Goal: Task Accomplishment & Management: Manage account settings

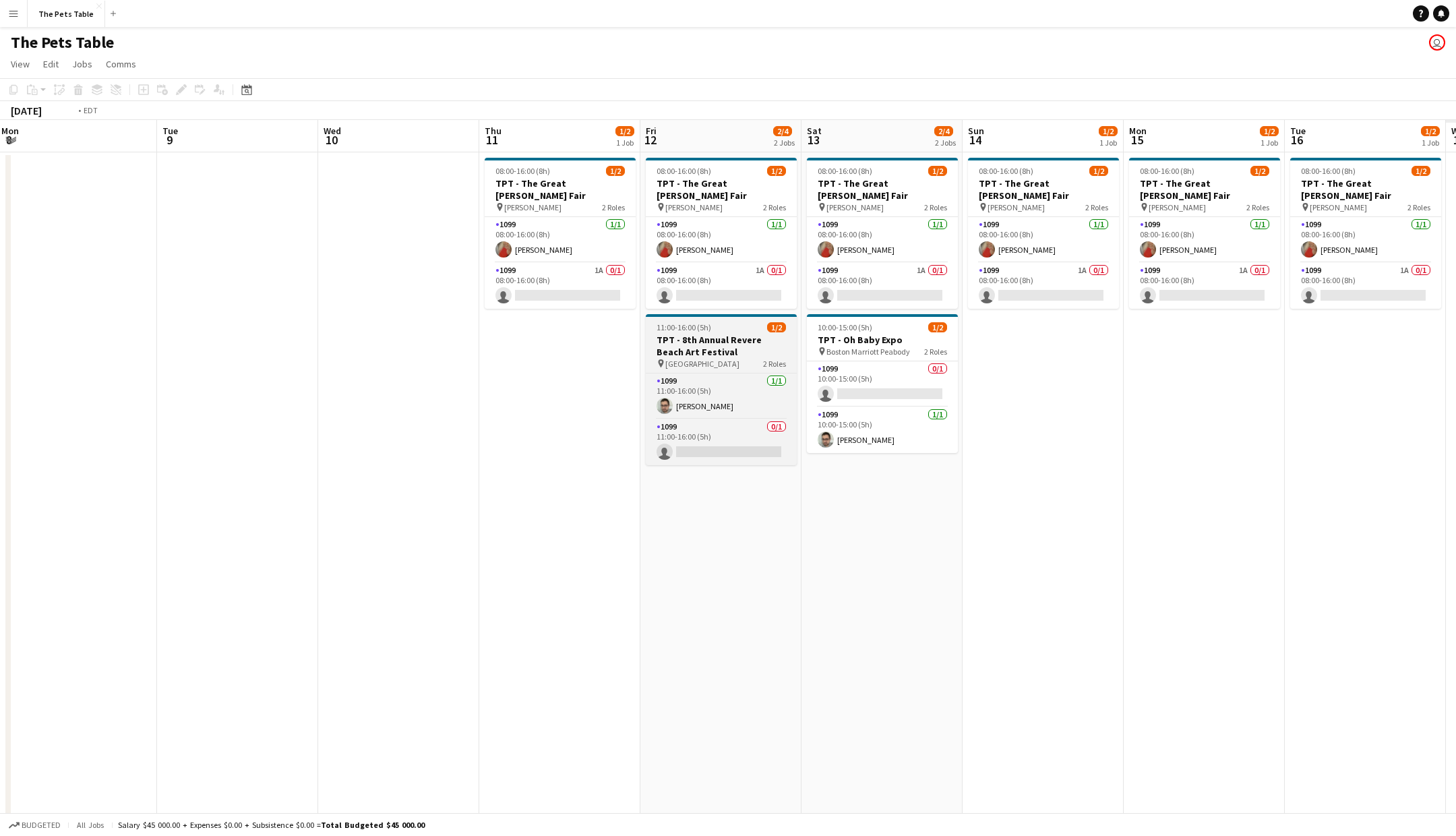
scroll to position [0, 649]
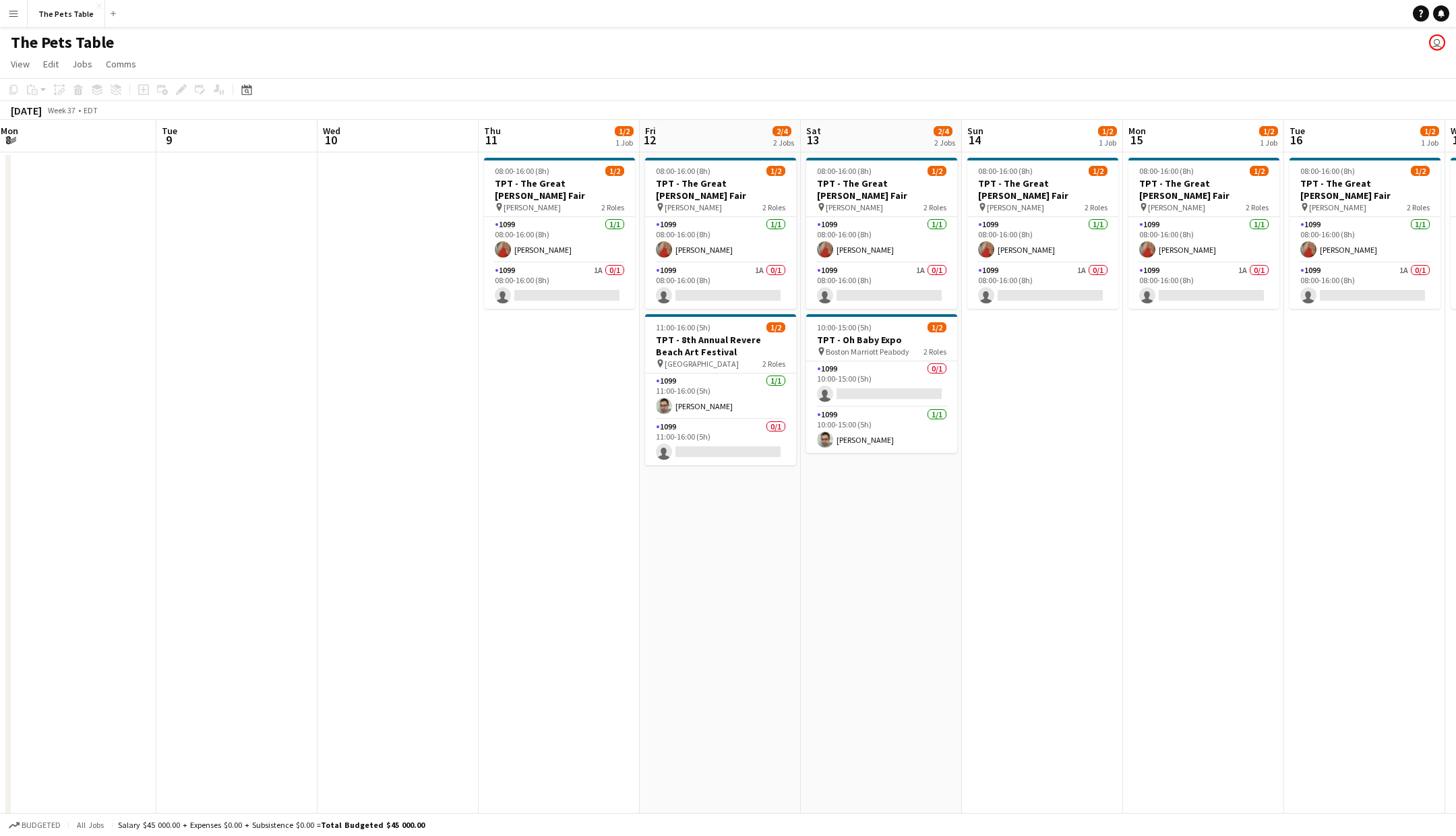
click at [715, 500] on app-date-cell "08:00-16:00 (8h) 1/2 TPT - The Great [PERSON_NAME] pin [PERSON_NAME] 2 Roles 10…" at bounding box center [720, 503] width 161 height 702
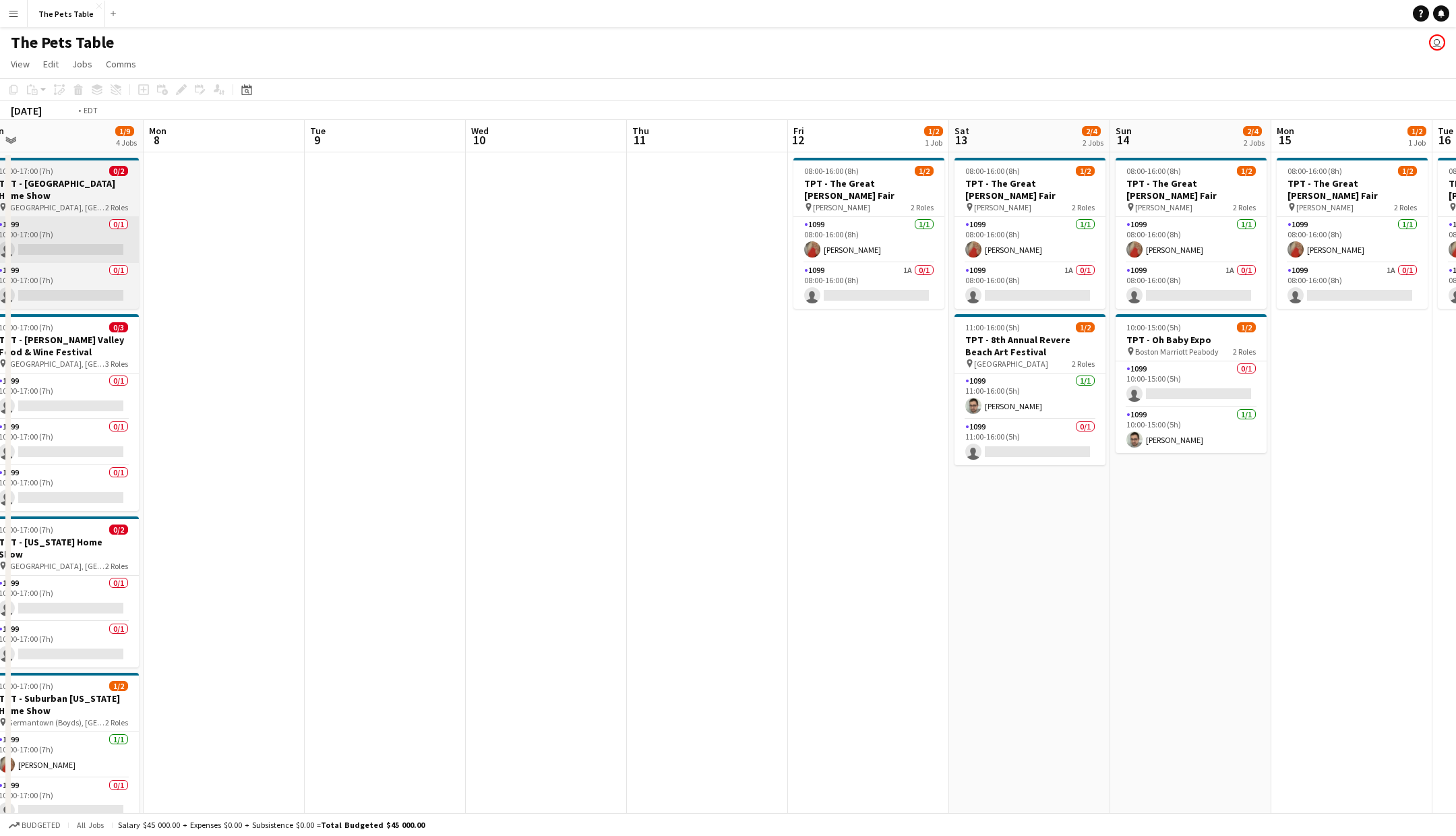
scroll to position [0, 489]
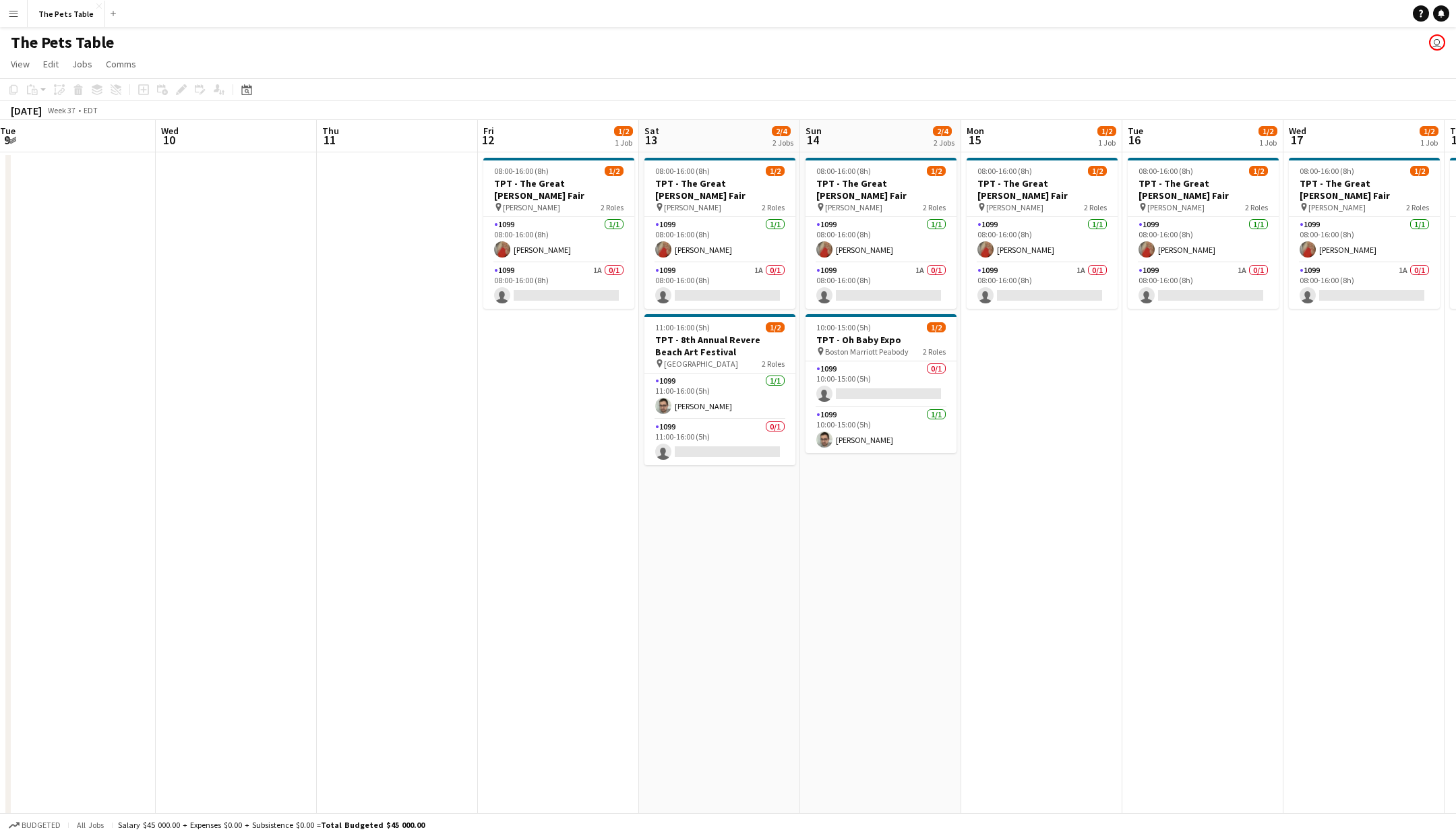
click at [562, 479] on app-date-cell "08:00-16:00 (8h) 1/2 TPT - The Great Frederick Fair pin Frederick 2 Roles 1099 …" at bounding box center [558, 503] width 161 height 702
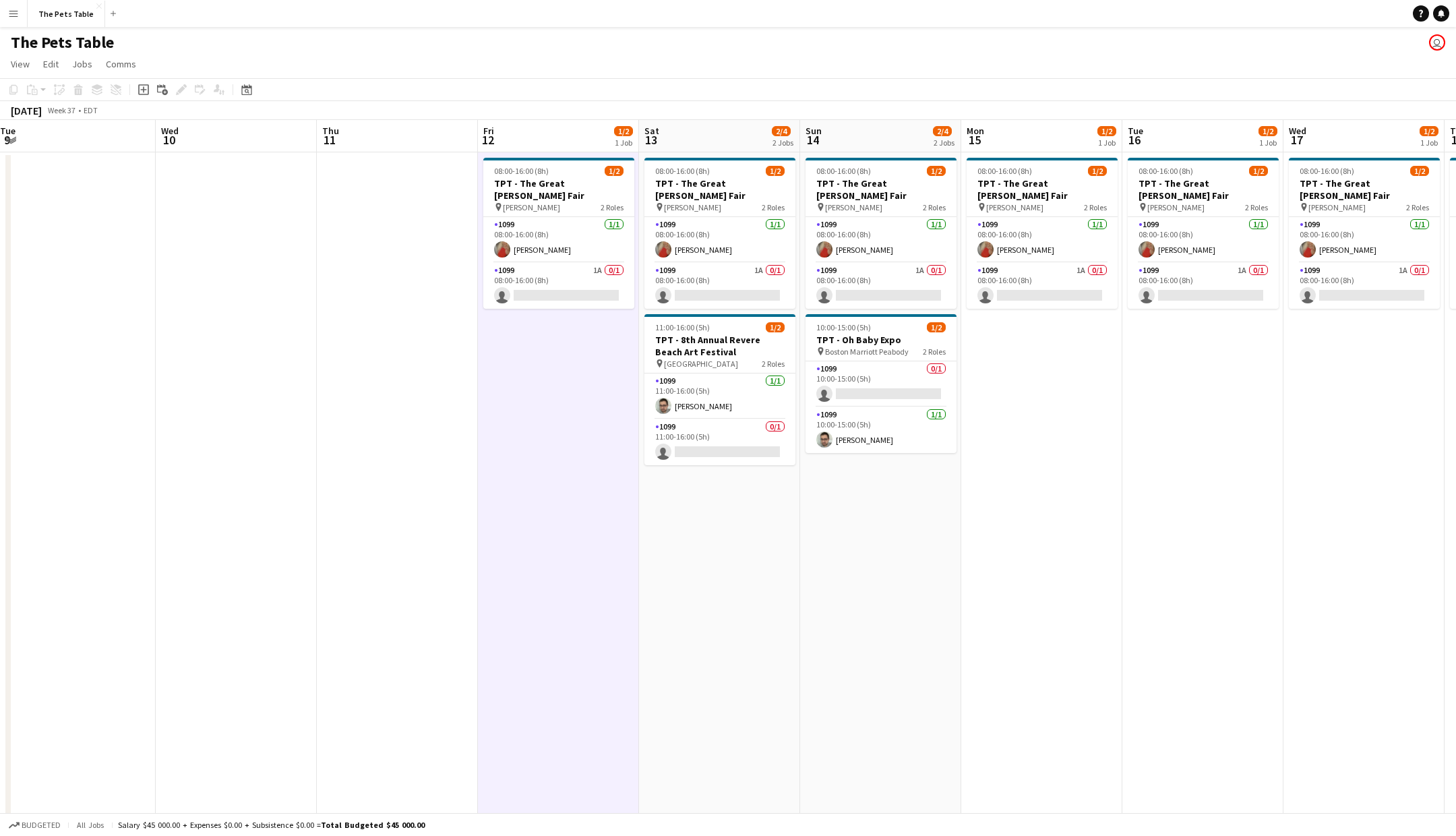
click at [713, 504] on app-date-cell "08:00-16:00 (8h) 1/2 TPT - The Great [PERSON_NAME] pin [PERSON_NAME] 2 Roles 10…" at bounding box center [720, 503] width 161 height 702
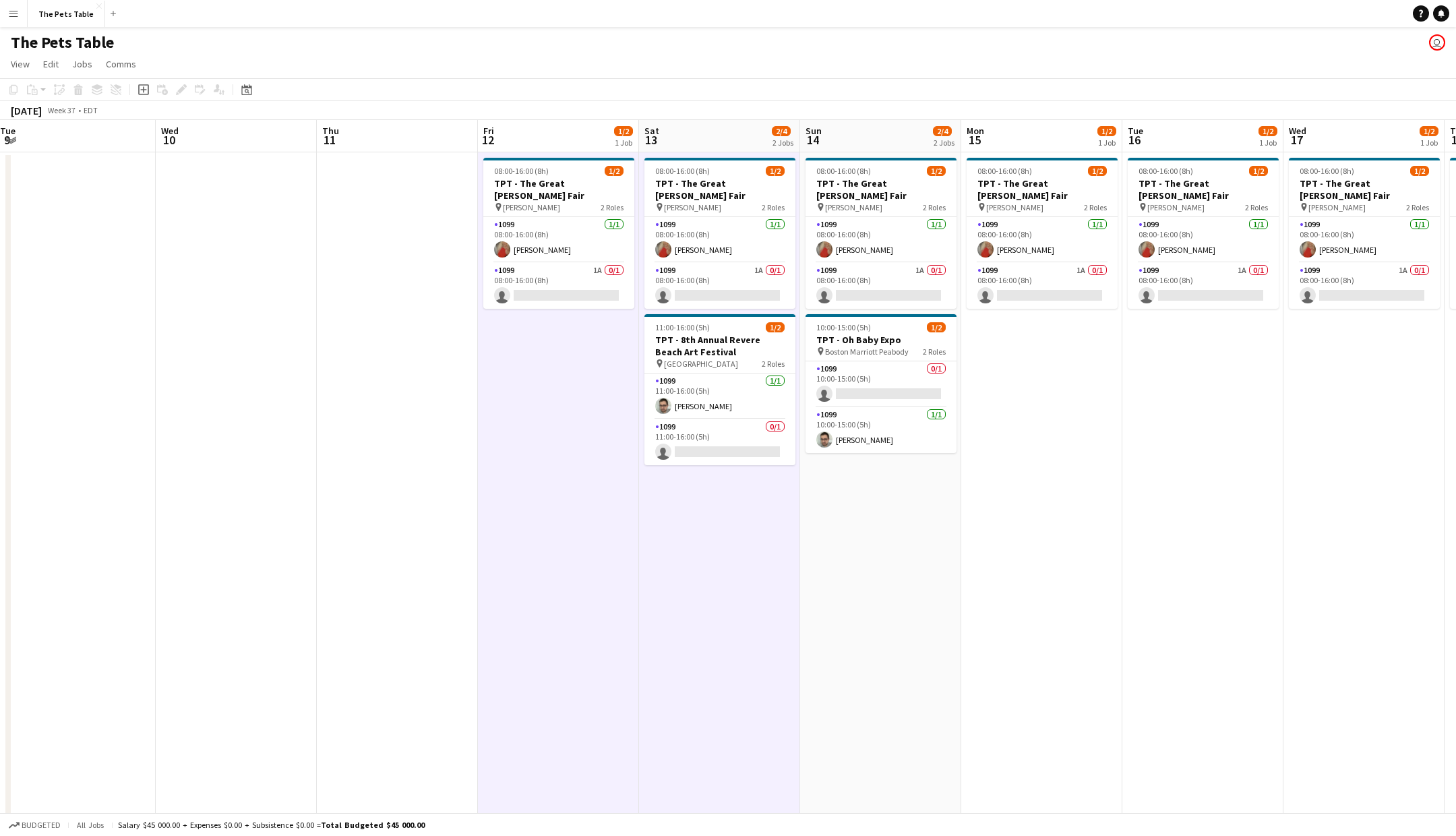
drag, startPoint x: 906, startPoint y: 511, endPoint x: 611, endPoint y: 316, distance: 353.6
click at [906, 511] on app-date-cell "08:00-16:00 (8h) 1/2 TPT - The Great Frederick Fair pin Frederick 2 Roles 1099 …" at bounding box center [881, 503] width 161 height 702
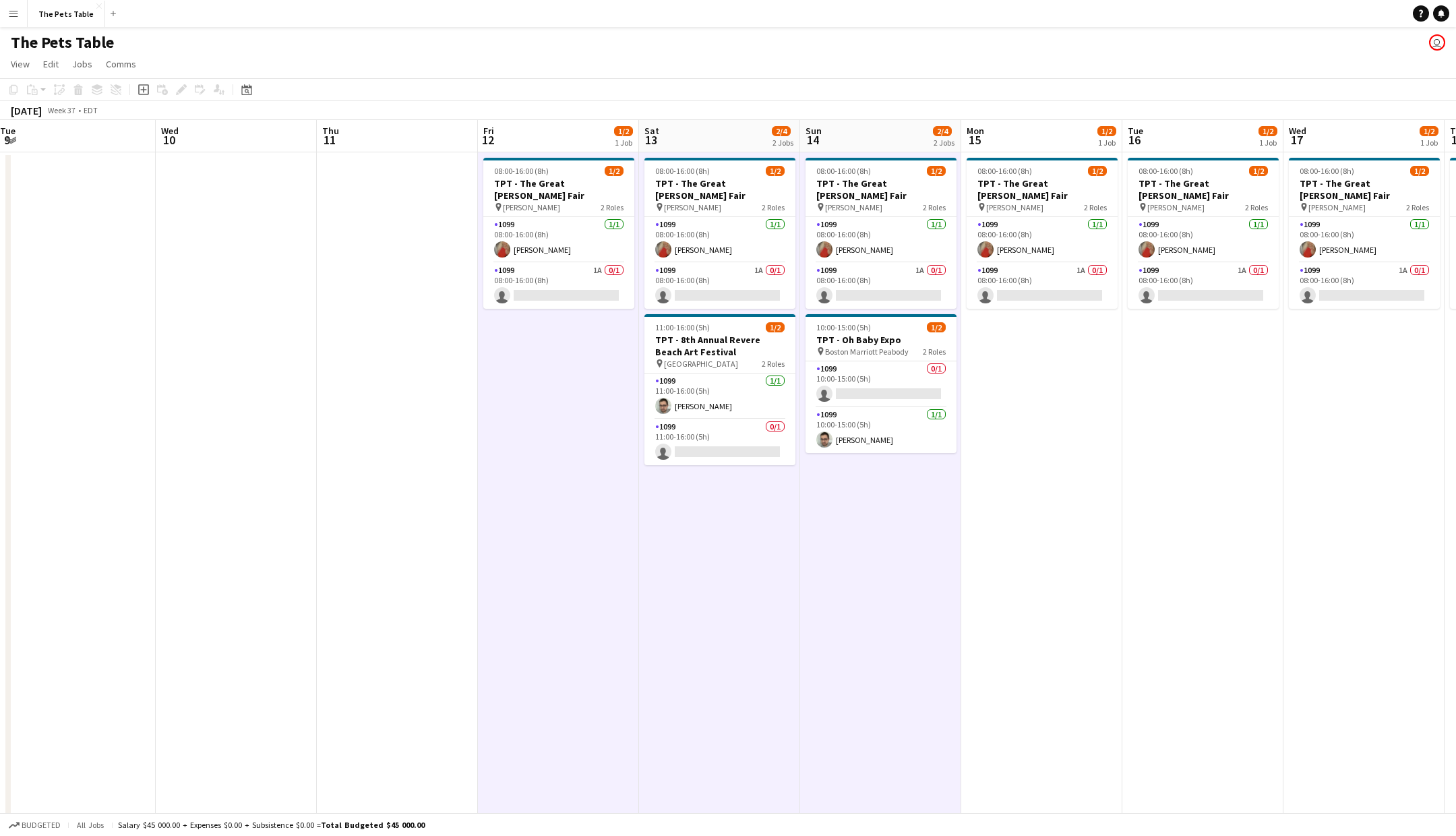
drag, startPoint x: 147, startPoint y: 92, endPoint x: 229, endPoint y: 97, distance: 82.2
click at [147, 92] on icon at bounding box center [143, 89] width 11 height 11
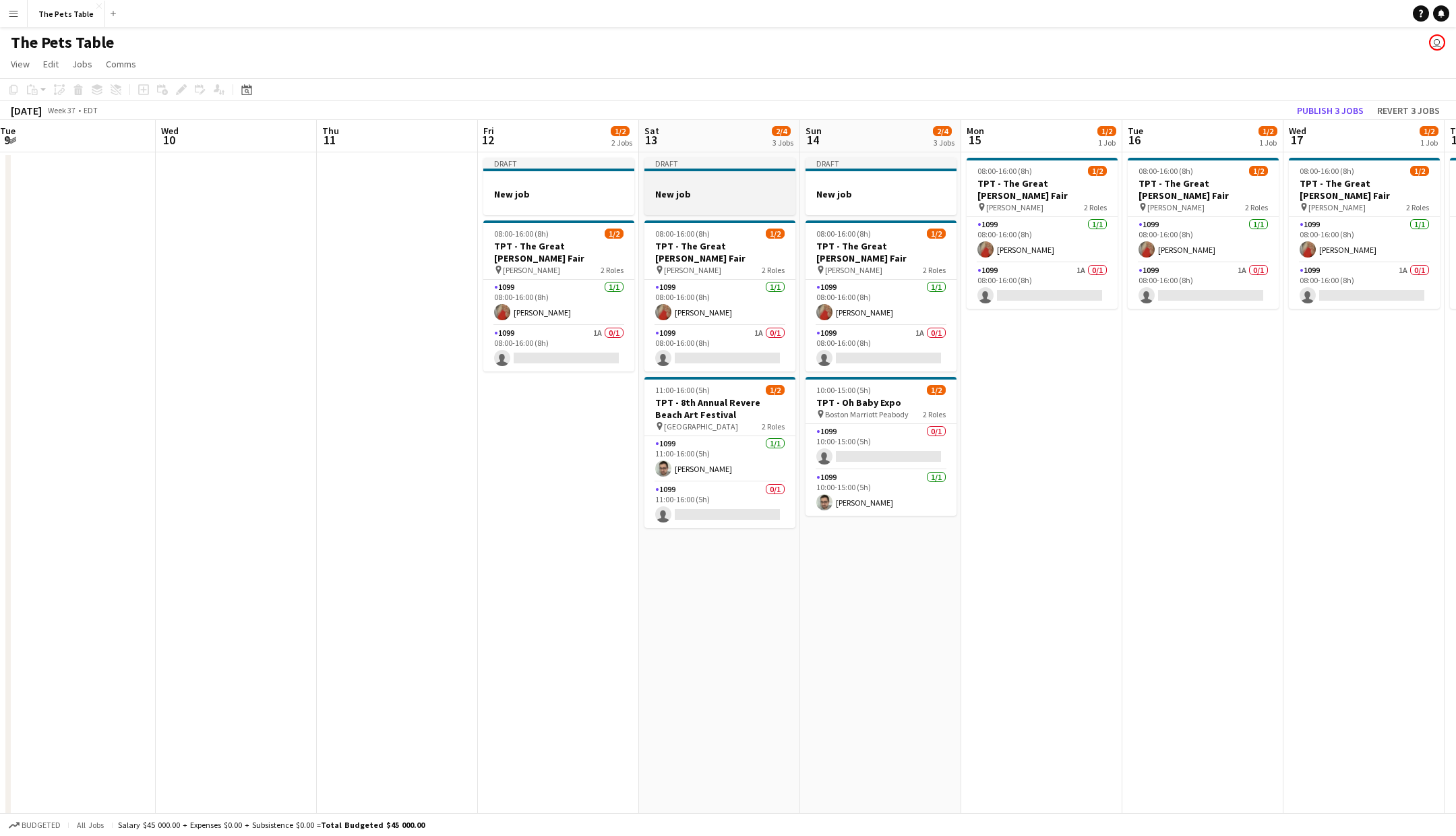
drag, startPoint x: 582, startPoint y: 206, endPoint x: 654, endPoint y: 196, distance: 72.7
click at [583, 206] on div at bounding box center [559, 206] width 151 height 11
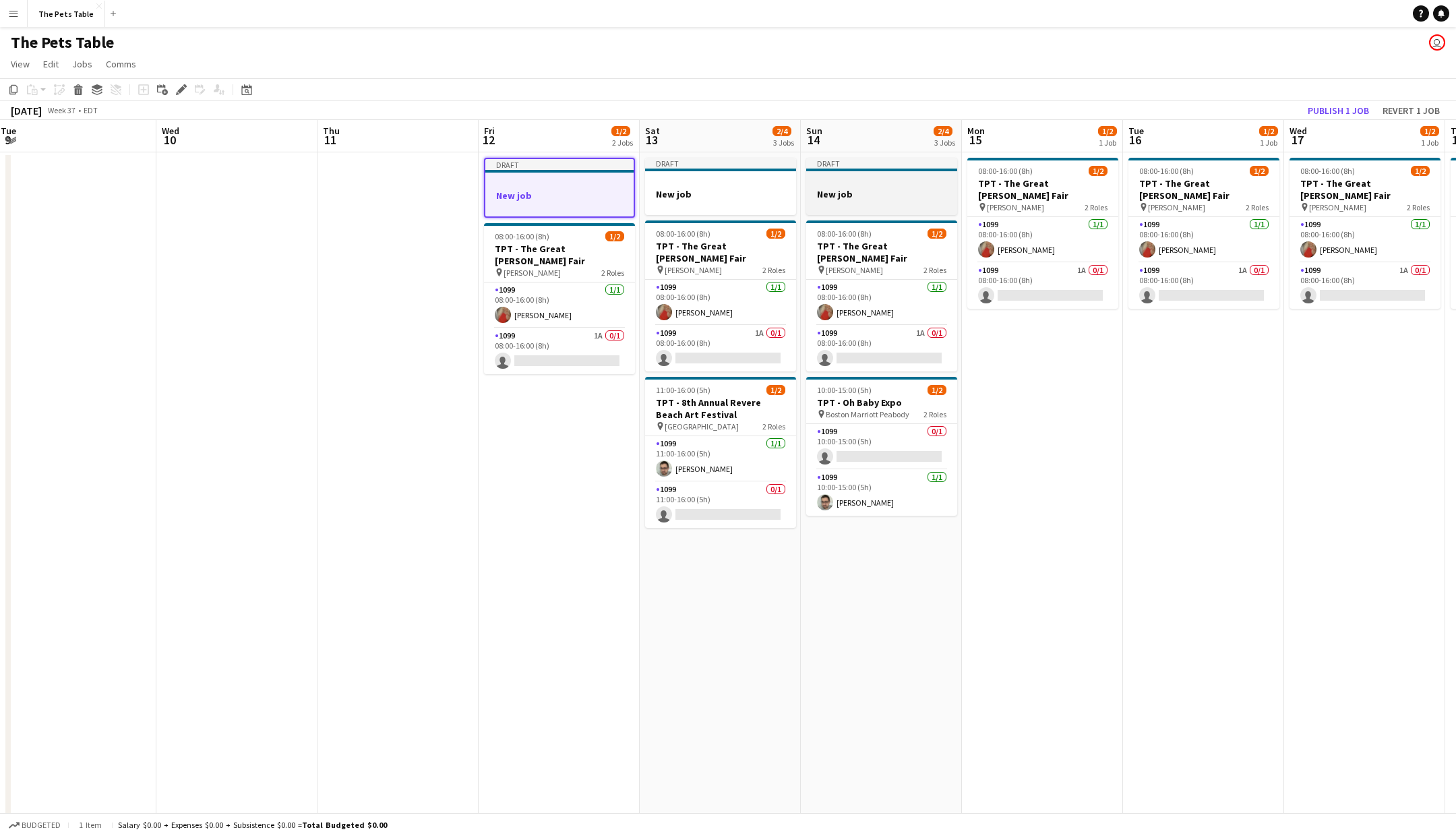
drag, startPoint x: 705, startPoint y: 192, endPoint x: 893, endPoint y: 214, distance: 189.3
click at [725, 199] on app-calendar-viewport "Sat 6 1/9 4 Jobs Sun 7 1/9 4 Jobs Mon 8 Tue 9 Wed 10 Thu 11 Fri 12 1/2 2 Jobs S…" at bounding box center [728, 549] width 1456 height 859
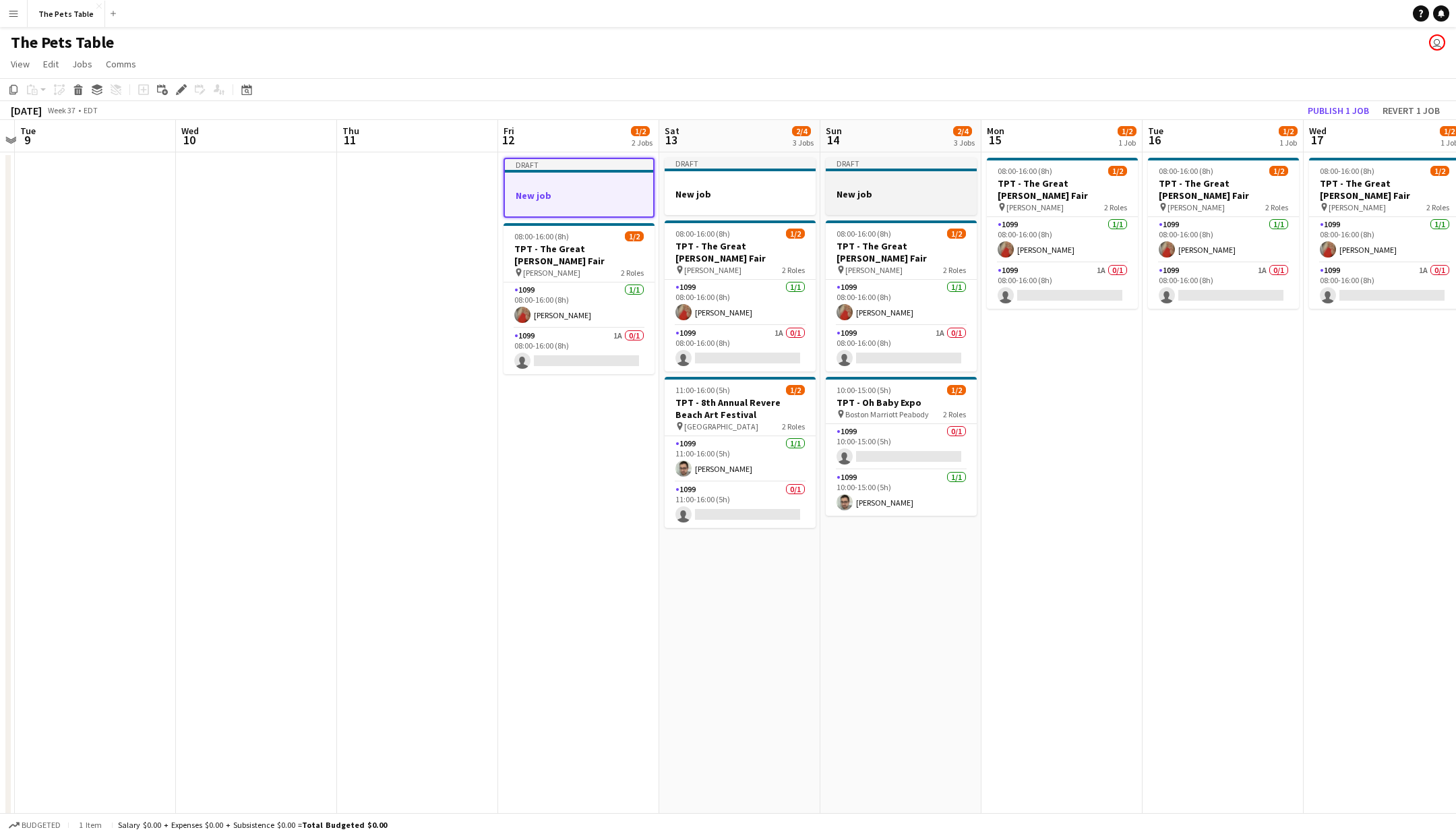
drag, startPoint x: 894, startPoint y: 214, endPoint x: 887, endPoint y: 213, distance: 7.1
click at [894, 214] on app-job-card "Draft New job" at bounding box center [901, 186] width 151 height 57
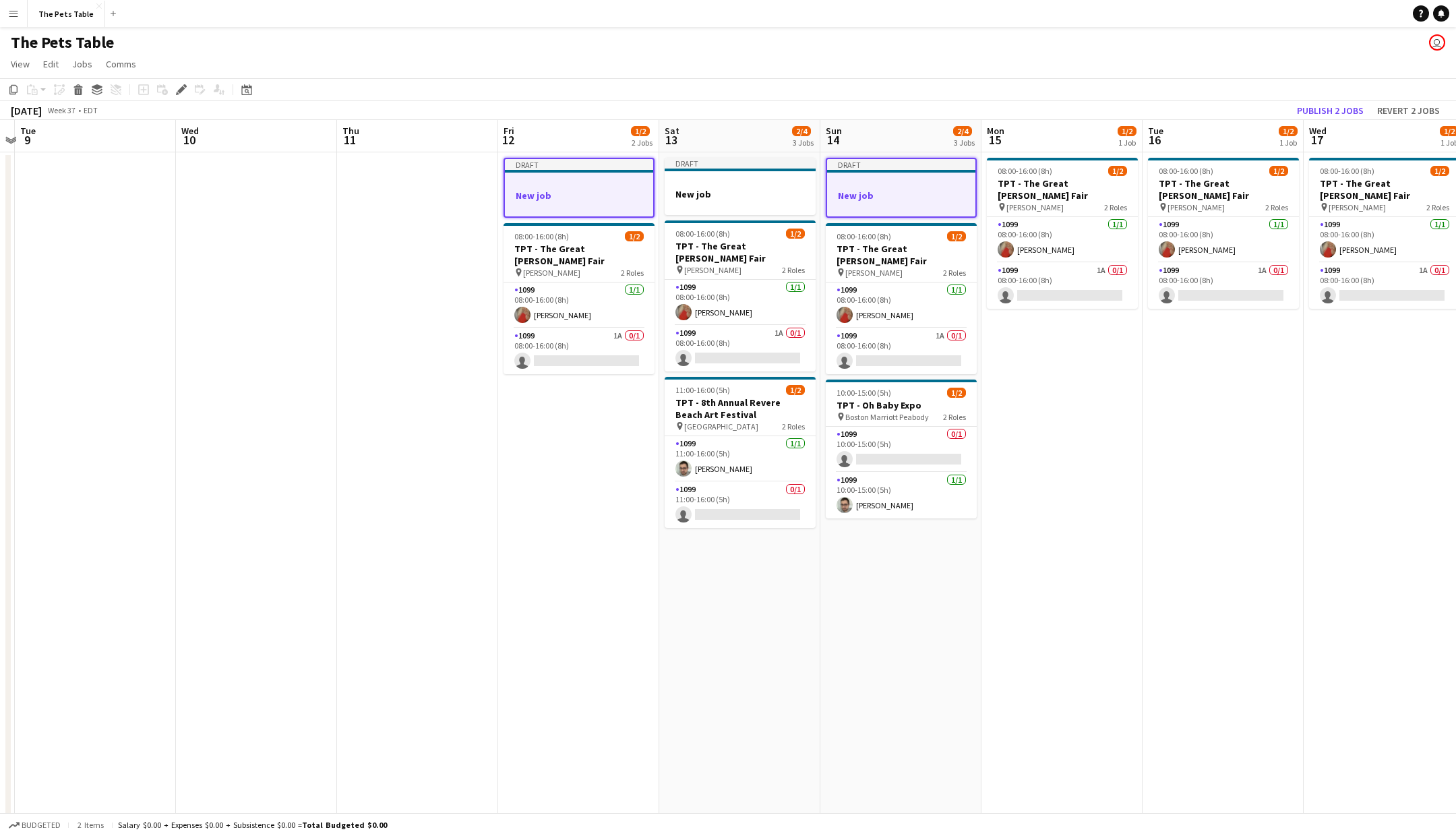
drag, startPoint x: 743, startPoint y: 200, endPoint x: 547, endPoint y: 157, distance: 200.7
click at [743, 200] on h3 "New job" at bounding box center [740, 194] width 151 height 12
click at [187, 90] on div "Edit" at bounding box center [182, 89] width 16 height 16
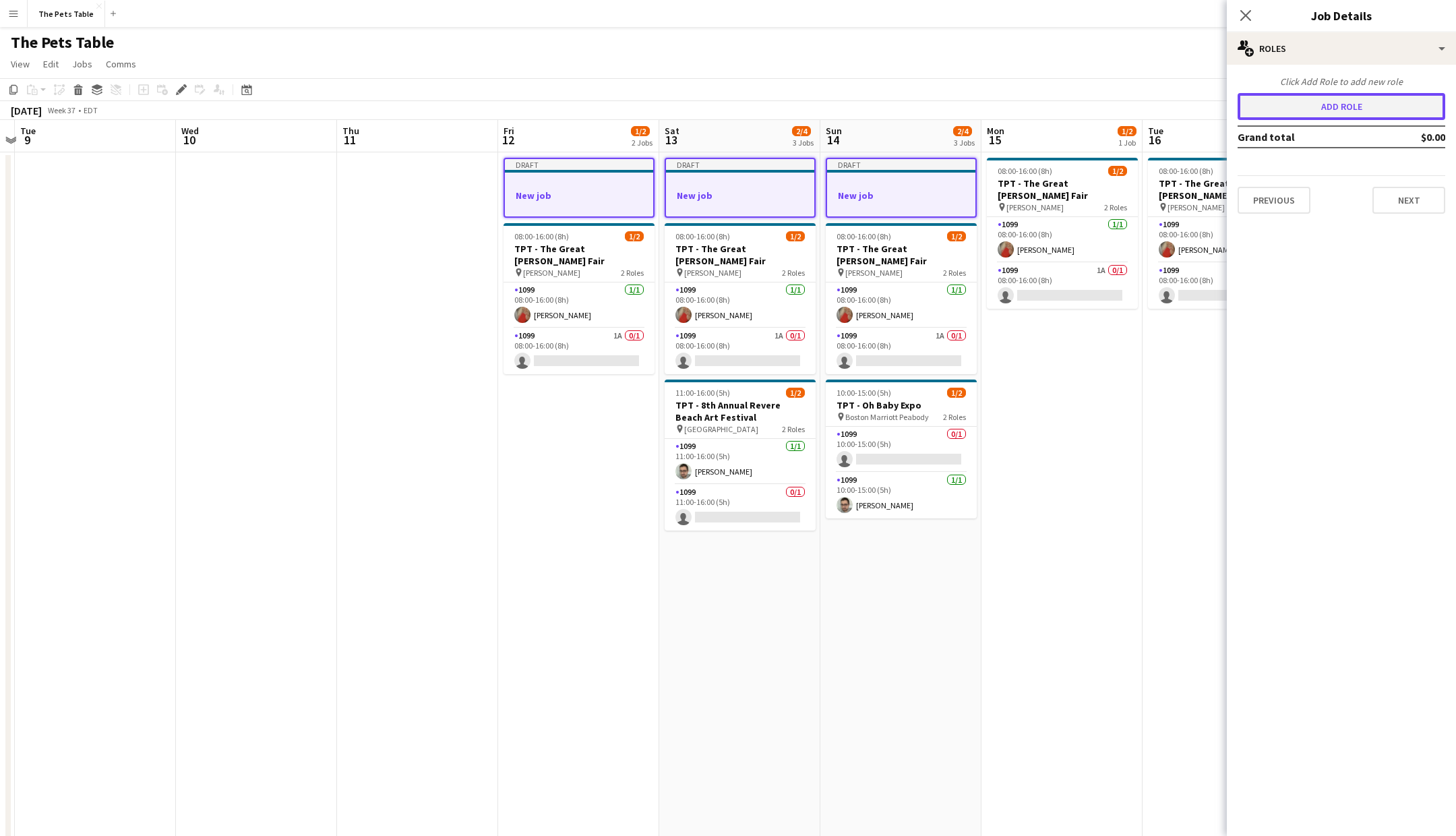
click at [1354, 102] on button "Add role" at bounding box center [1341, 106] width 208 height 27
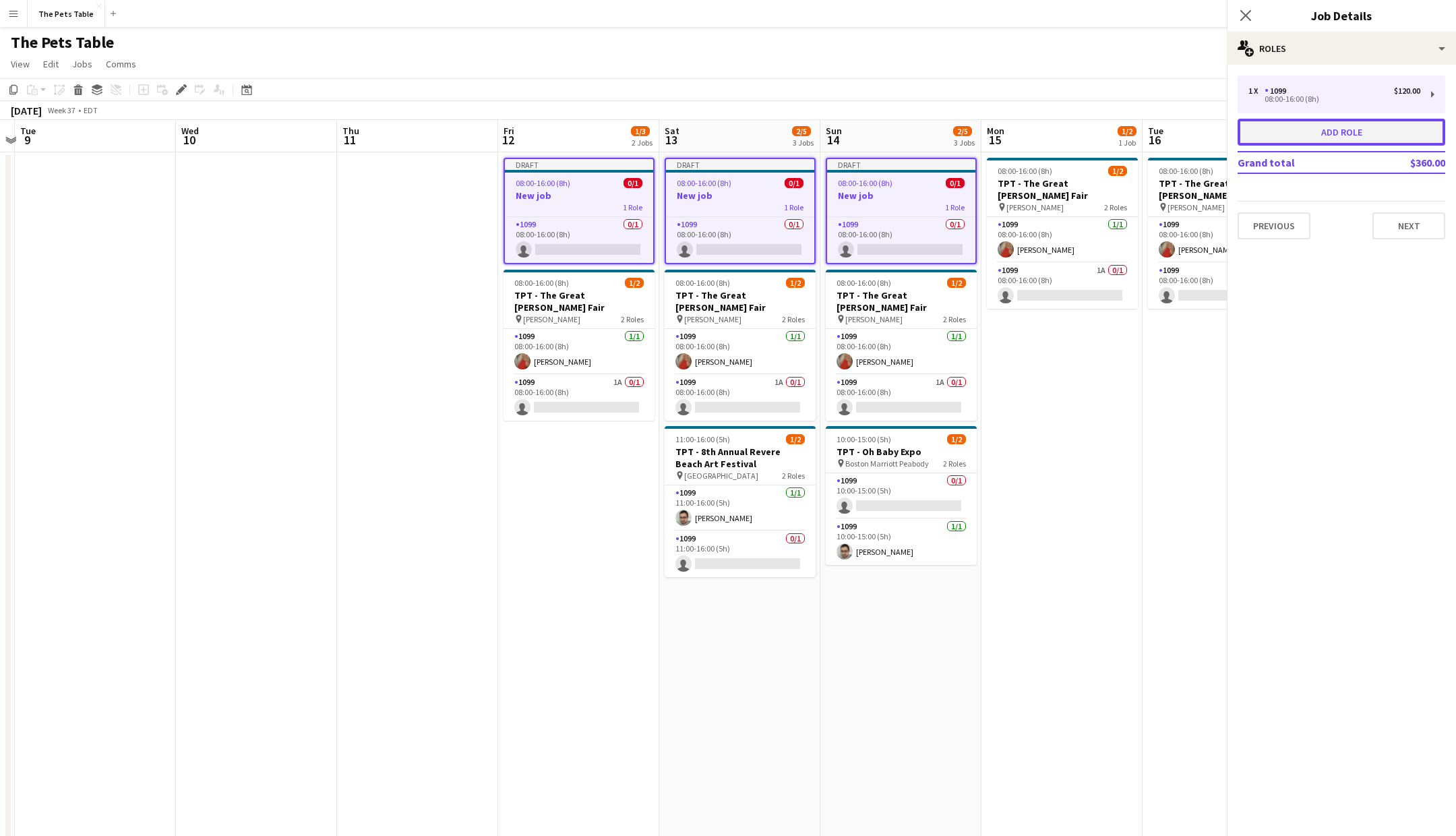
click at [1325, 141] on button "Add role" at bounding box center [1341, 131] width 208 height 27
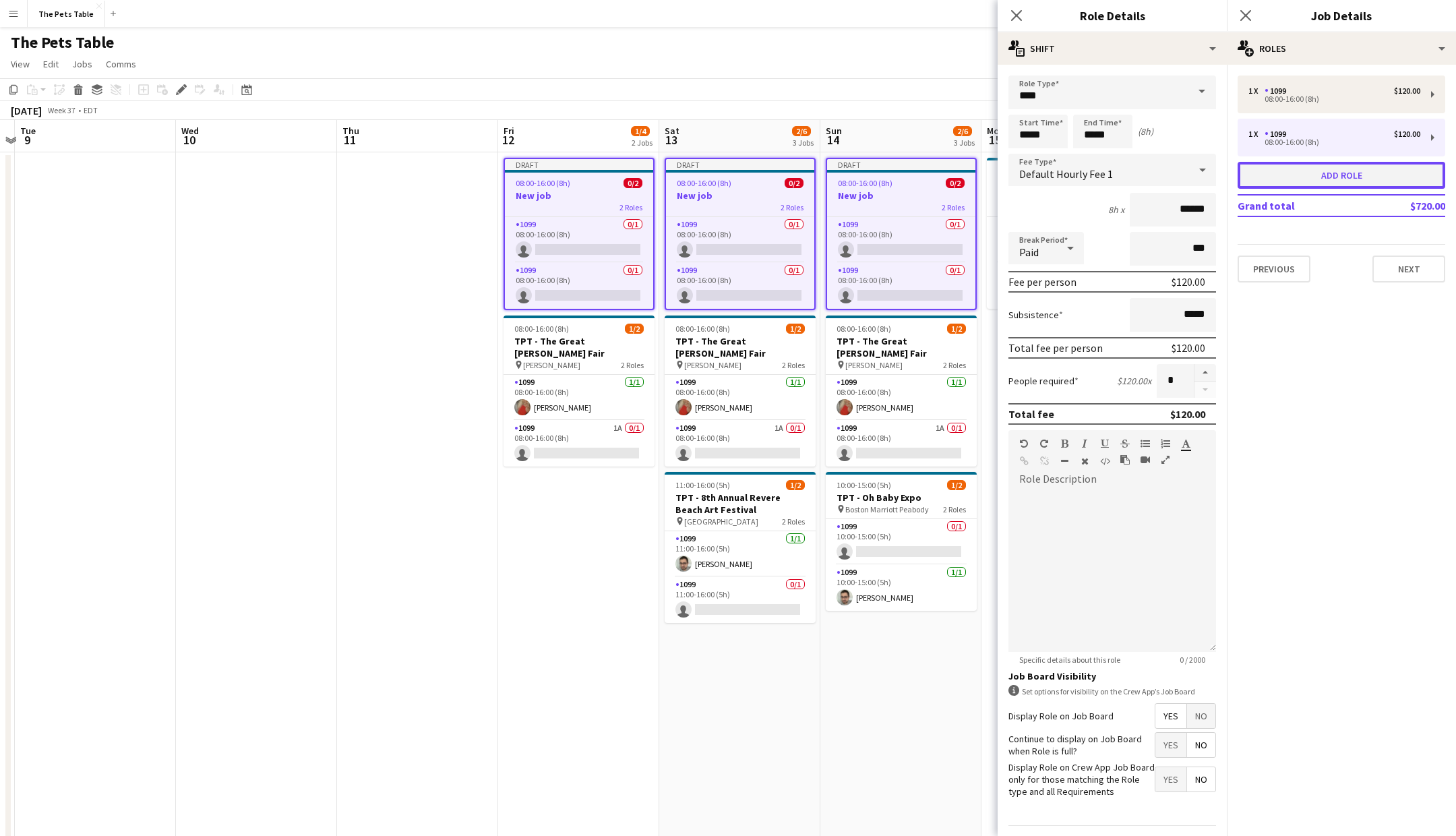
click at [1331, 163] on button "Add role" at bounding box center [1341, 175] width 208 height 27
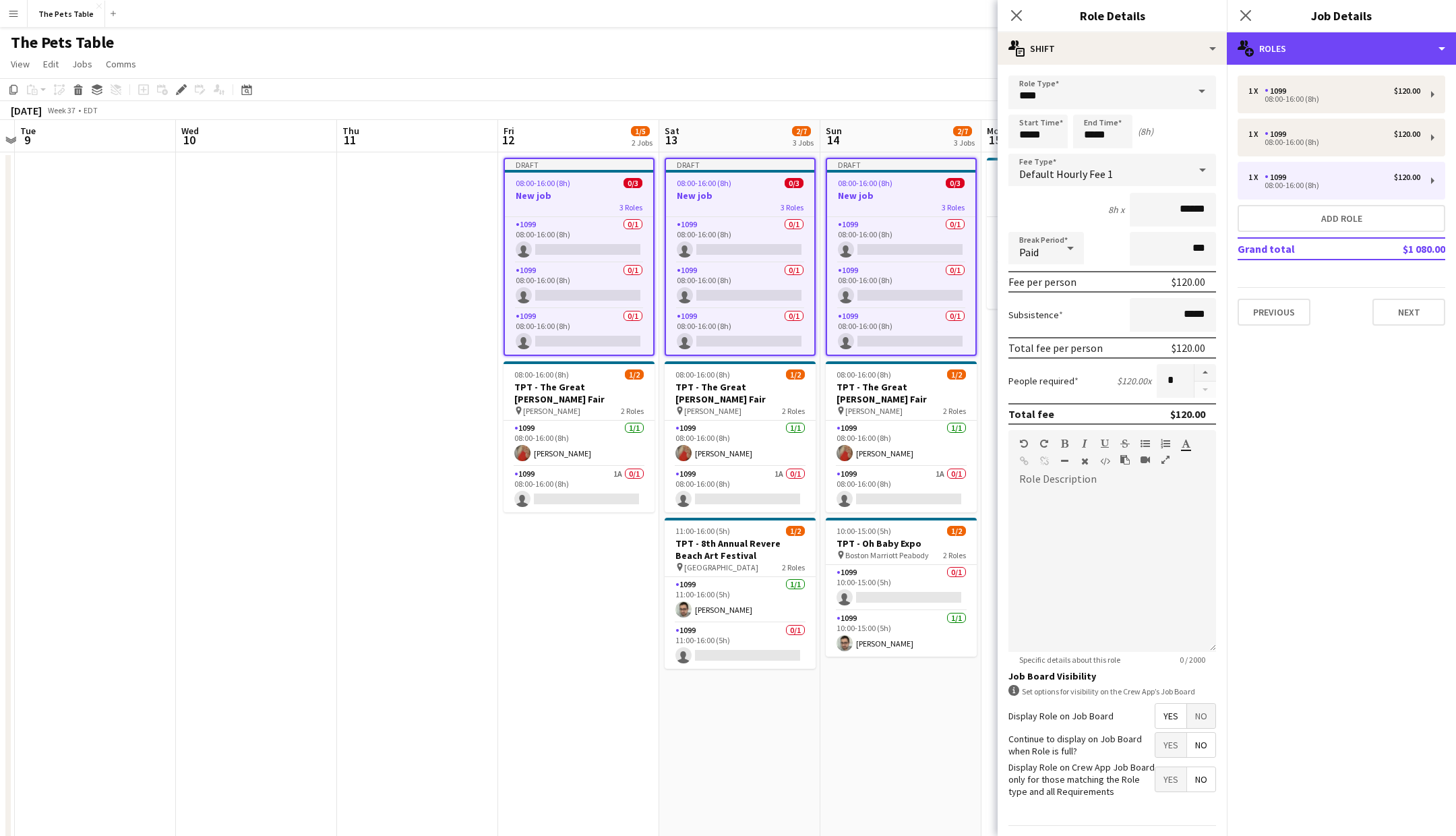
drag, startPoint x: 1362, startPoint y: 49, endPoint x: 1367, endPoint y: 70, distance: 21.6
click at [1362, 49] on div "multiple-users-add Roles" at bounding box center [1341, 49] width 229 height 33
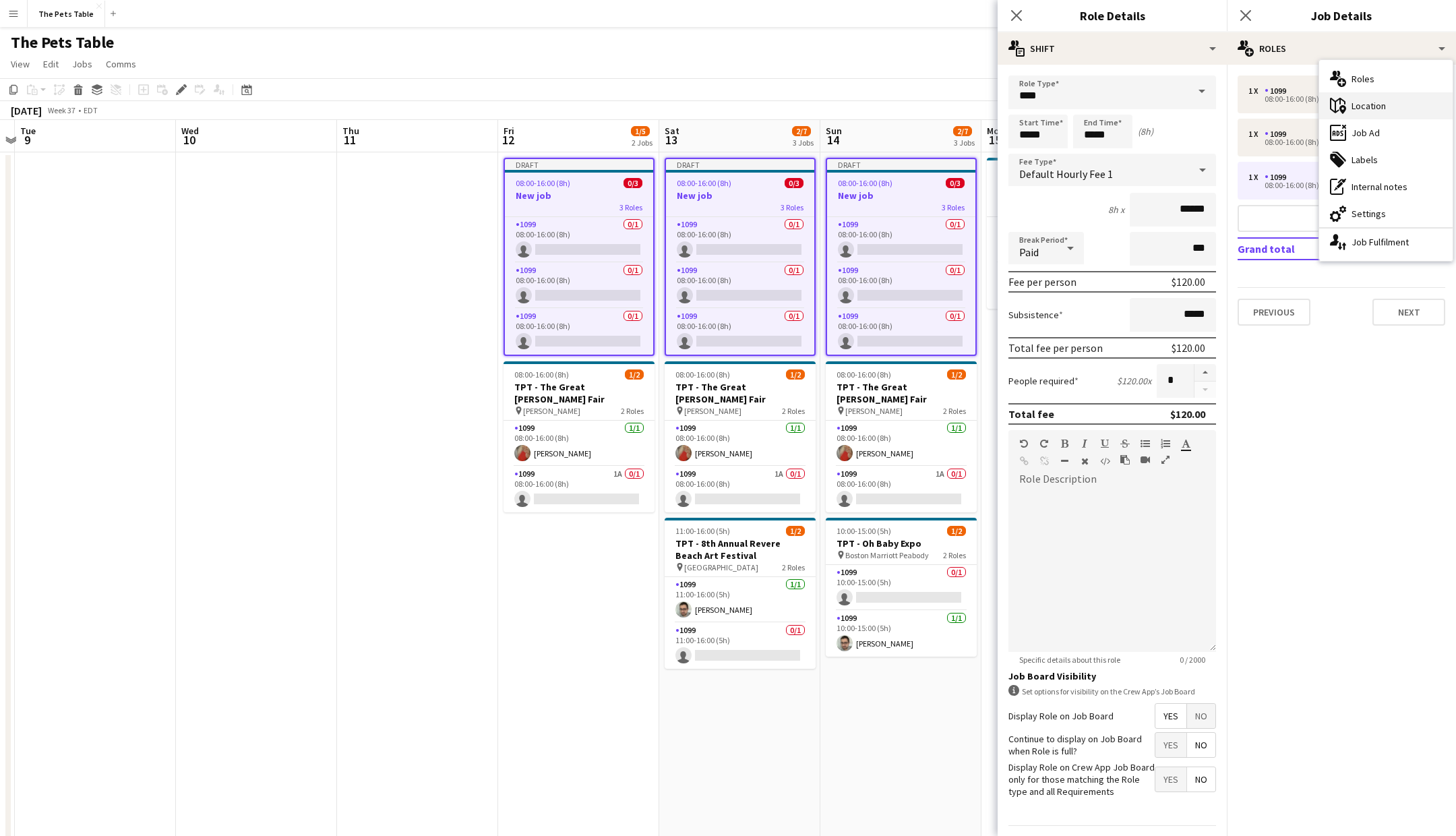
click at [1380, 108] on div "maps-pin-1 Location" at bounding box center [1386, 105] width 134 height 27
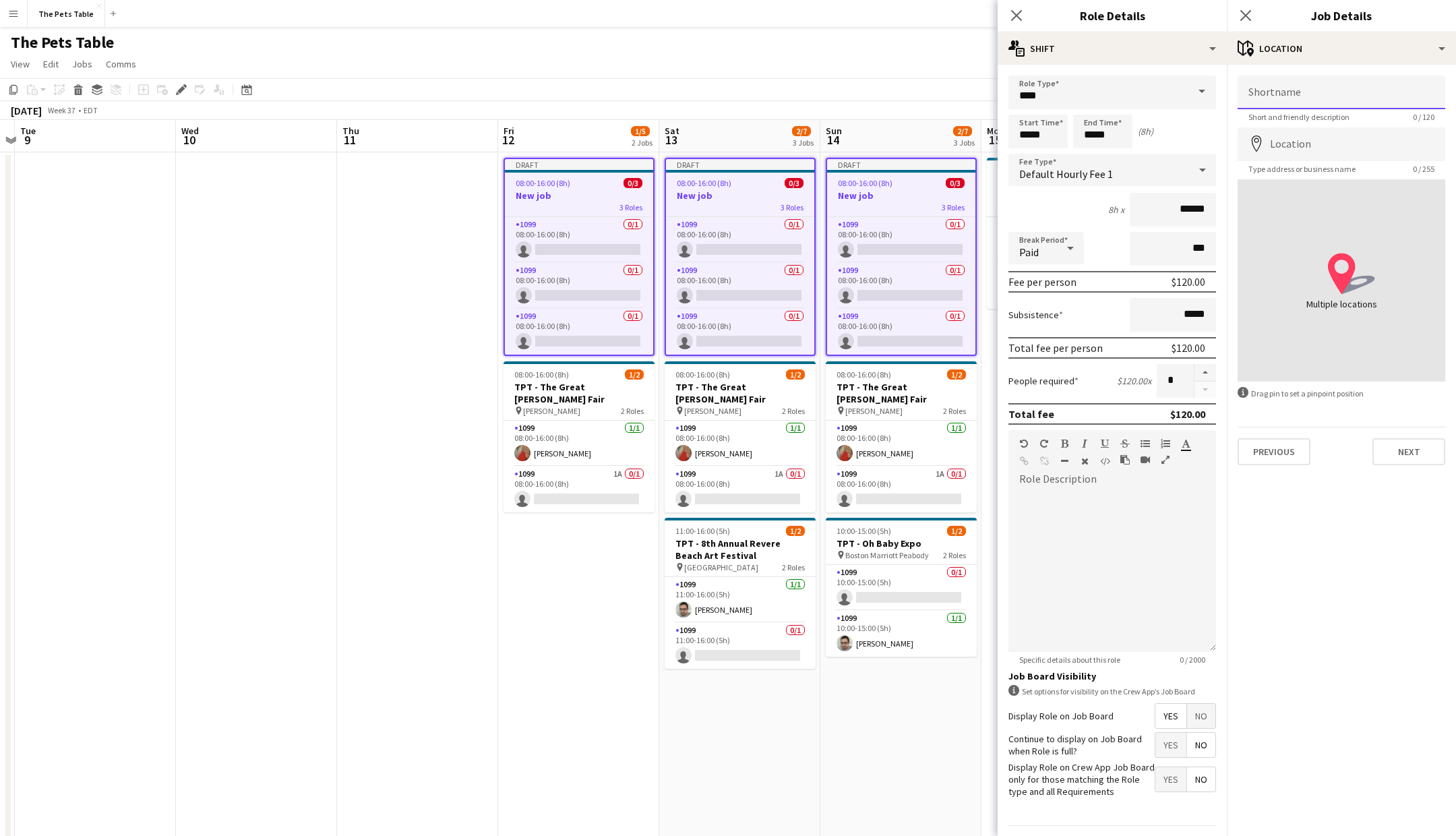
click at [1295, 84] on input "Shortname" at bounding box center [1341, 92] width 208 height 33
click at [1273, 92] on input "**********" at bounding box center [1341, 92] width 208 height 33
type input "**********"
click at [1272, 144] on input "Location" at bounding box center [1341, 144] width 208 height 33
type input "**********"
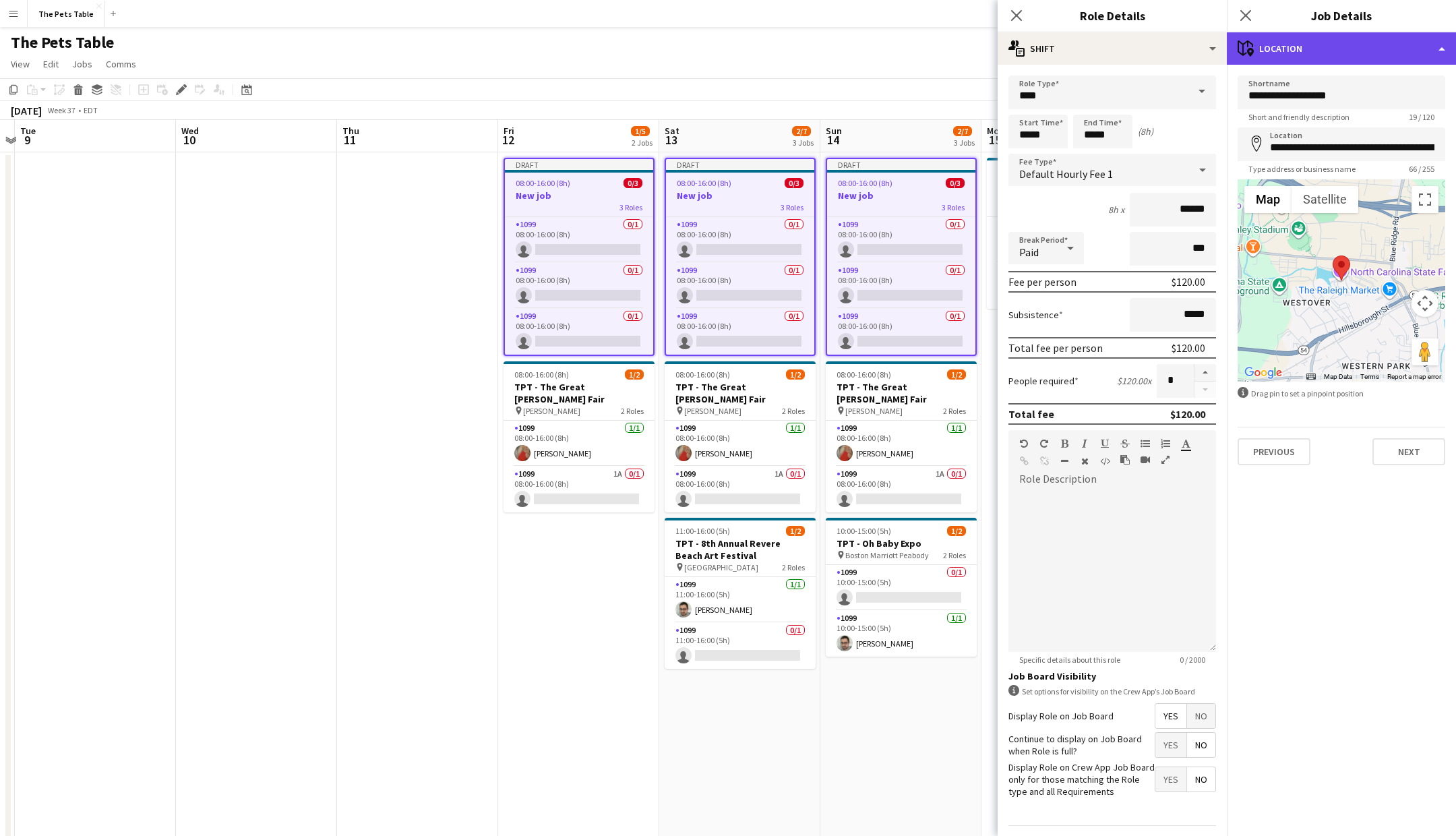
click at [1355, 41] on div "maps-pin-1 Location" at bounding box center [1341, 49] width 229 height 33
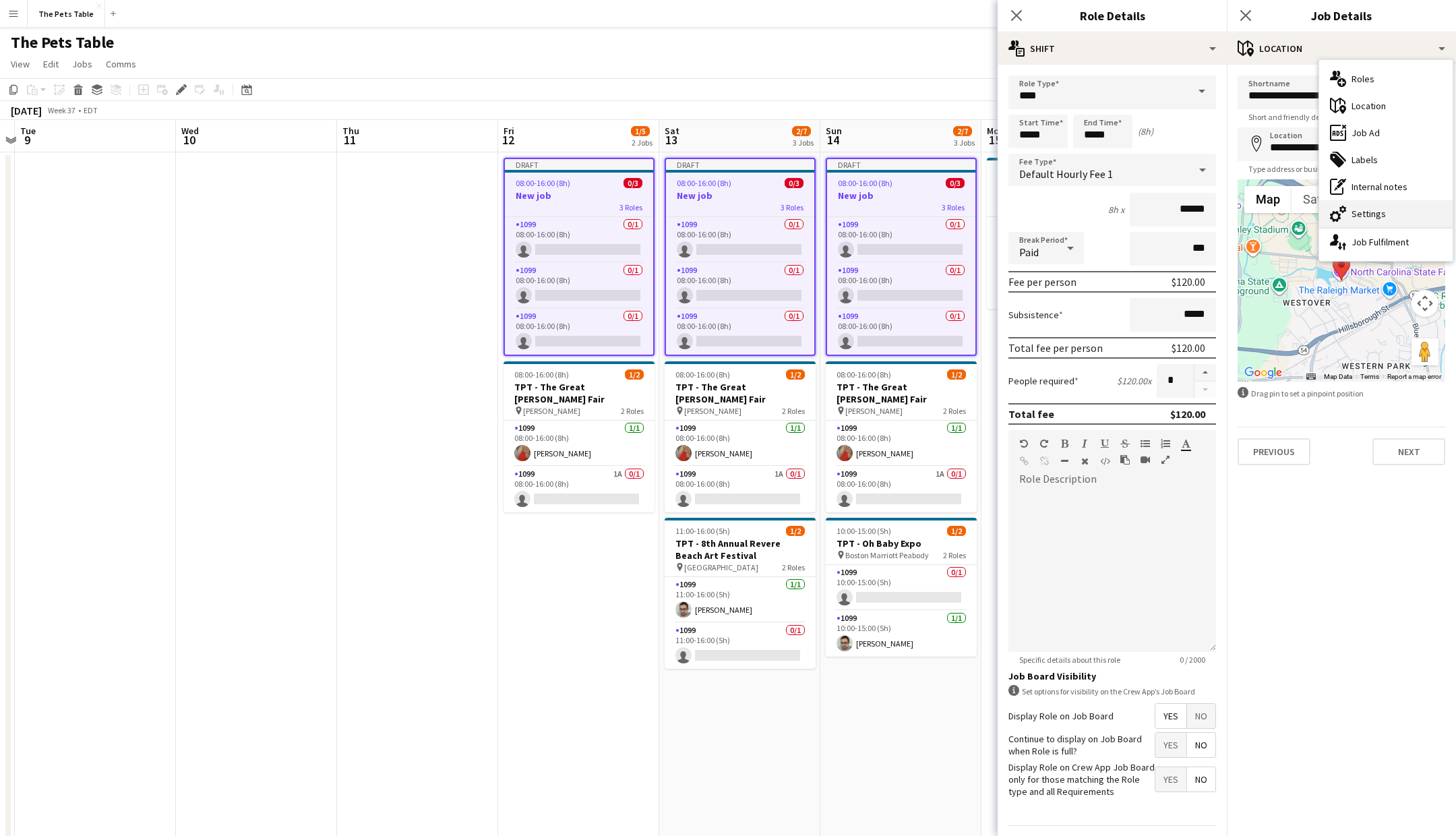
click at [1365, 211] on div "cog-double-3 Settings" at bounding box center [1386, 214] width 134 height 27
type input "*******"
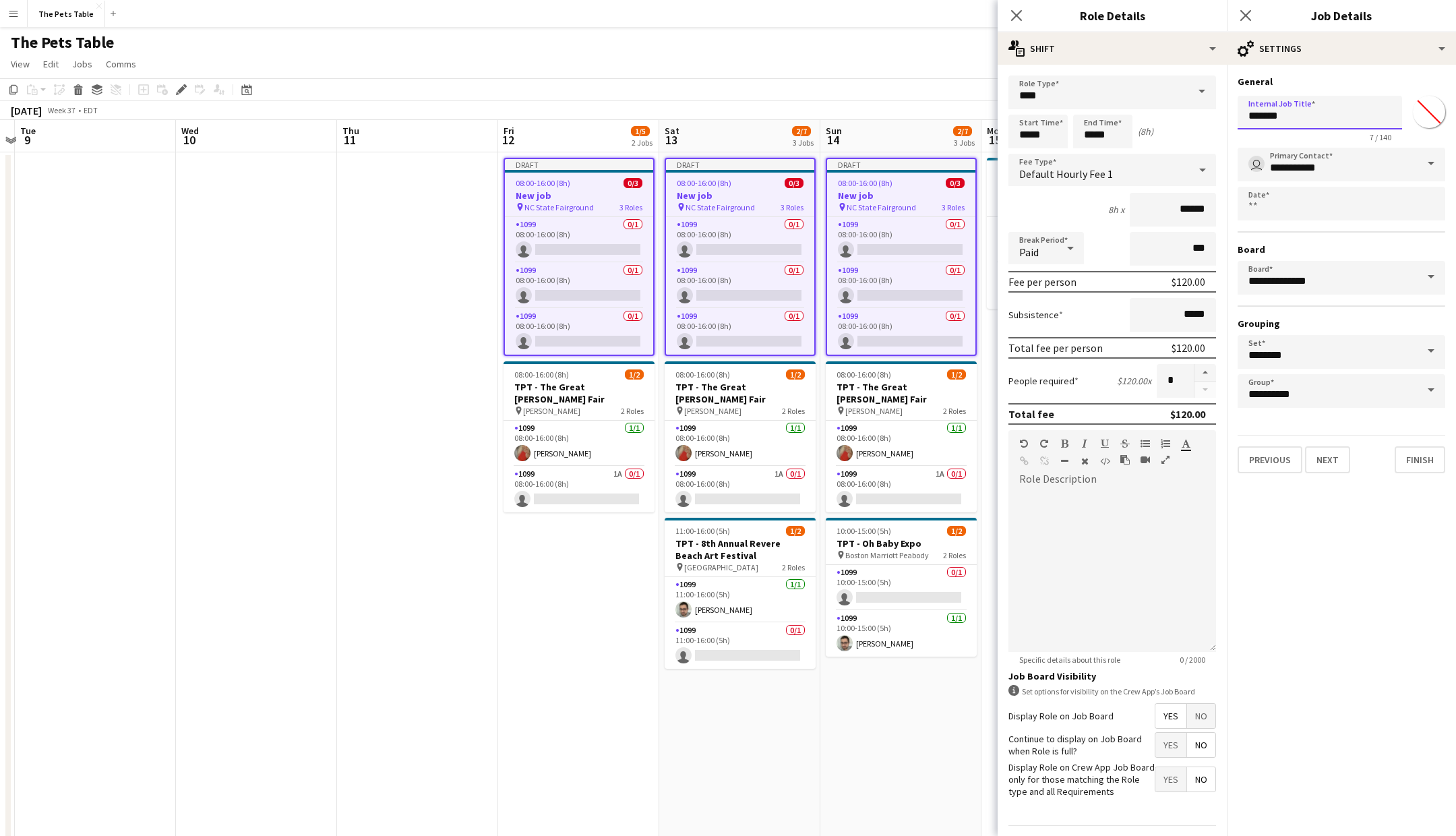
drag, startPoint x: 1324, startPoint y: 113, endPoint x: 1150, endPoint y: 117, distance: 174.0
click at [1150, 117] on body "Menu Boards Boards Boards All jobs Status Workforce Workforce My Workforce Recr…" at bounding box center [728, 500] width 1456 height 1002
drag, startPoint x: 1299, startPoint y: 107, endPoint x: 1253, endPoint y: 112, distance: 46.3
click at [1253, 111] on input "*******" at bounding box center [1319, 113] width 164 height 33
click at [1213, 115] on body "Menu Boards Boards Boards All jobs Status Workforce Workforce My Workforce Recr…" at bounding box center [728, 500] width 1456 height 1002
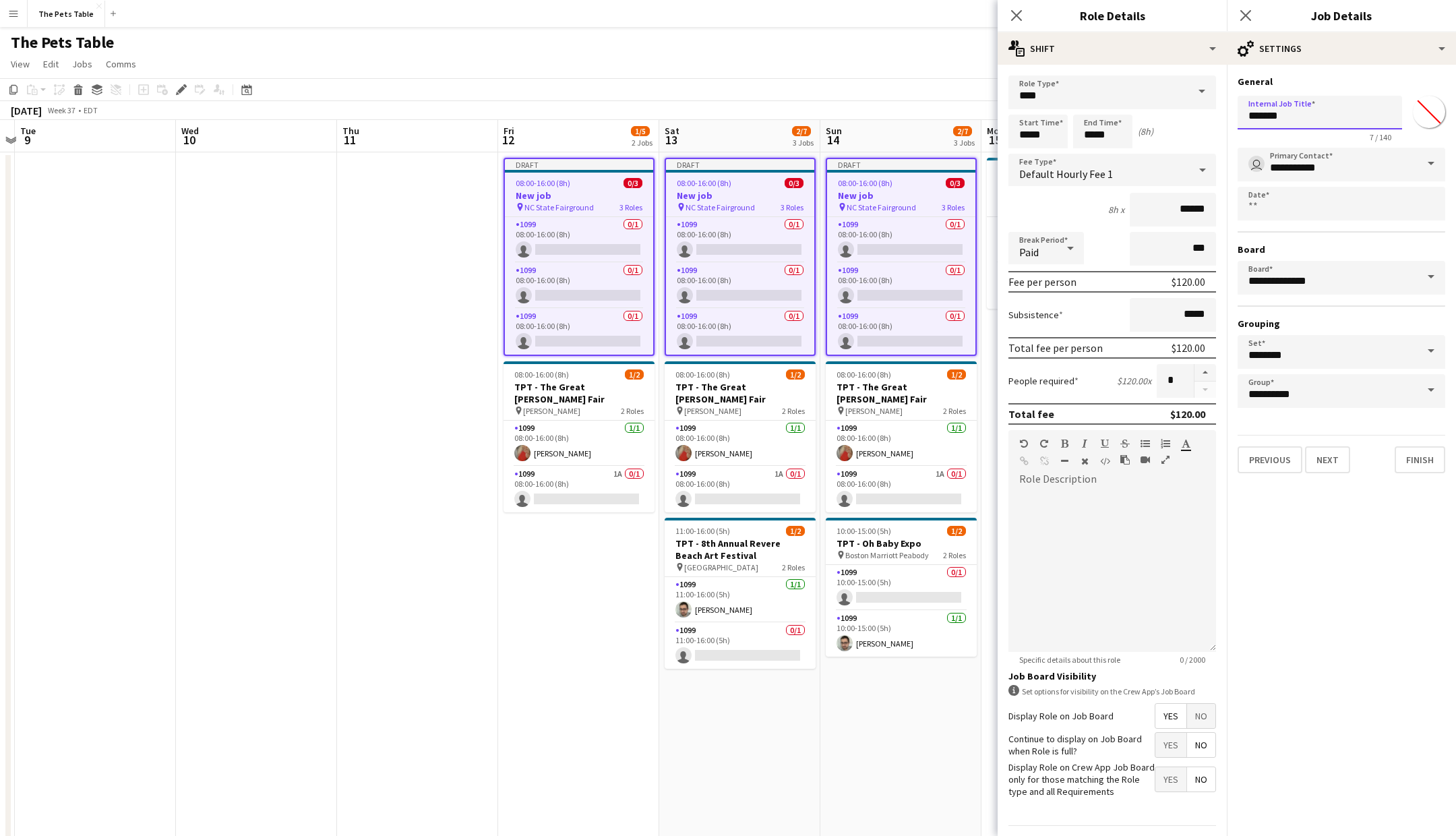
drag, startPoint x: 1334, startPoint y: 112, endPoint x: 1227, endPoint y: 109, distance: 107.0
click at [1227, 109] on form "**********" at bounding box center [1341, 275] width 229 height 398
type input "**********"
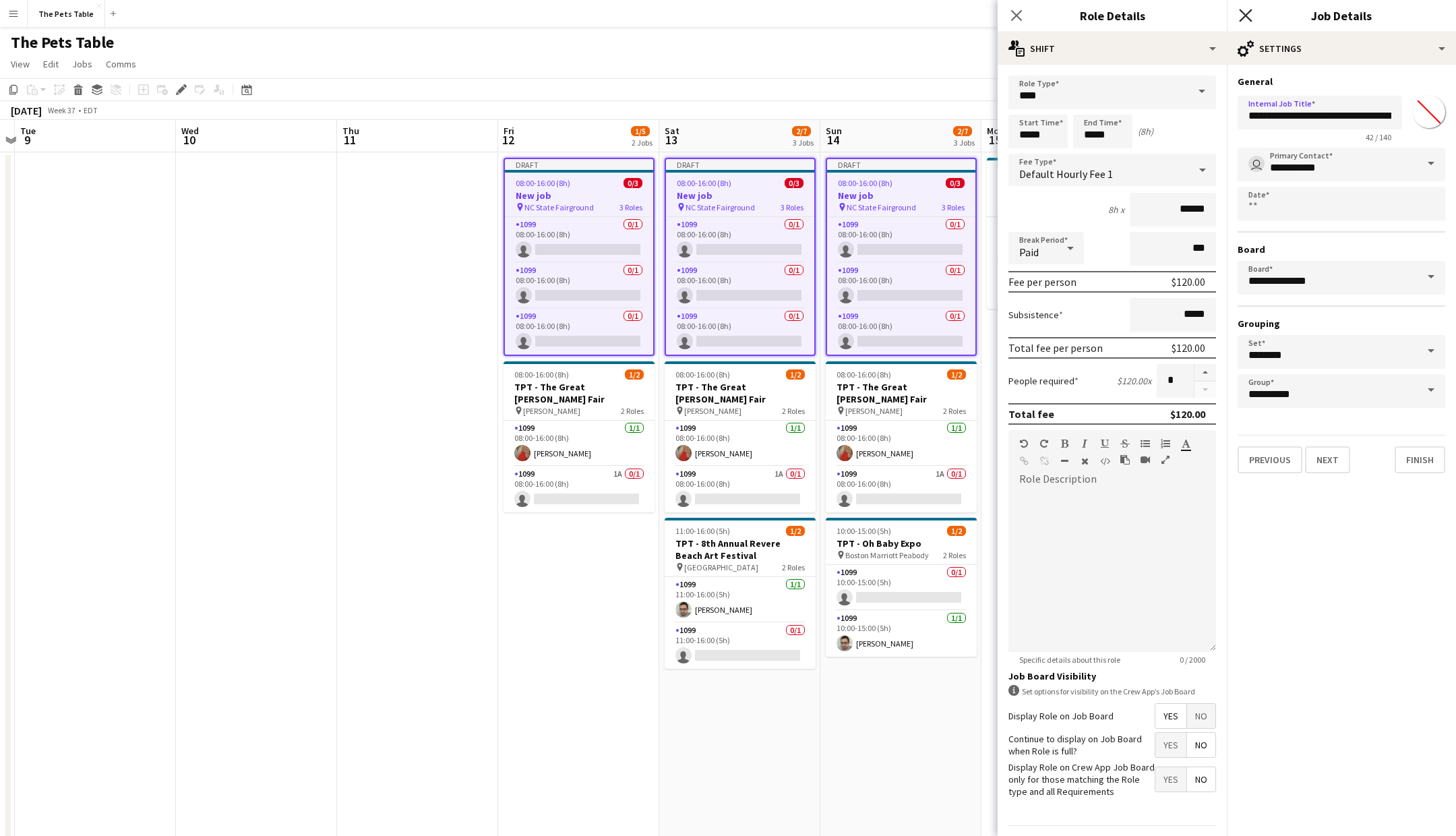
click at [1249, 15] on icon "Close pop-in" at bounding box center [1245, 15] width 13 height 13
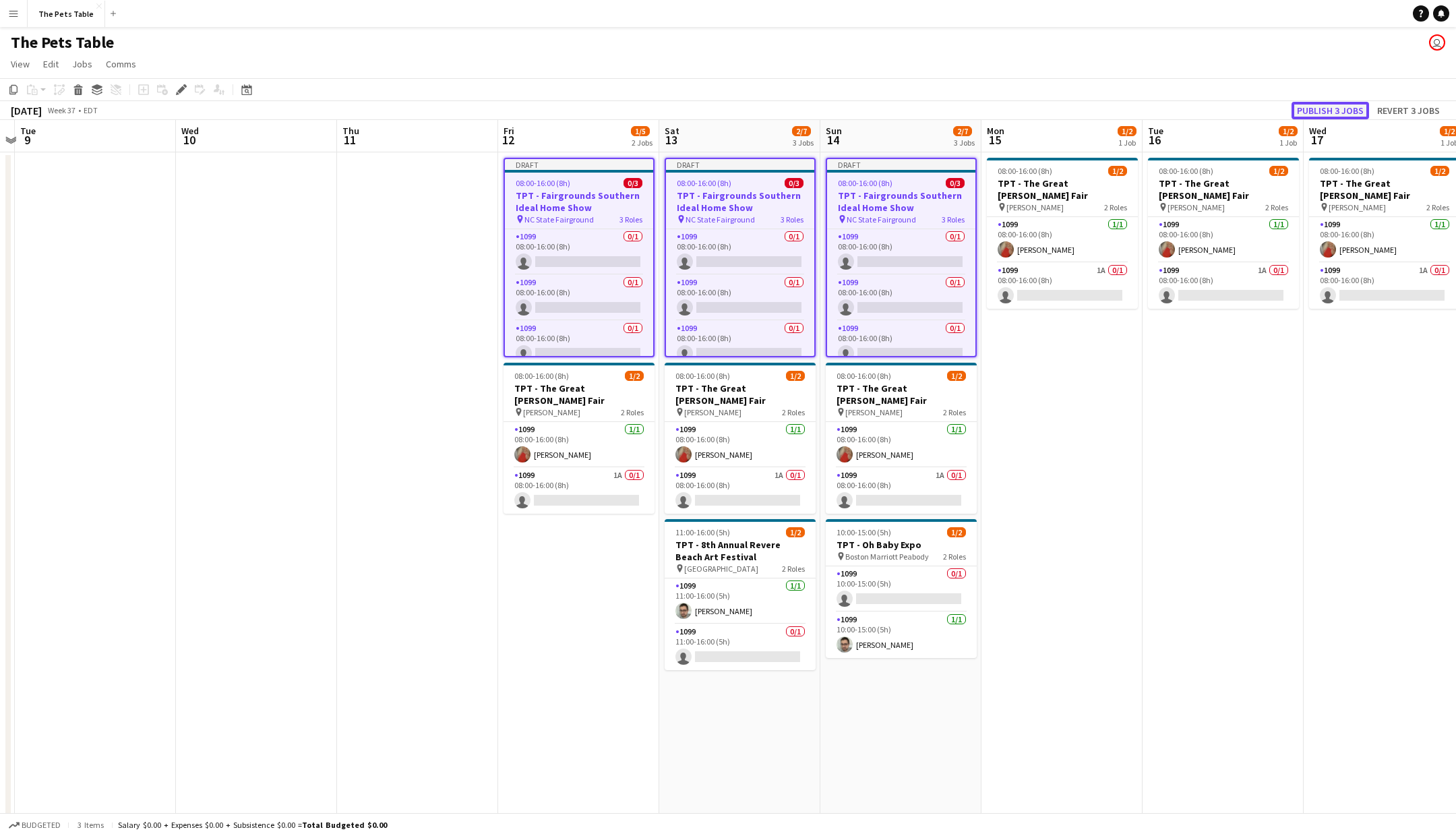
click at [1333, 104] on button "Publish 3 jobs" at bounding box center [1330, 110] width 78 height 17
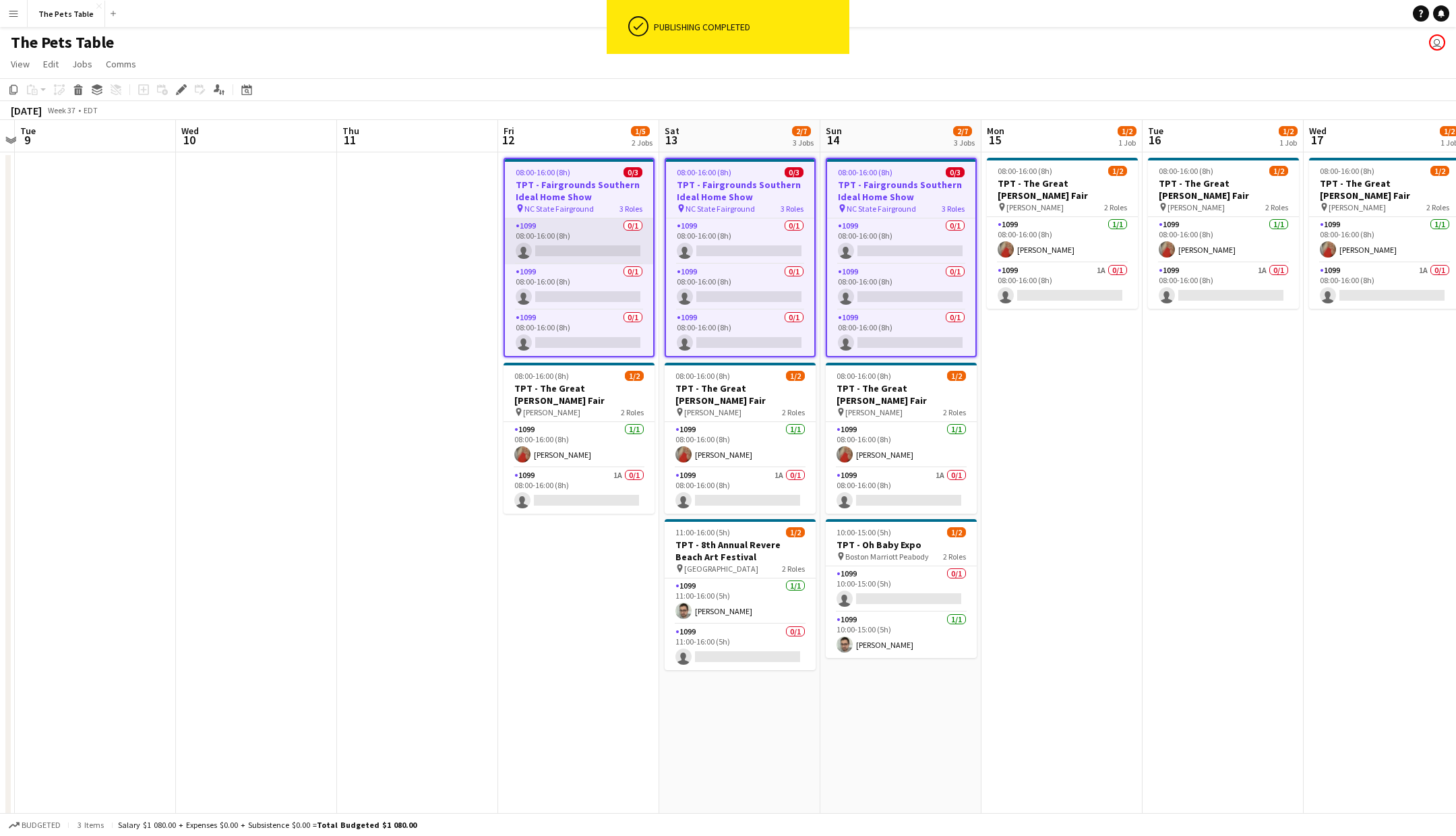
click at [569, 251] on app-card-role "1099 0/1 08:00-16:00 (8h) single-neutral-actions" at bounding box center [579, 241] width 148 height 46
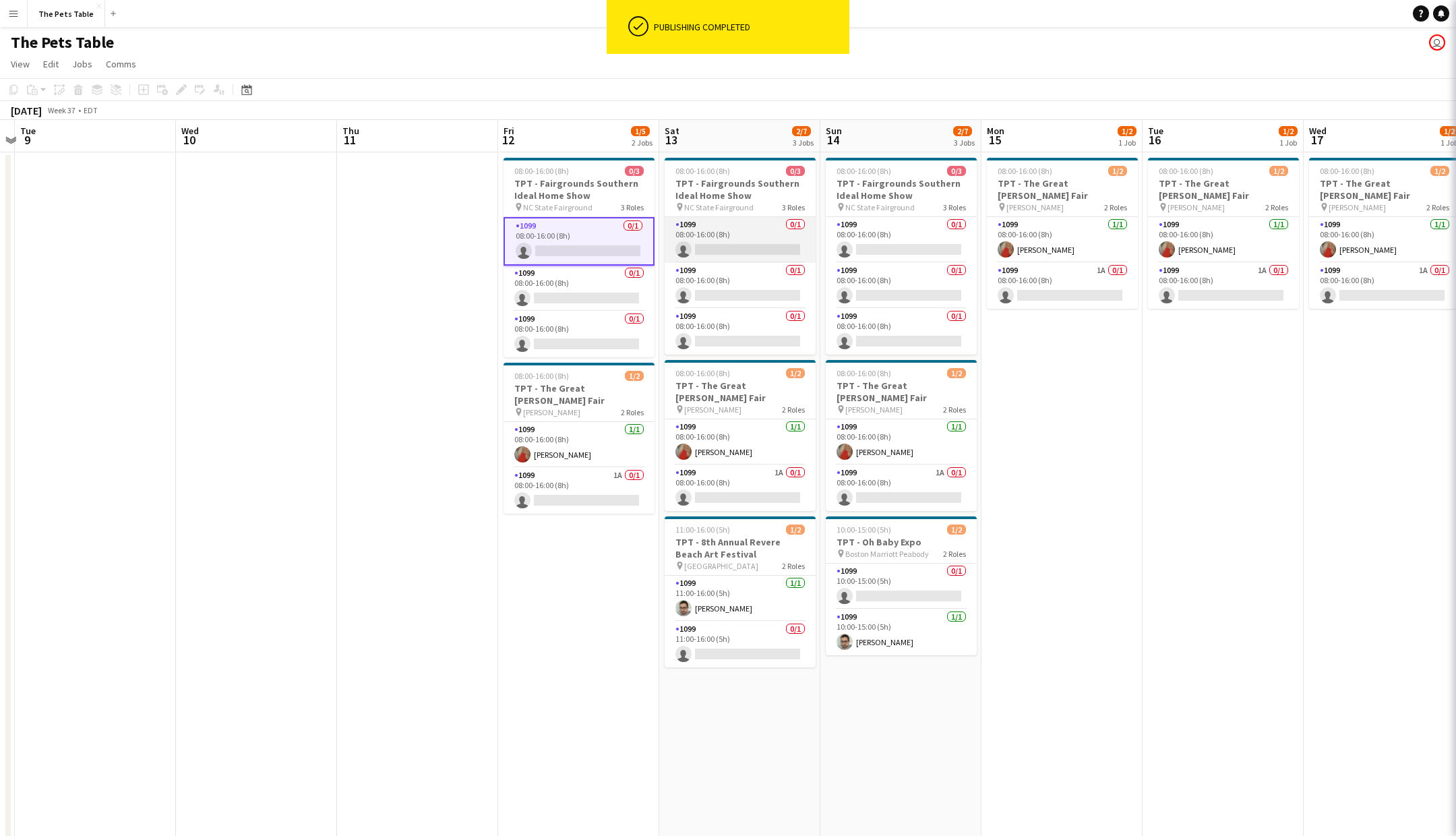
drag, startPoint x: 744, startPoint y: 249, endPoint x: 805, endPoint y: 246, distance: 61.1
click at [744, 249] on app-card-role "1099 0/1 08:00-16:00 (8h) single-neutral-actions" at bounding box center [740, 240] width 151 height 46
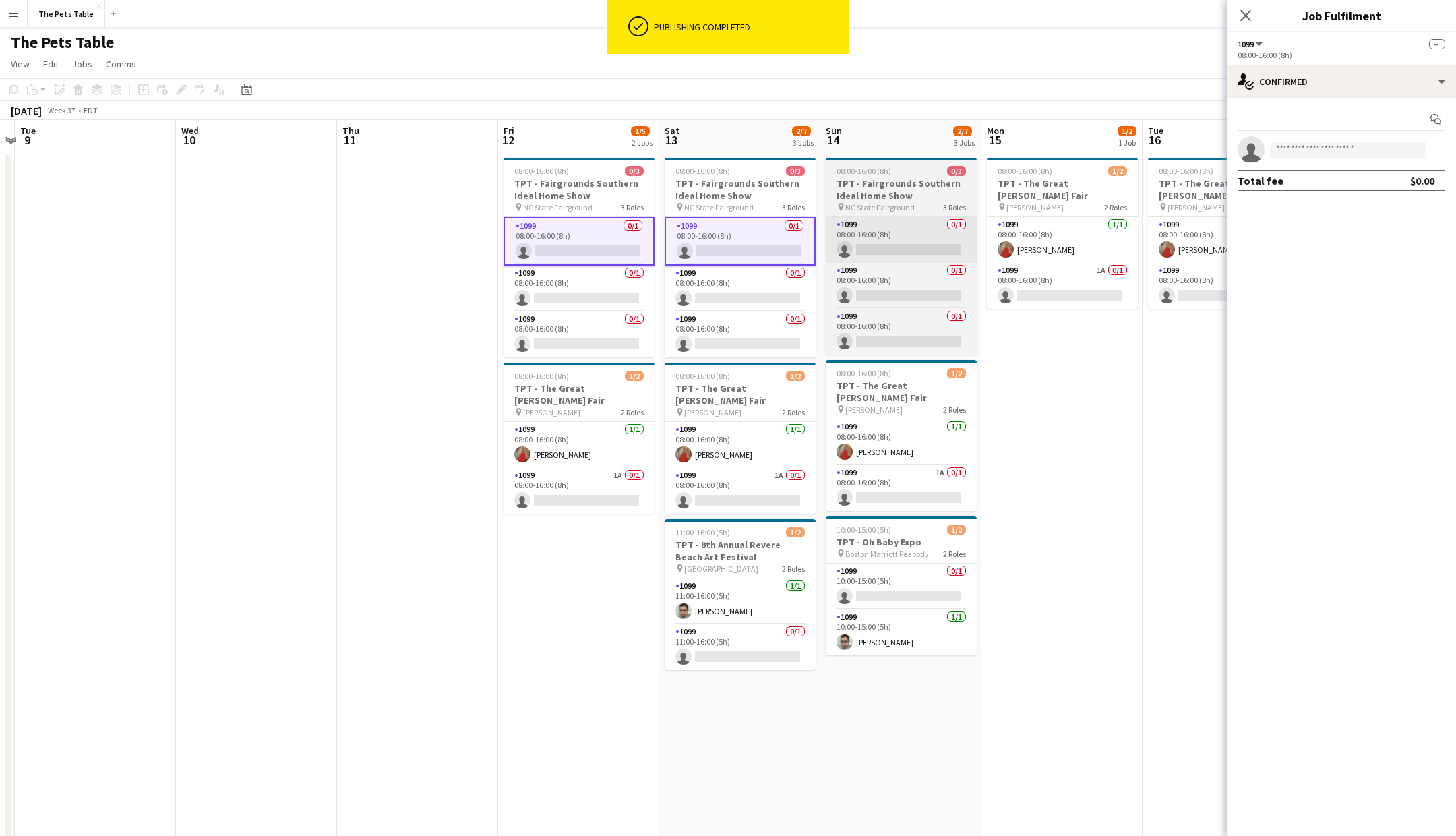
click at [907, 248] on app-card-role "1099 0/1 08:00-16:00 (8h) single-neutral-actions" at bounding box center [901, 240] width 151 height 46
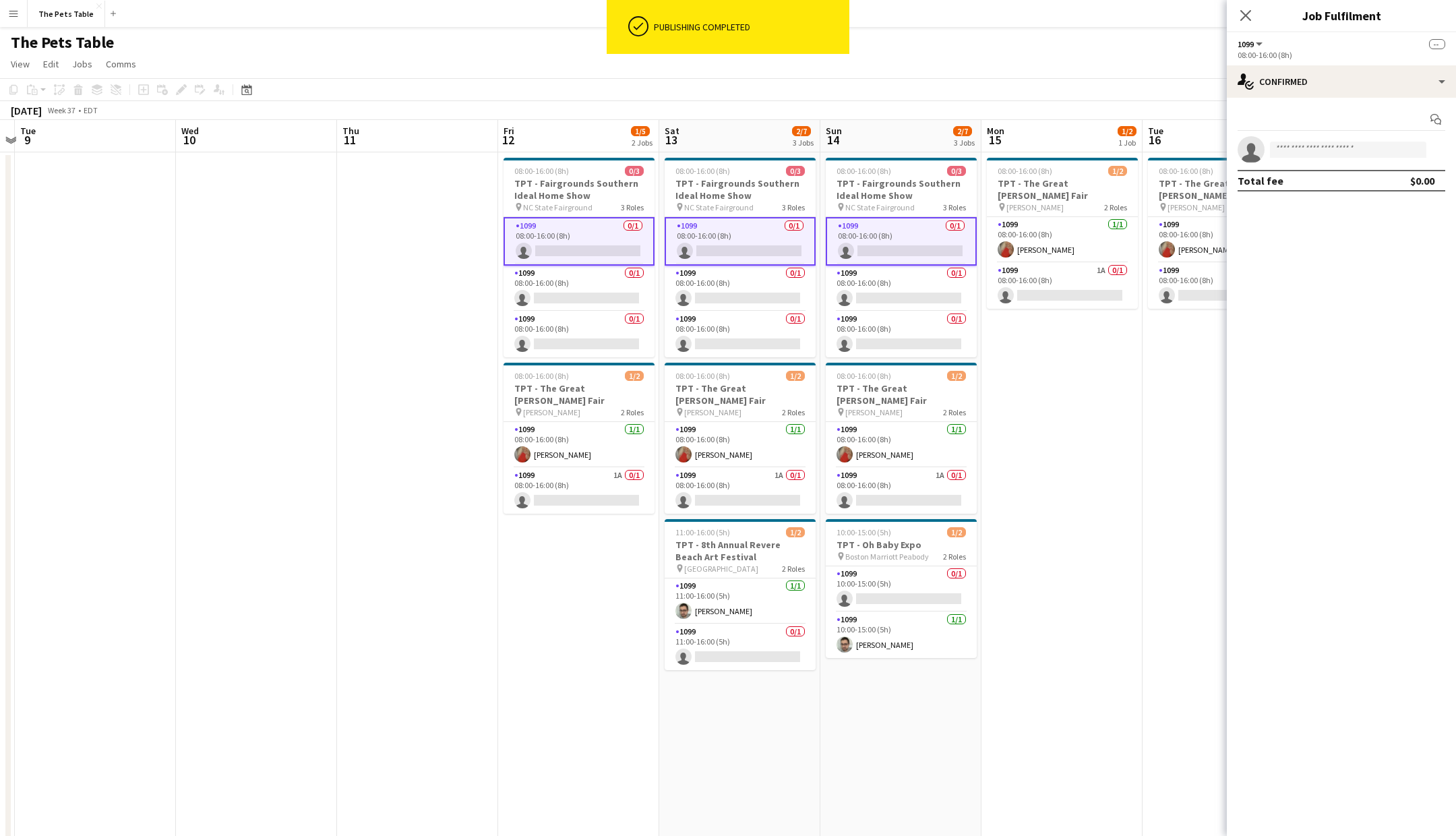
scroll to position [0, 468]
click at [1299, 155] on input at bounding box center [1348, 150] width 156 height 16
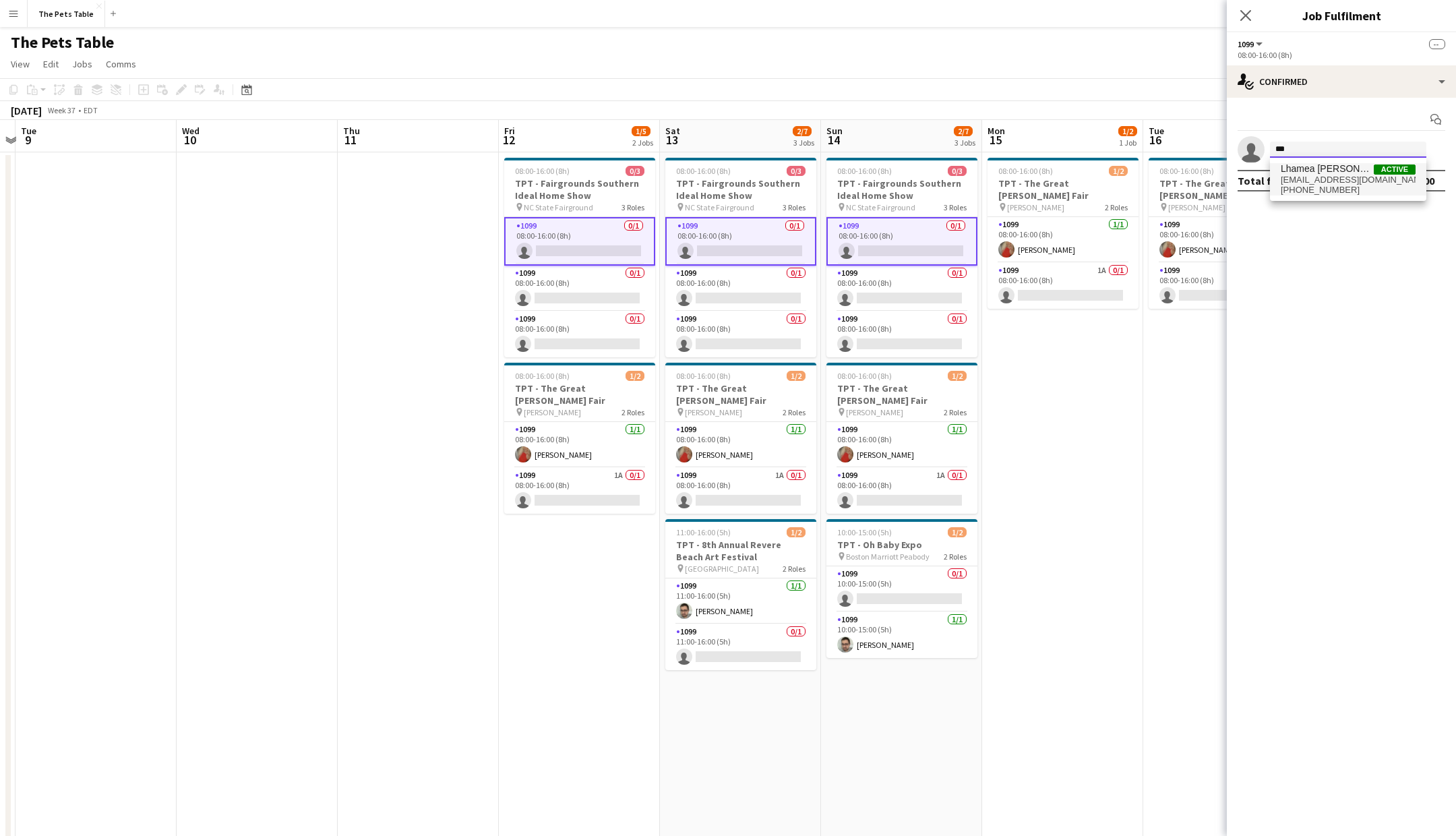
type input "***"
click at [1288, 184] on span "+17062077358" at bounding box center [1349, 190] width 135 height 11
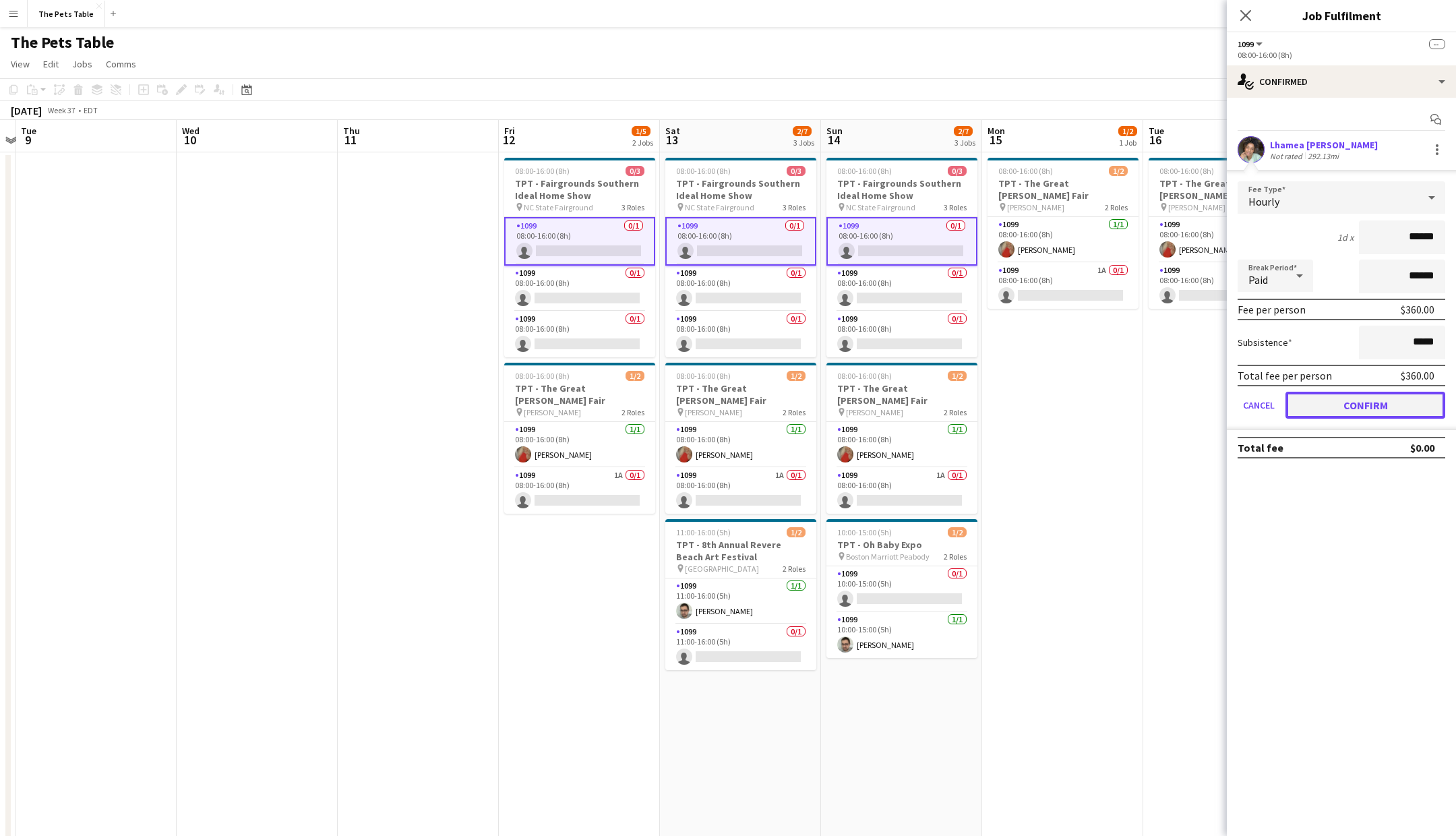
click at [1356, 400] on button "Confirm" at bounding box center [1365, 405] width 160 height 27
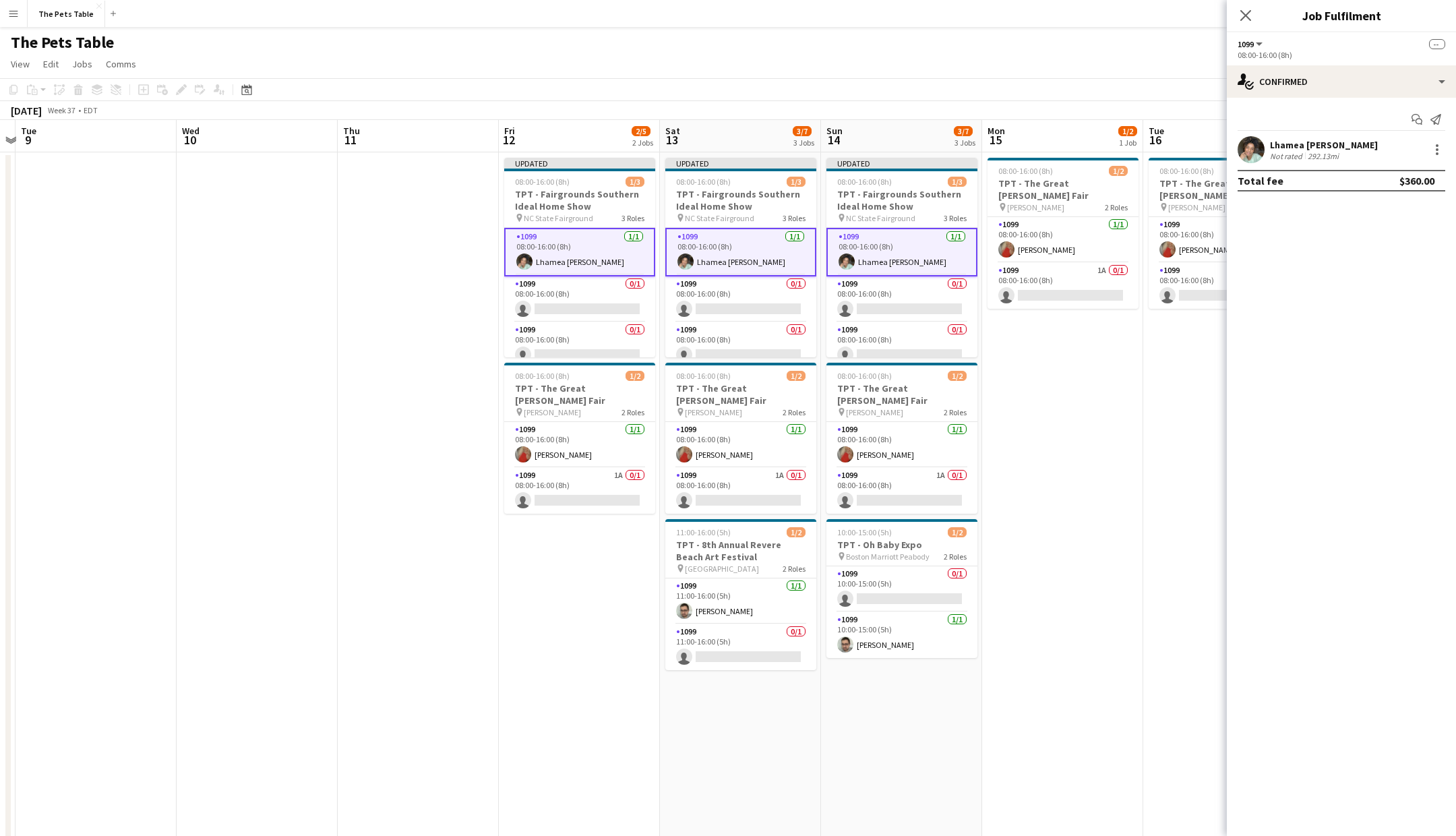
click at [1248, 13] on icon "Close pop-in" at bounding box center [1245, 15] width 11 height 11
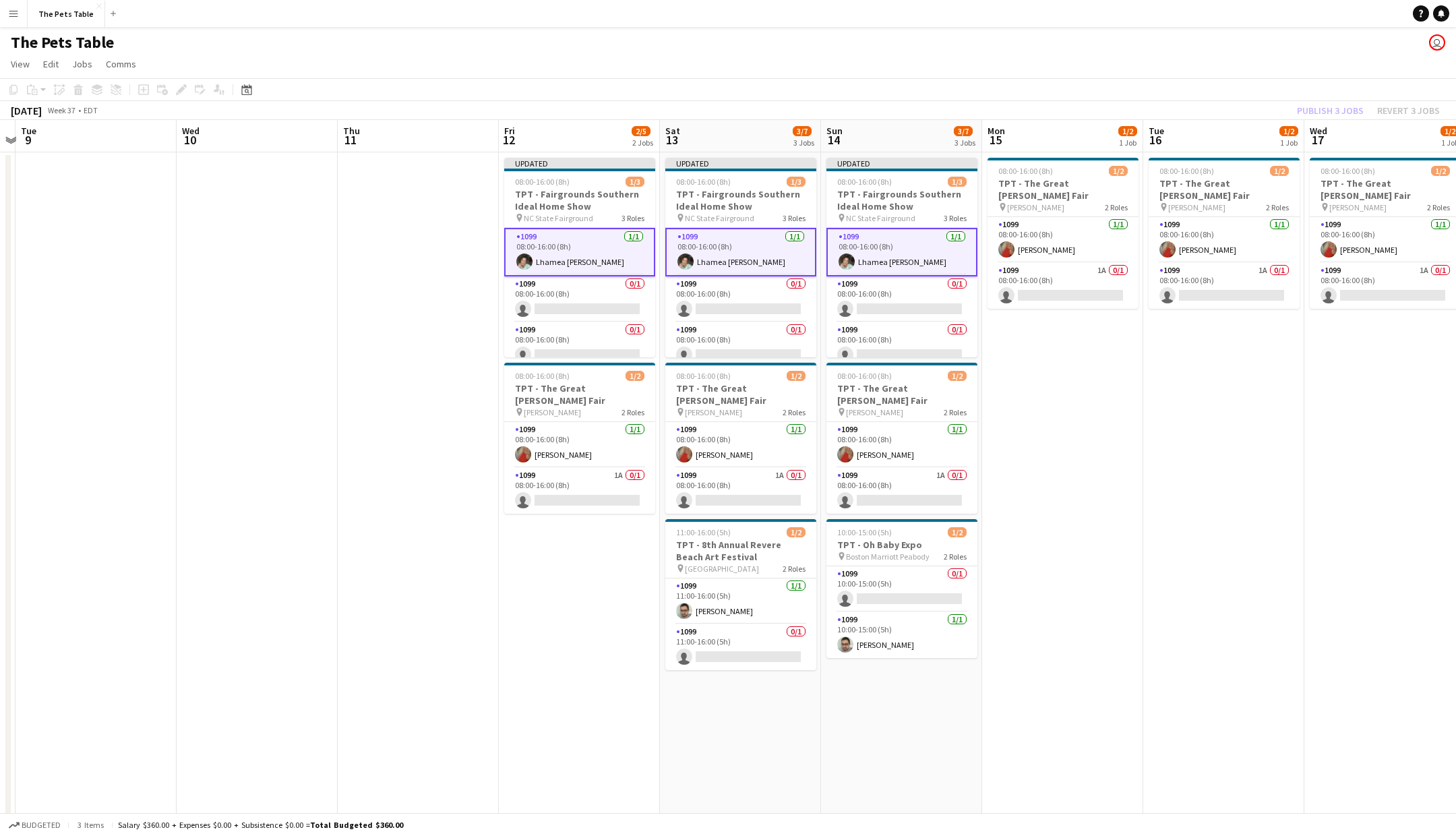
click at [1337, 108] on div "Publish 3 jobs Revert 3 jobs" at bounding box center [1368, 110] width 175 height 17
click at [1337, 108] on button "Publish 3 jobs" at bounding box center [1330, 110] width 78 height 17
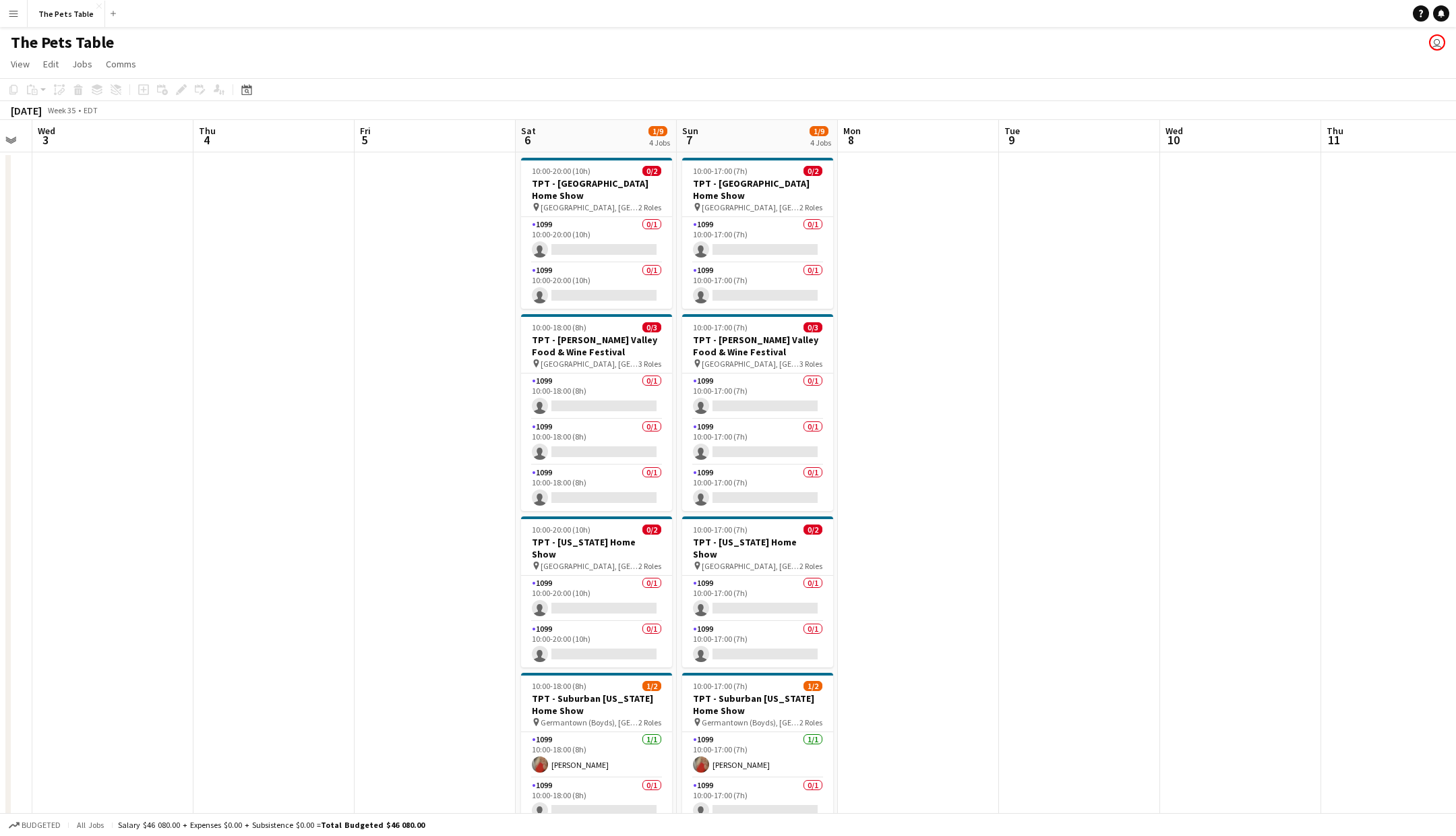
scroll to position [0, 619]
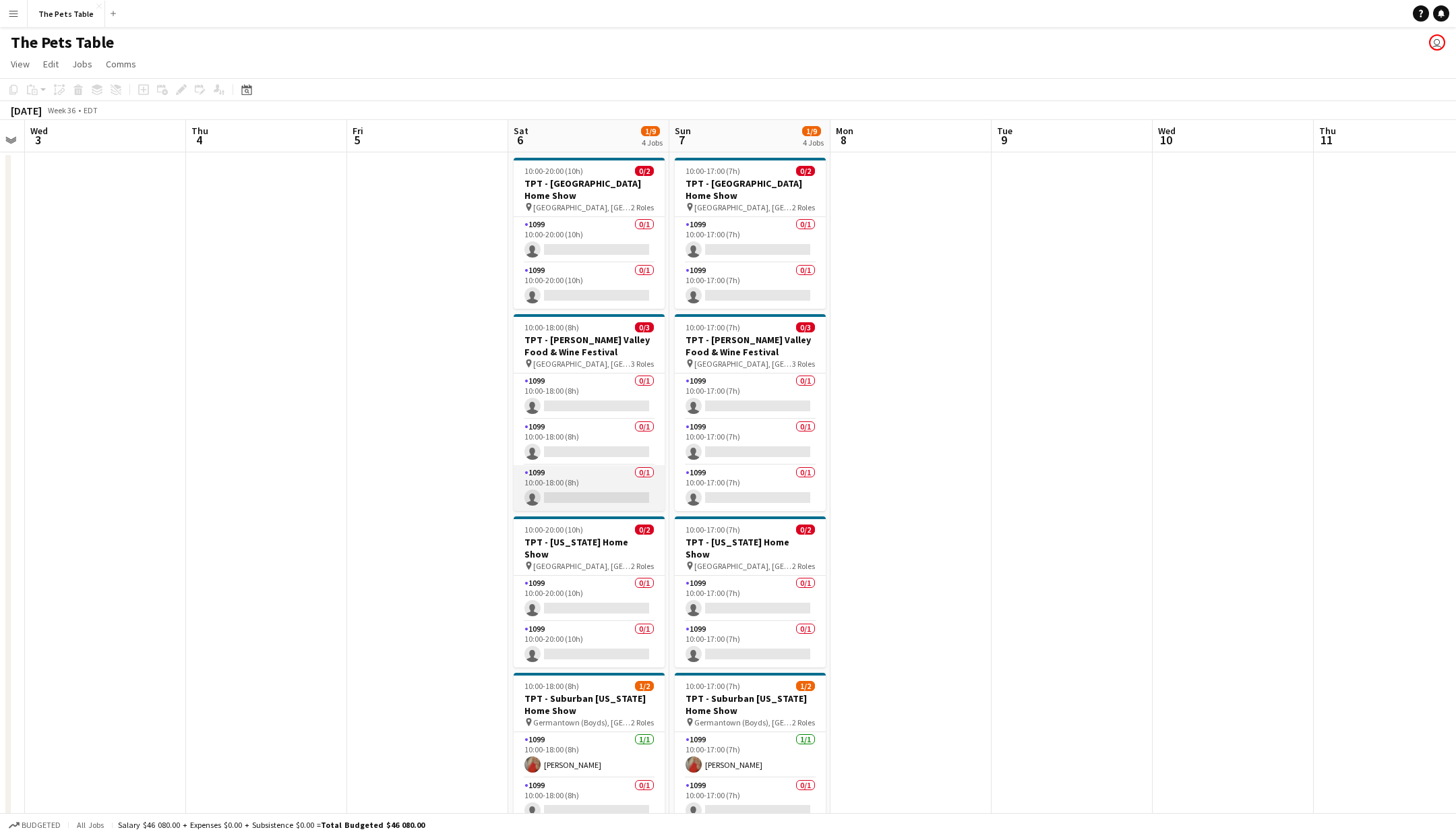
click at [638, 486] on app-card-role "1099 0/1 10:00-18:00 (8h) single-neutral-actions" at bounding box center [589, 488] width 151 height 46
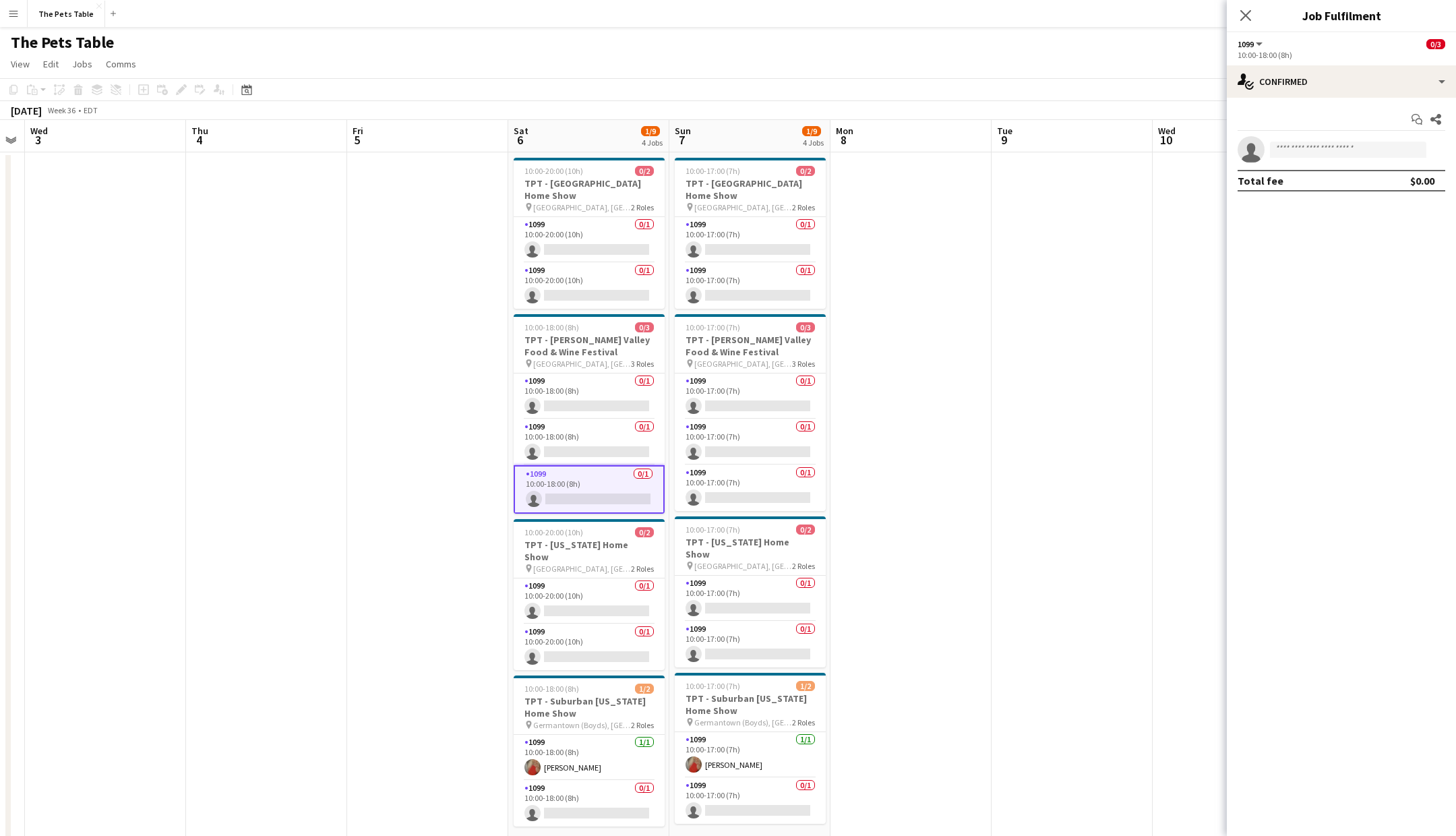
drag, startPoint x: 794, startPoint y: 482, endPoint x: 974, endPoint y: 352, distance: 222.0
click at [796, 482] on app-card-role "1099 0/1 10:00-17:00 (7h) single-neutral-actions" at bounding box center [750, 488] width 151 height 46
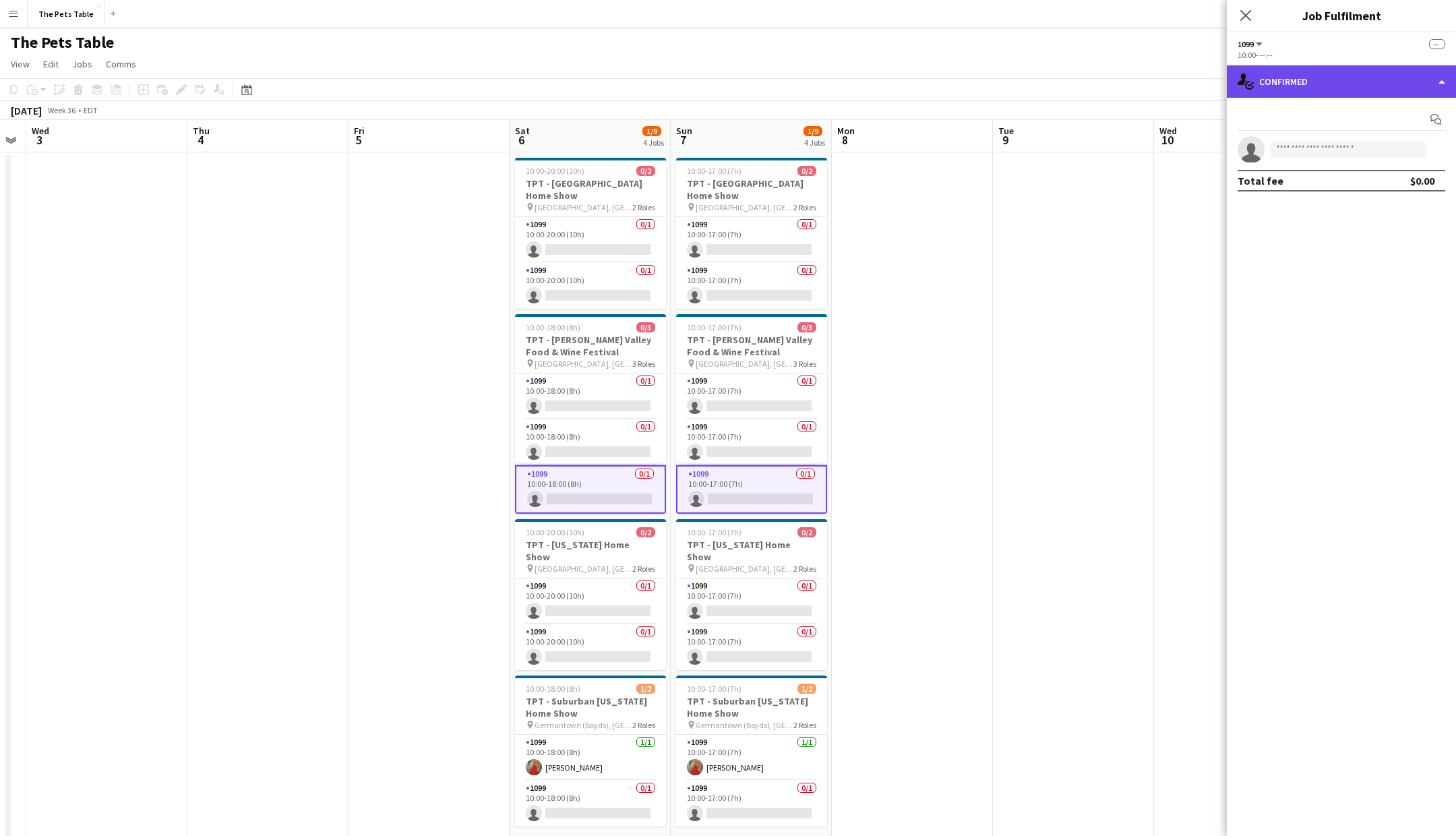
click at [1433, 86] on div "single-neutral-actions-check-2 Confirmed" at bounding box center [1341, 81] width 229 height 33
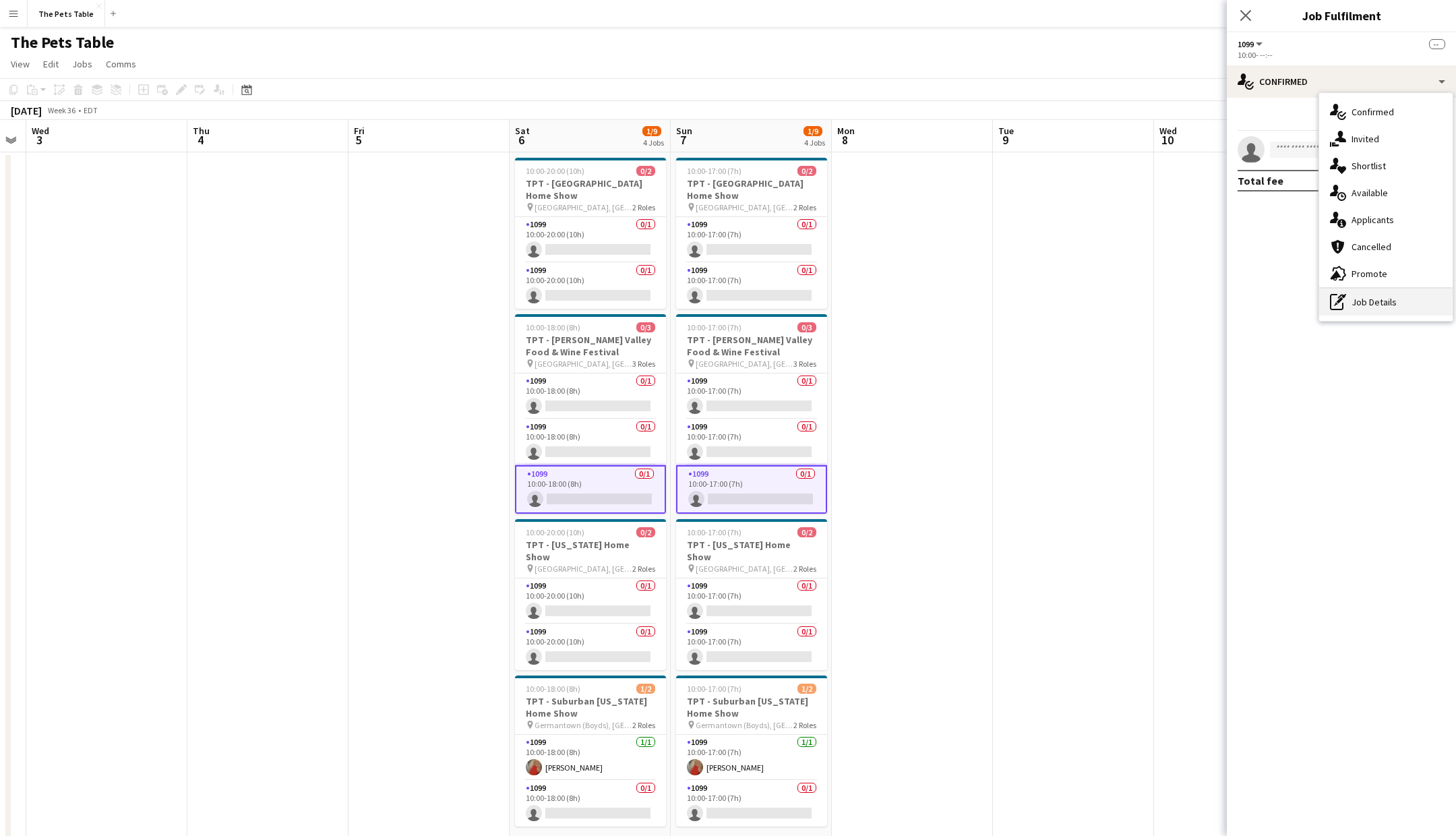
click at [1386, 303] on div "pen-write Job Details" at bounding box center [1386, 301] width 134 height 27
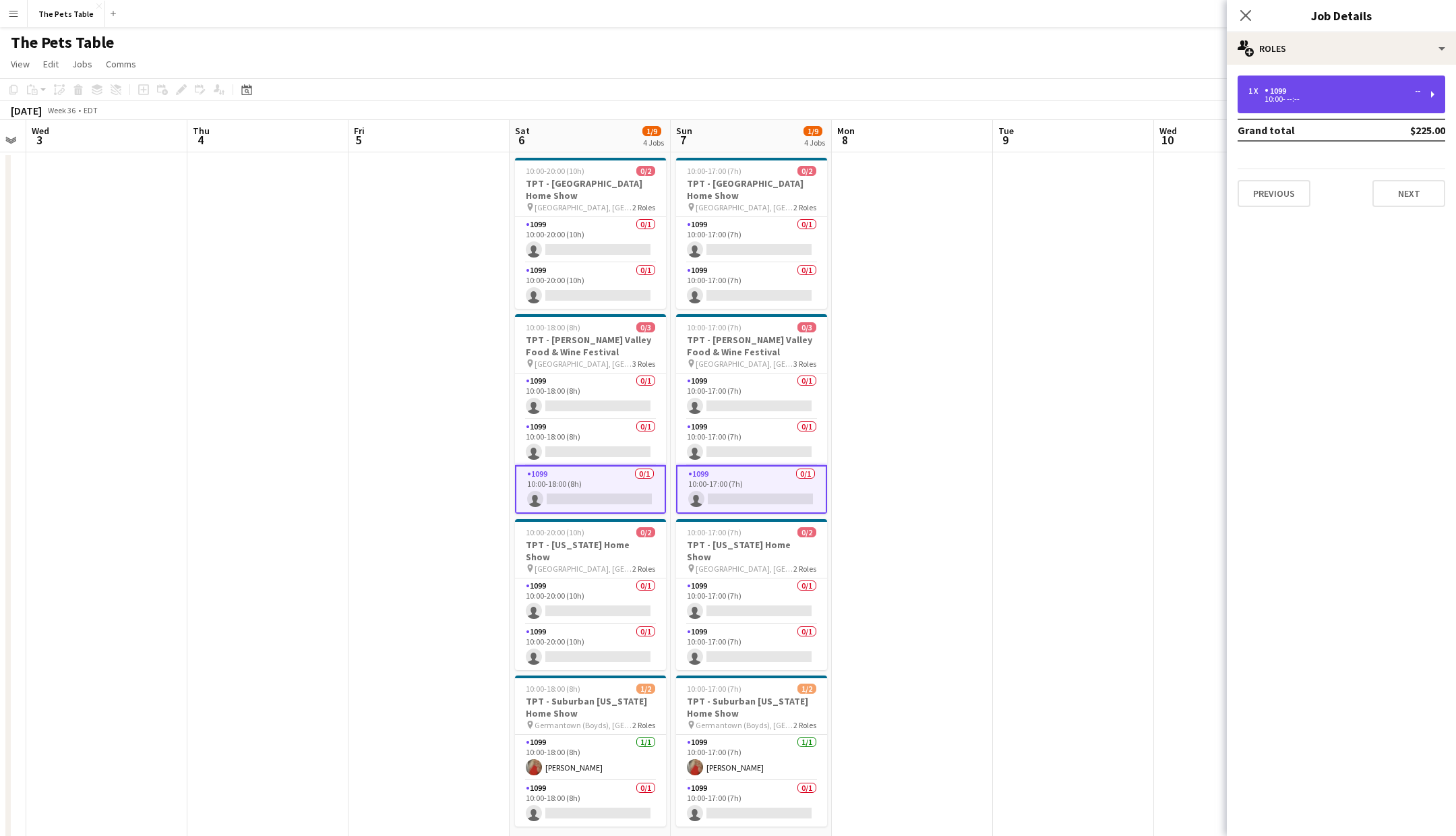
click at [1315, 89] on div "1 x 1099 --" at bounding box center [1334, 91] width 172 height 9
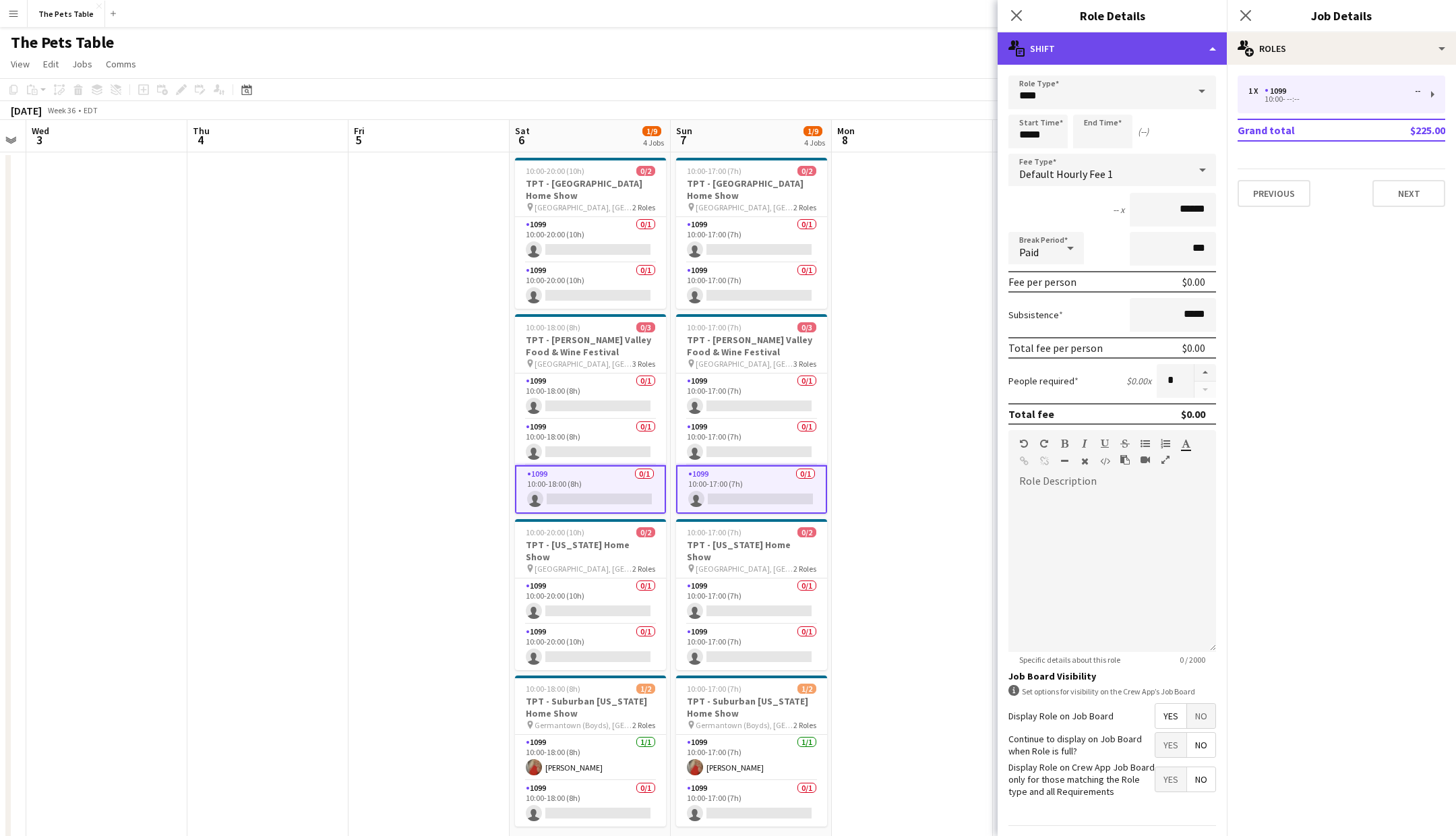
click at [1183, 55] on div "multiple-actions-text Shift" at bounding box center [1113, 49] width 229 height 33
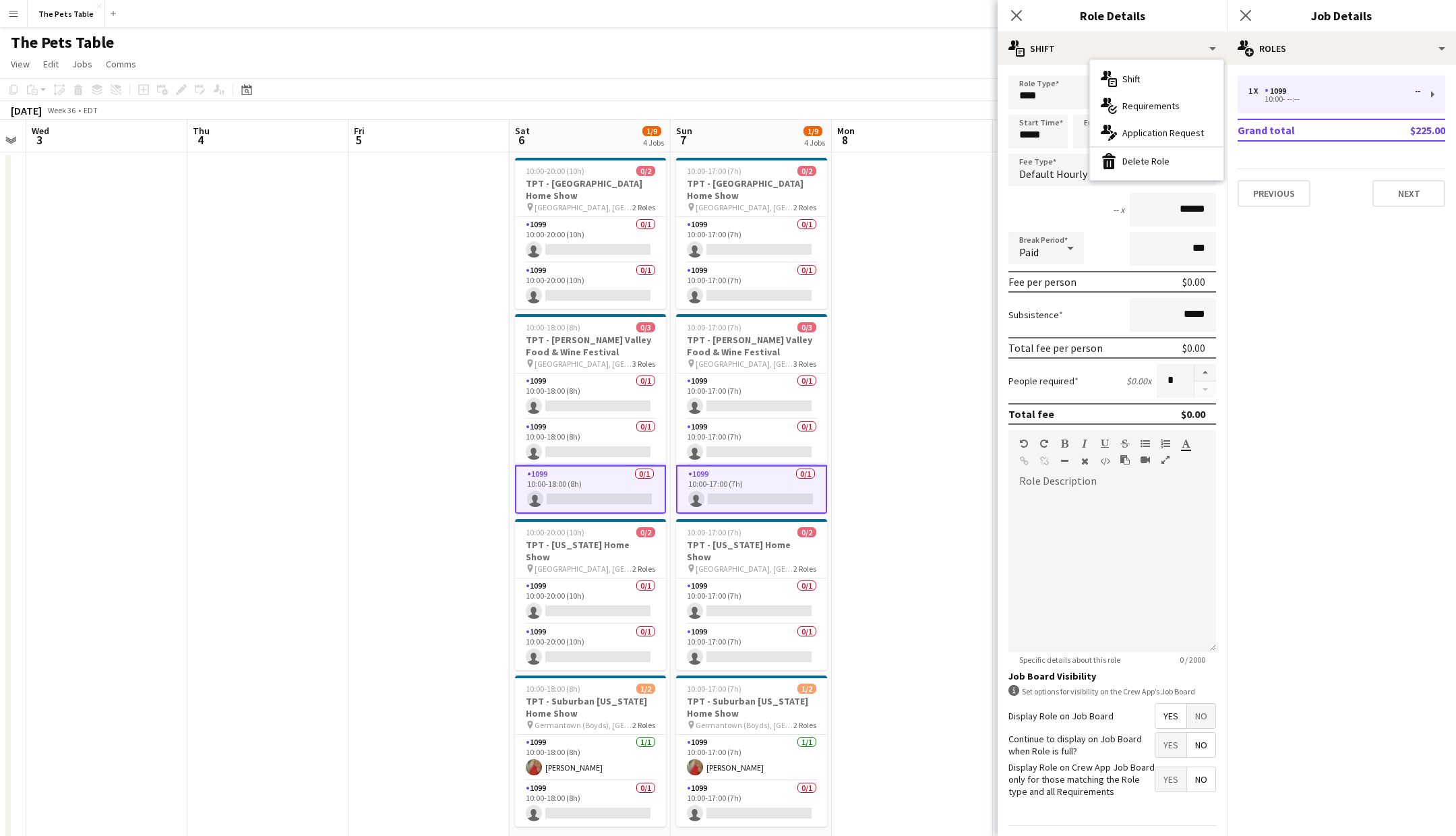
drag, startPoint x: 1179, startPoint y: 155, endPoint x: 1227, endPoint y: 125, distance: 56.6
click at [1179, 155] on div "bin-2 Delete Role" at bounding box center [1157, 161] width 134 height 27
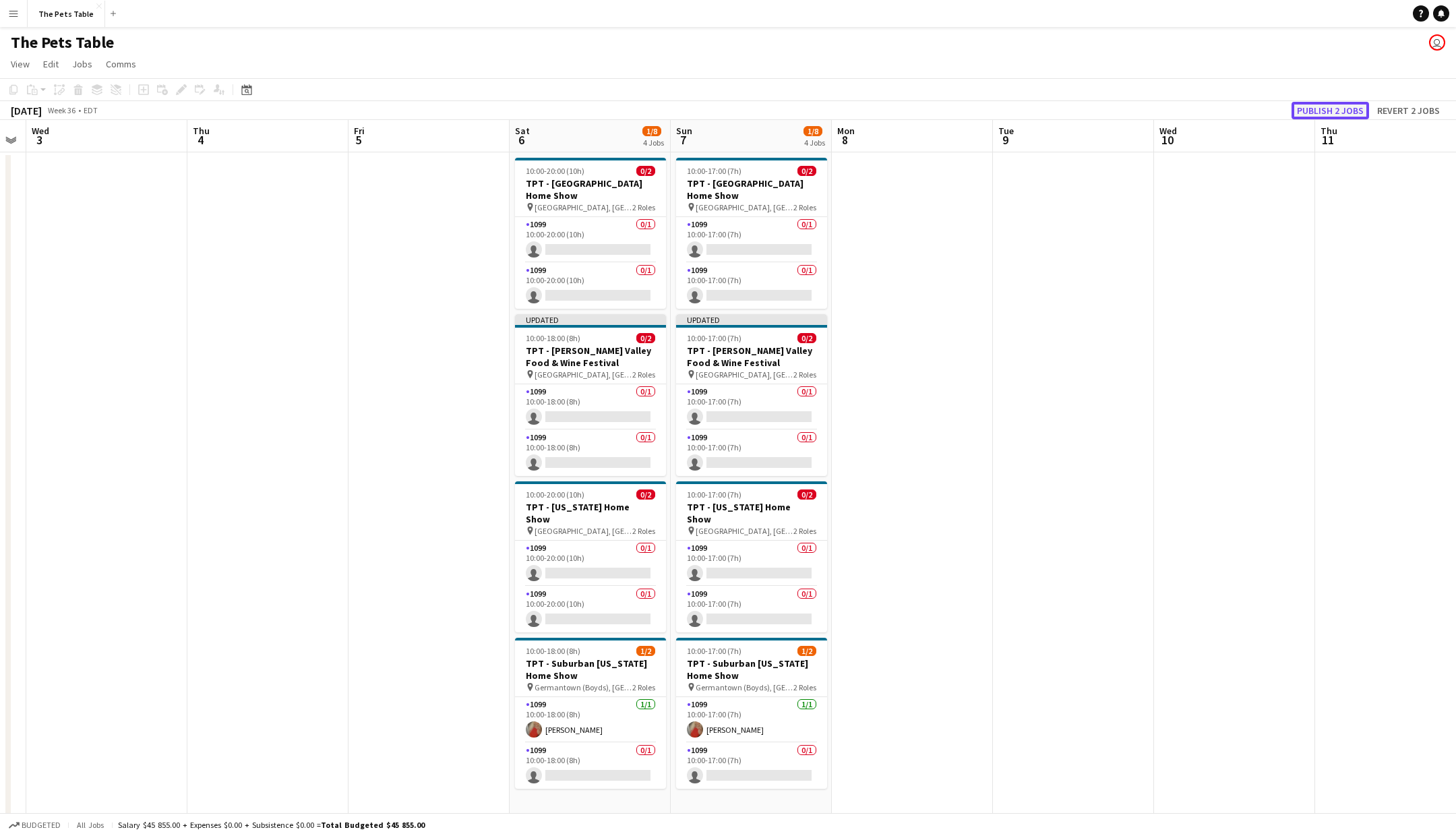
click at [1333, 109] on button "Publish 2 jobs" at bounding box center [1330, 110] width 78 height 17
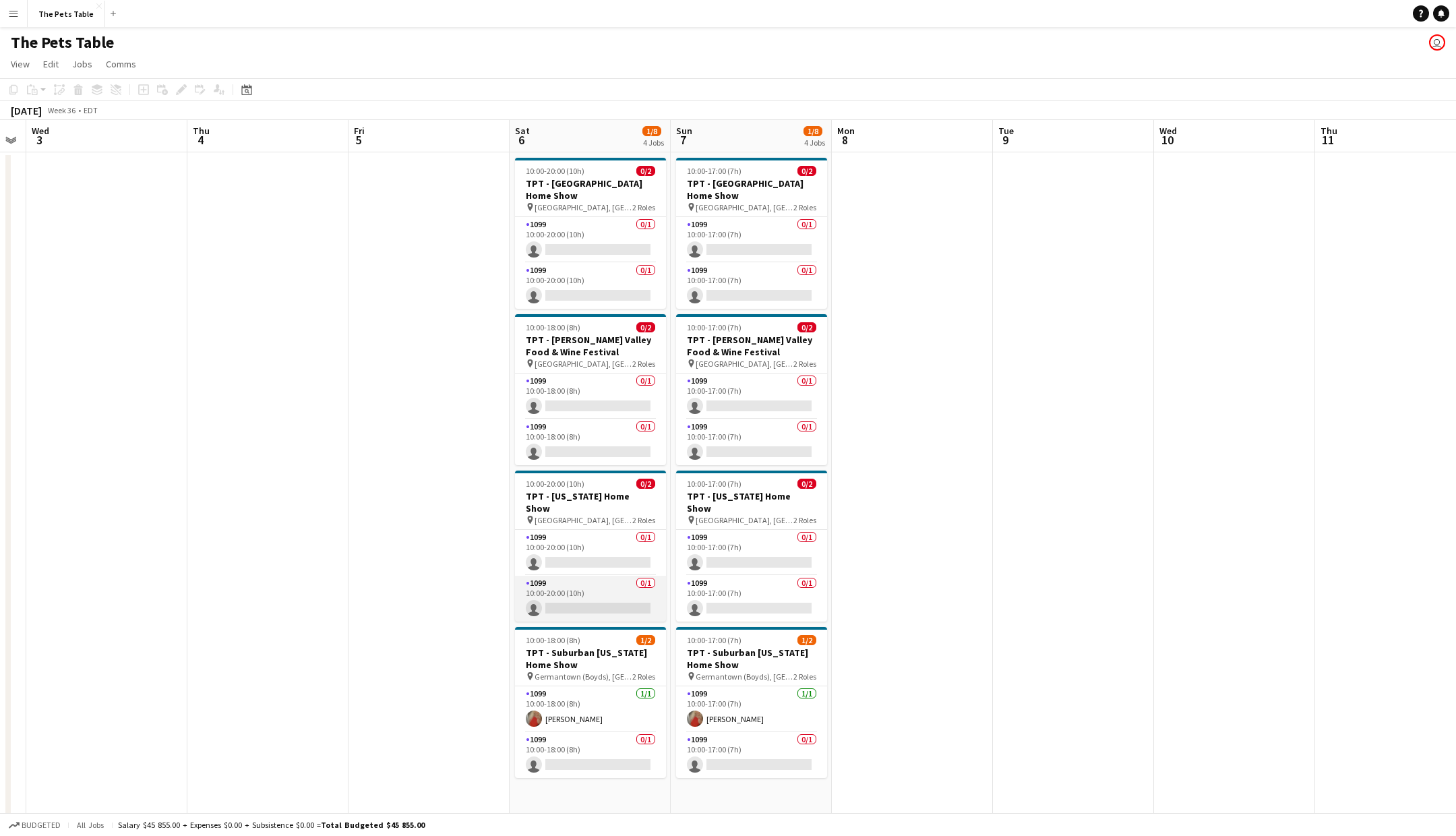
click at [606, 593] on app-card-role "1099 0/1 10:00-20:00 (10h) single-neutral-actions" at bounding box center [590, 598] width 151 height 46
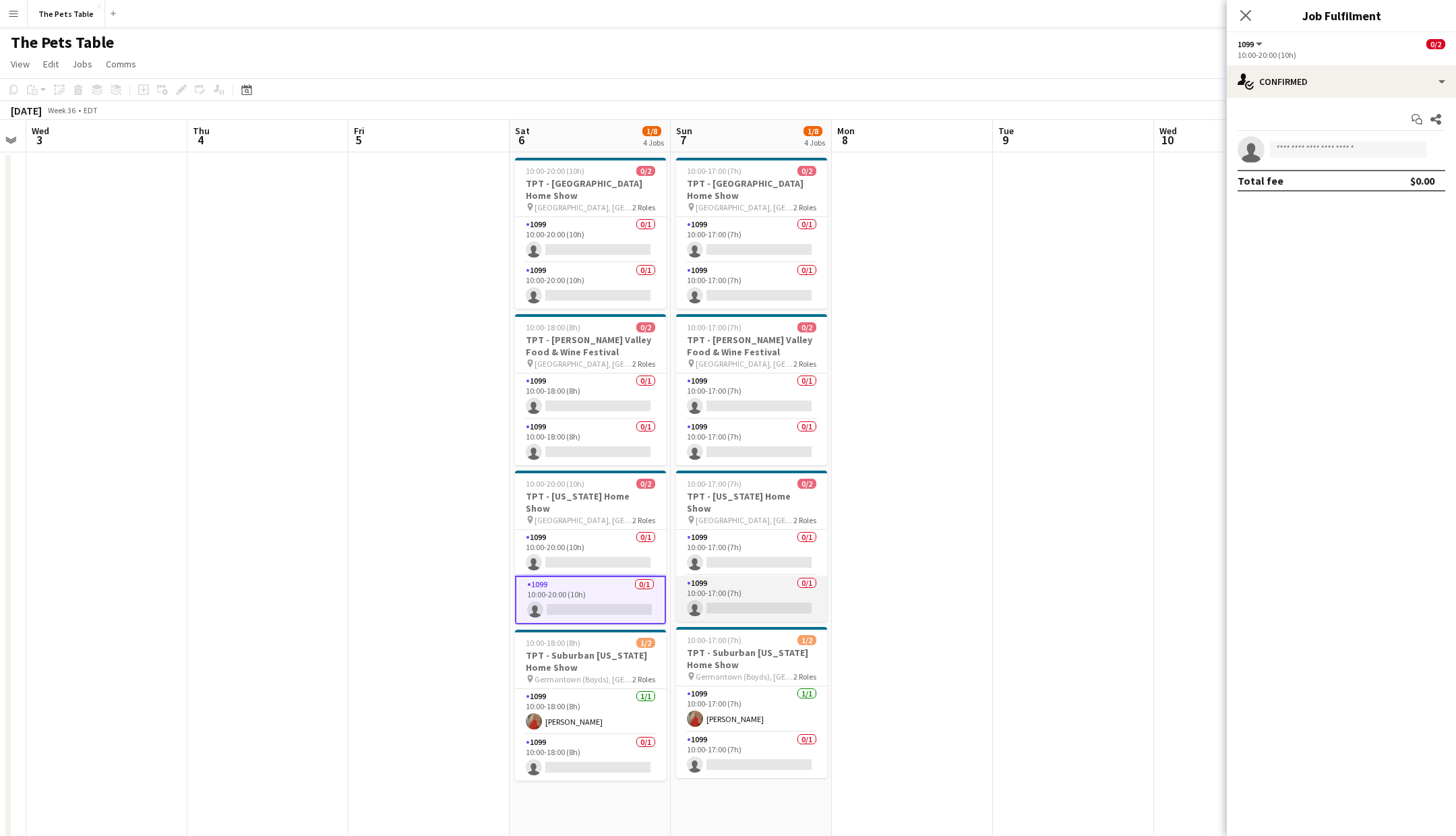
click at [739, 595] on app-card-role "1099 0/1 10:00-17:00 (7h) single-neutral-actions" at bounding box center [752, 598] width 151 height 46
click at [1311, 148] on input at bounding box center [1348, 150] width 156 height 16
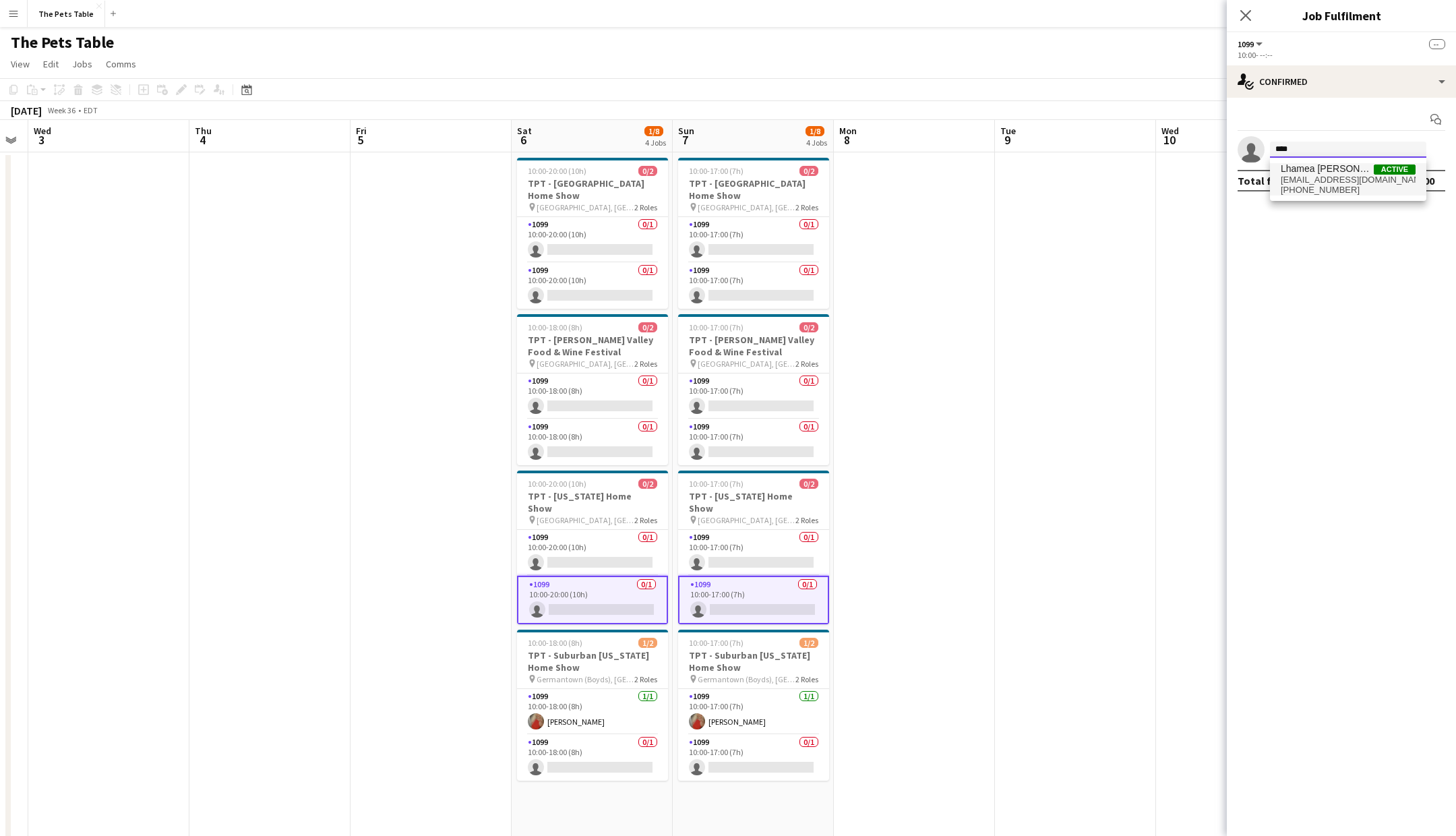
type input "****"
click at [1304, 176] on span "magical_land_5@hotmail.com" at bounding box center [1349, 179] width 135 height 11
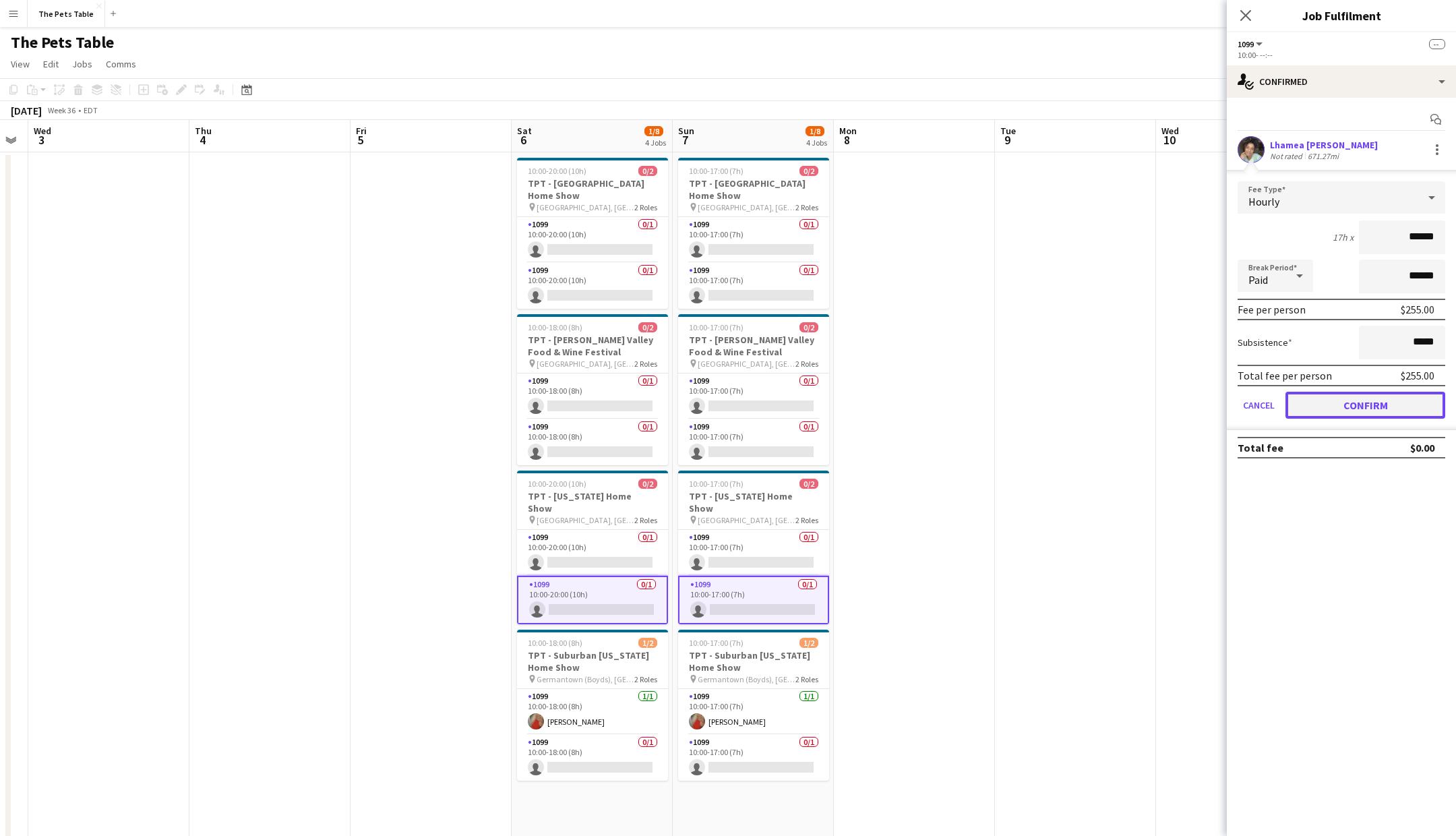
click at [1347, 410] on button "Confirm" at bounding box center [1365, 405] width 160 height 27
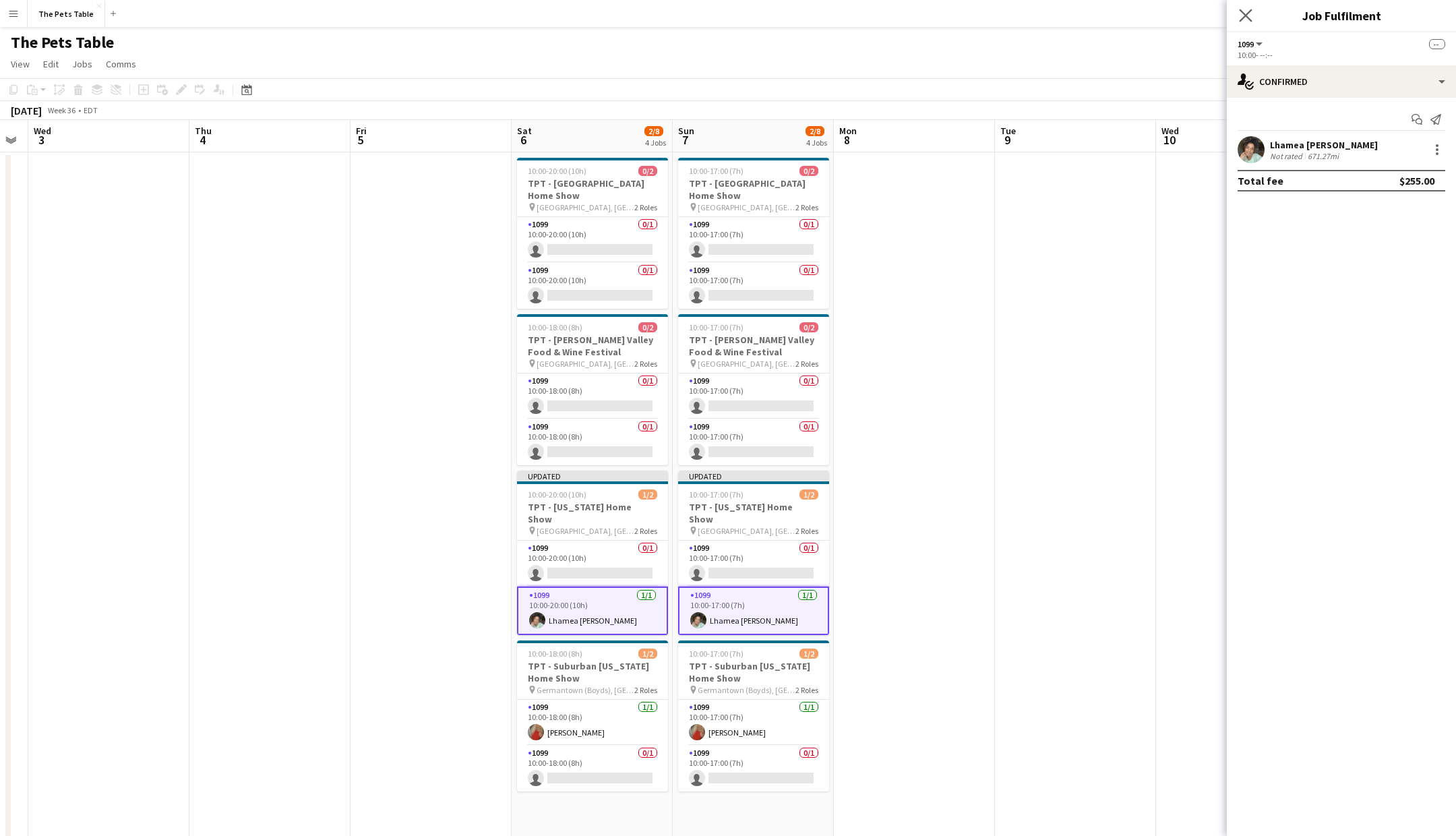
click at [1250, 23] on app-icon "Close pop-in" at bounding box center [1245, 15] width 20 height 20
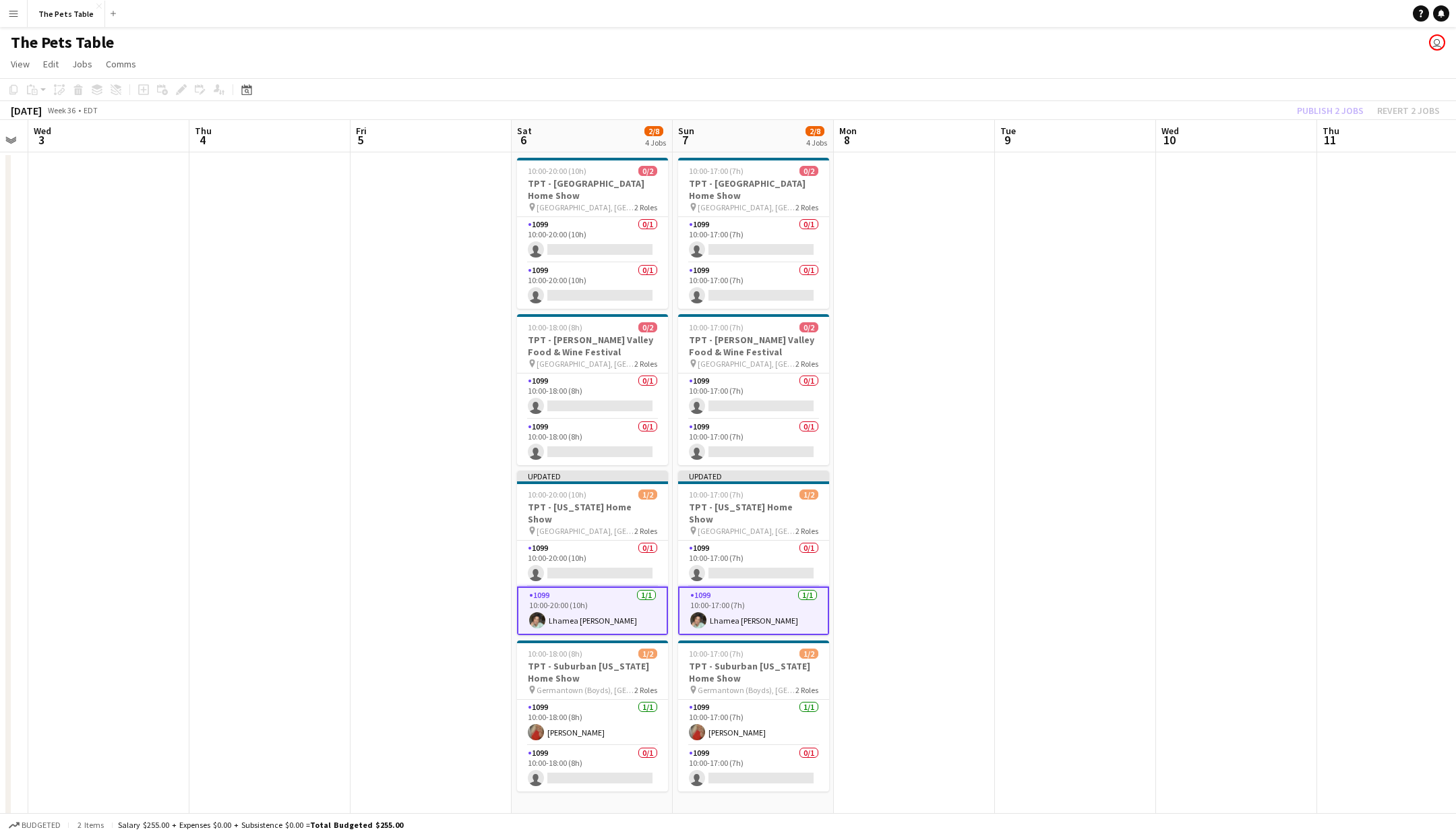
click at [1338, 110] on div "Publish 2 jobs Revert 2 jobs" at bounding box center [1368, 110] width 175 height 17
click at [1338, 110] on button "Publish 2 jobs" at bounding box center [1330, 110] width 78 height 17
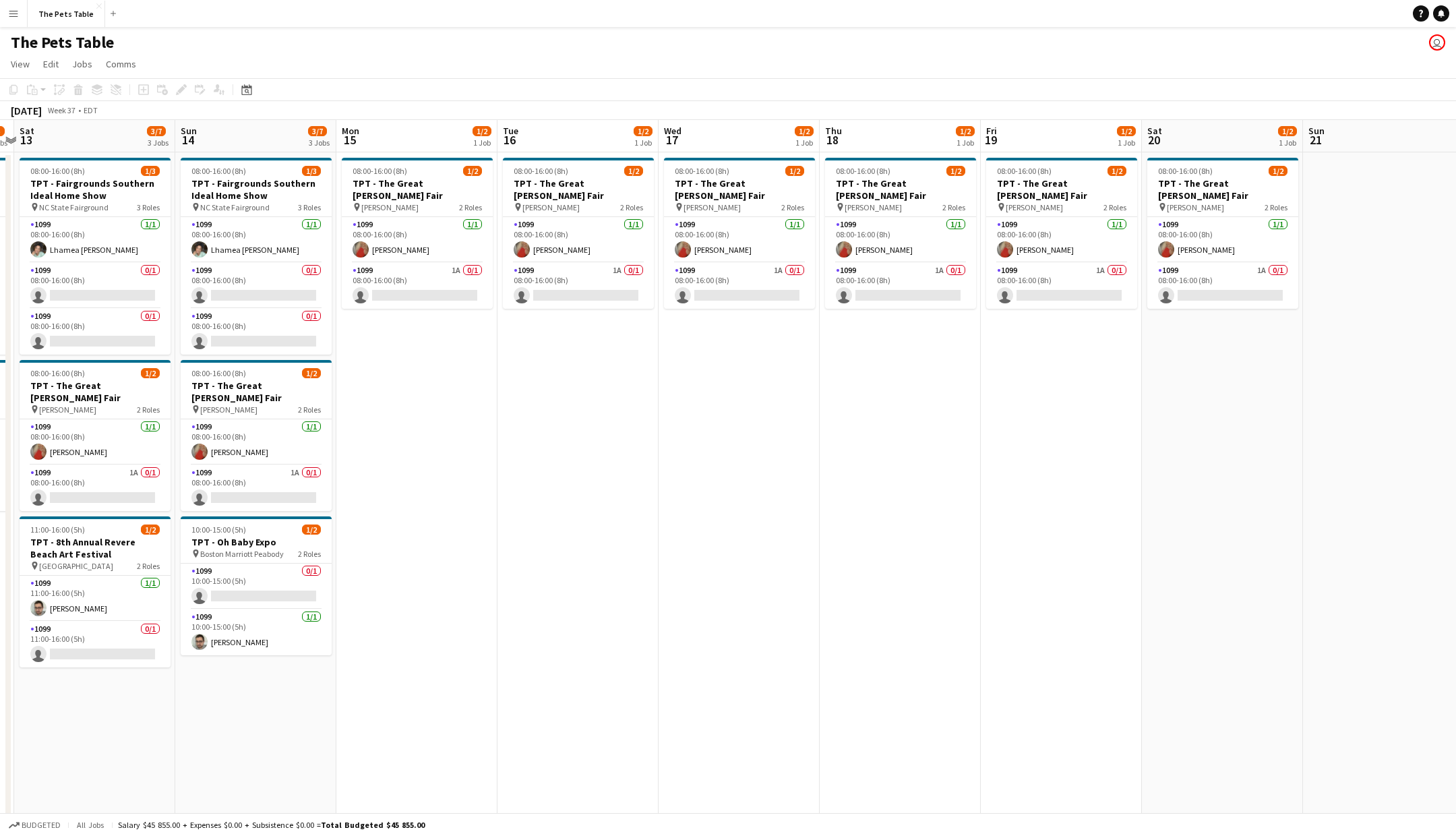
scroll to position [0, 492]
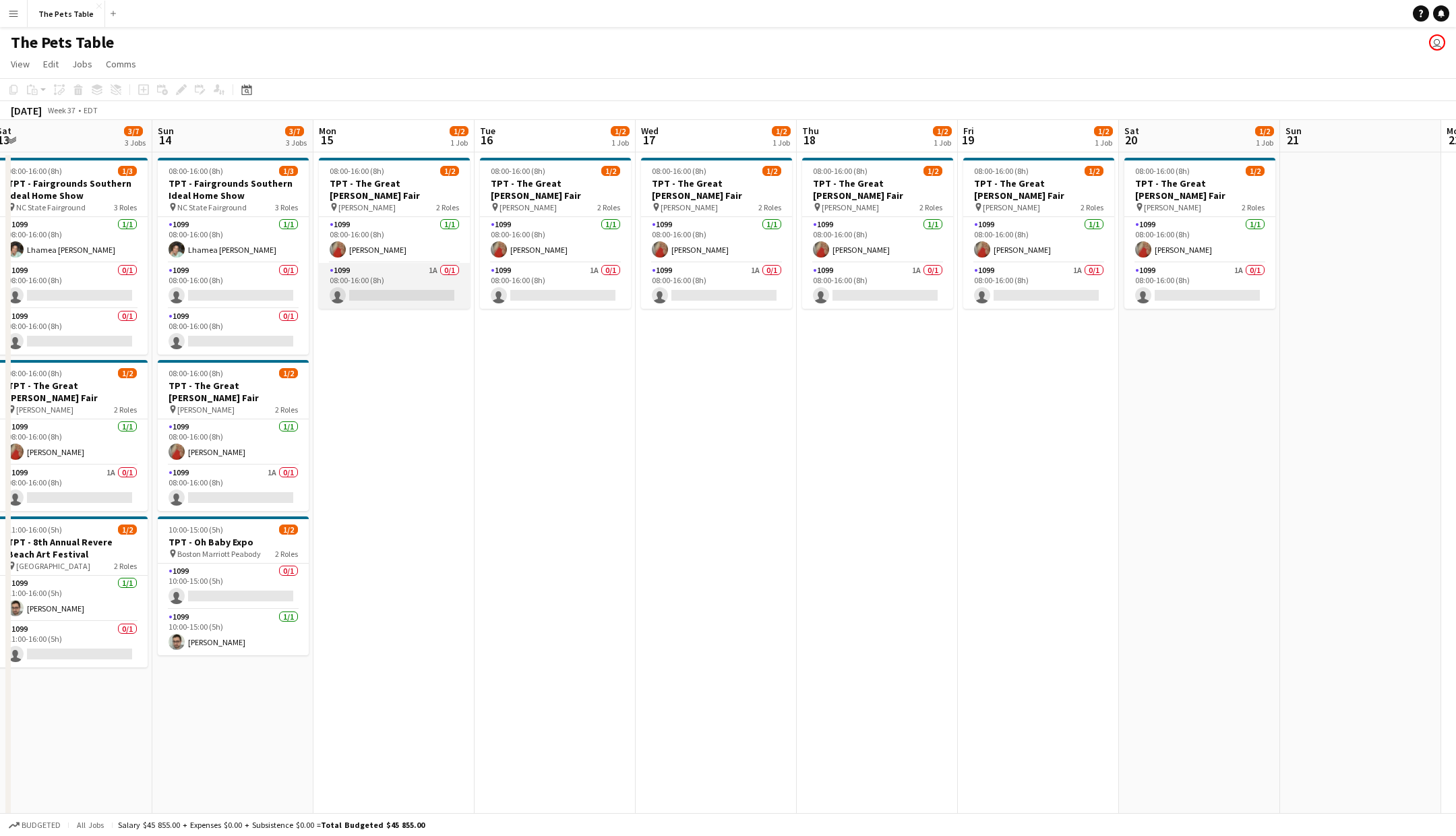
click at [403, 283] on app-card-role "1099 1A 0/1 08:00-16:00 (8h) single-neutral-actions" at bounding box center [394, 285] width 151 height 46
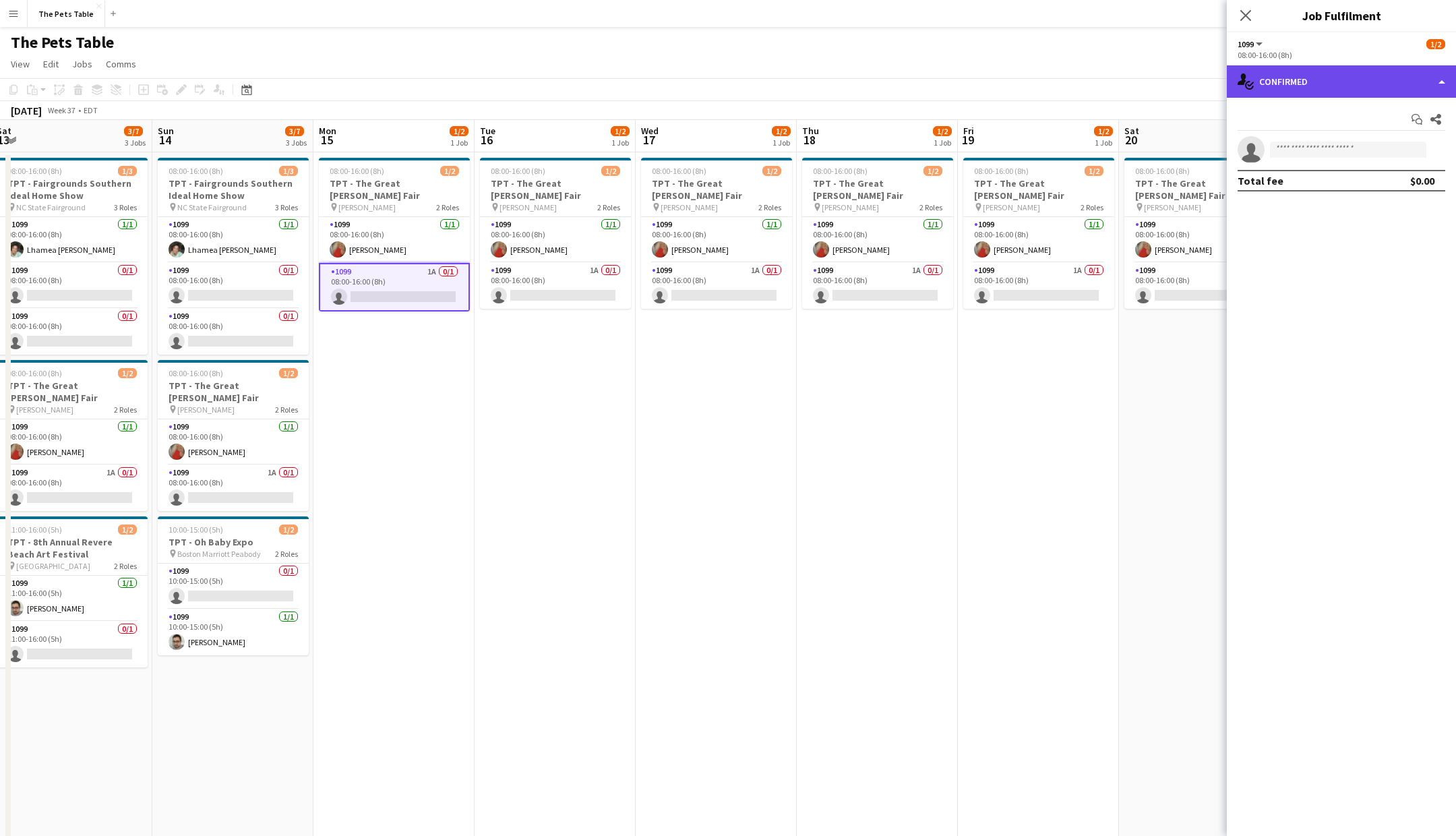
click at [1439, 89] on div "single-neutral-actions-check-2 Confirmed" at bounding box center [1341, 81] width 229 height 33
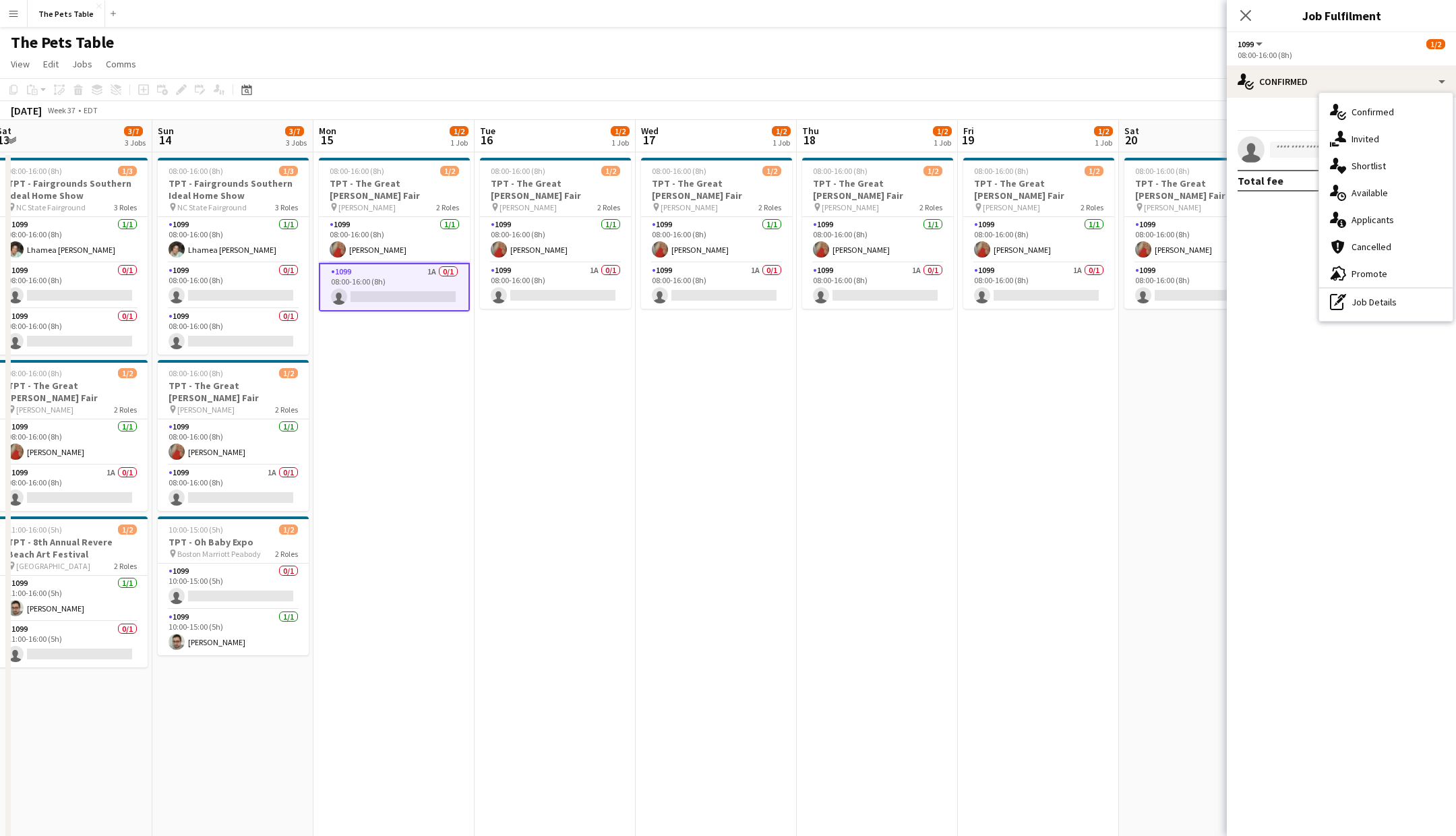
click at [1403, 222] on div "single-neutral-actions-information Applicants" at bounding box center [1386, 219] width 134 height 27
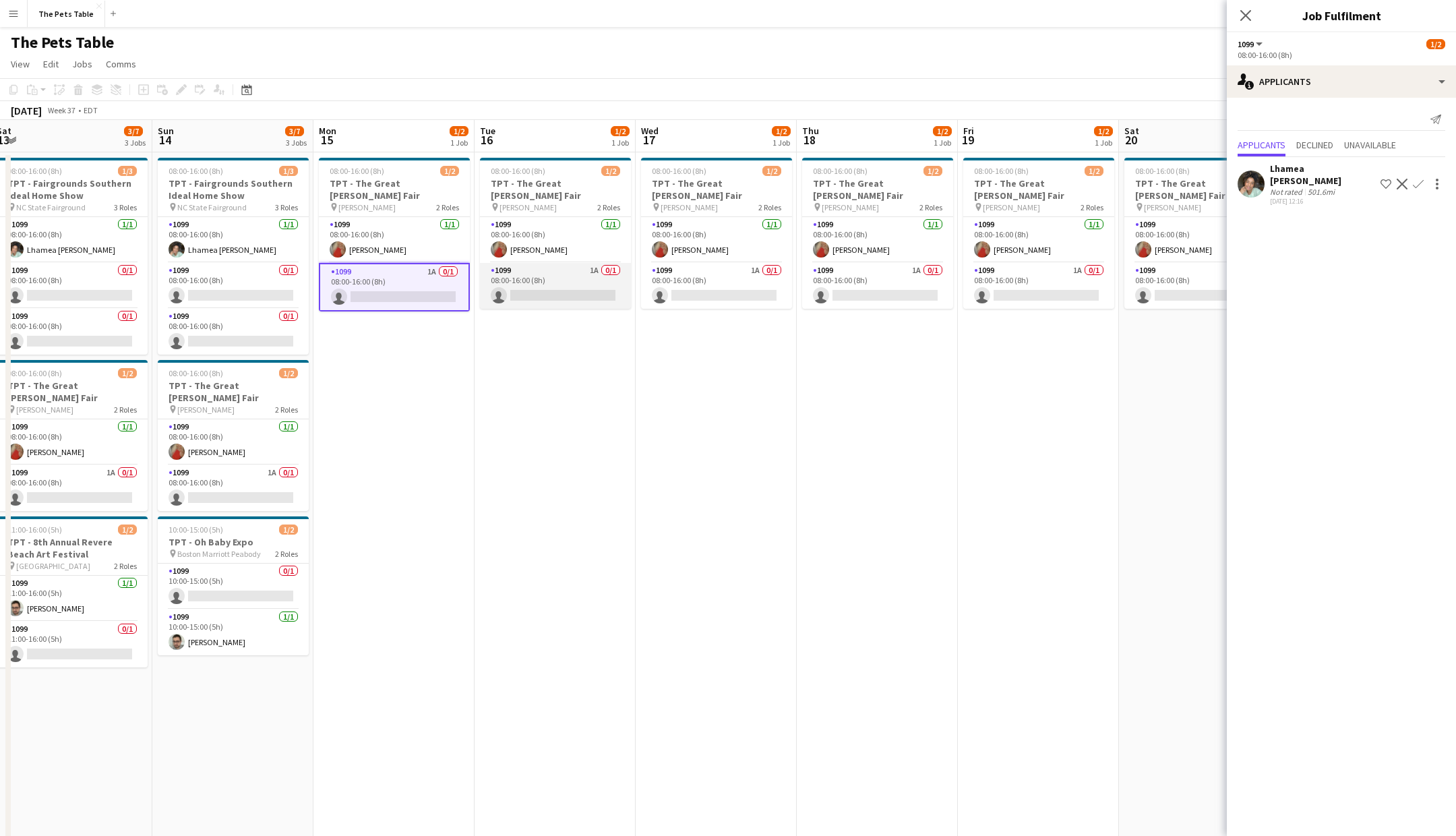
click at [543, 263] on app-card-role "1099 1A 0/1 08:00-16:00 (8h) single-neutral-actions" at bounding box center [556, 285] width 151 height 46
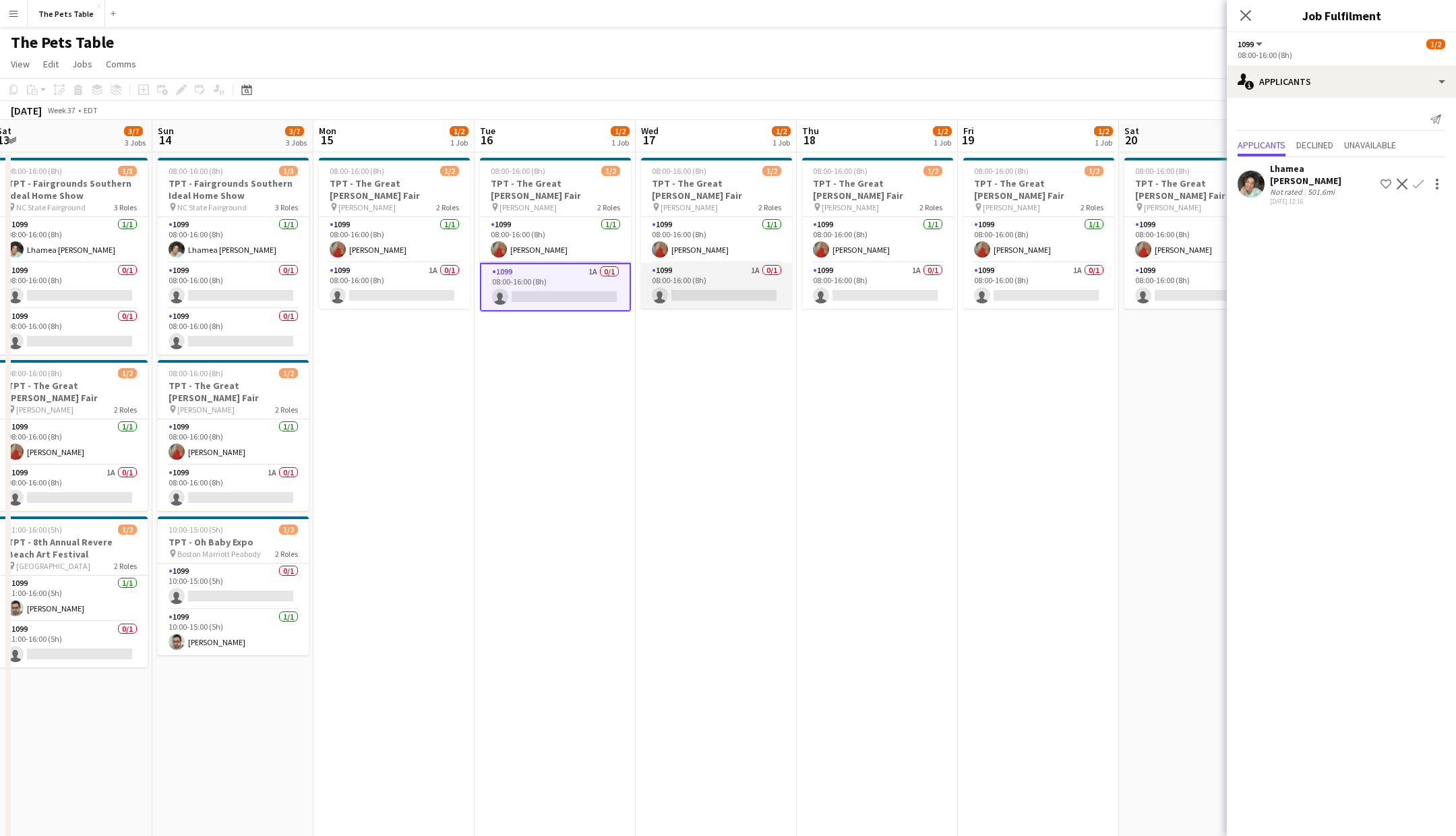
click at [746, 267] on app-card-role "1099 1A 0/1 08:00-16:00 (8h) single-neutral-actions" at bounding box center [717, 285] width 151 height 46
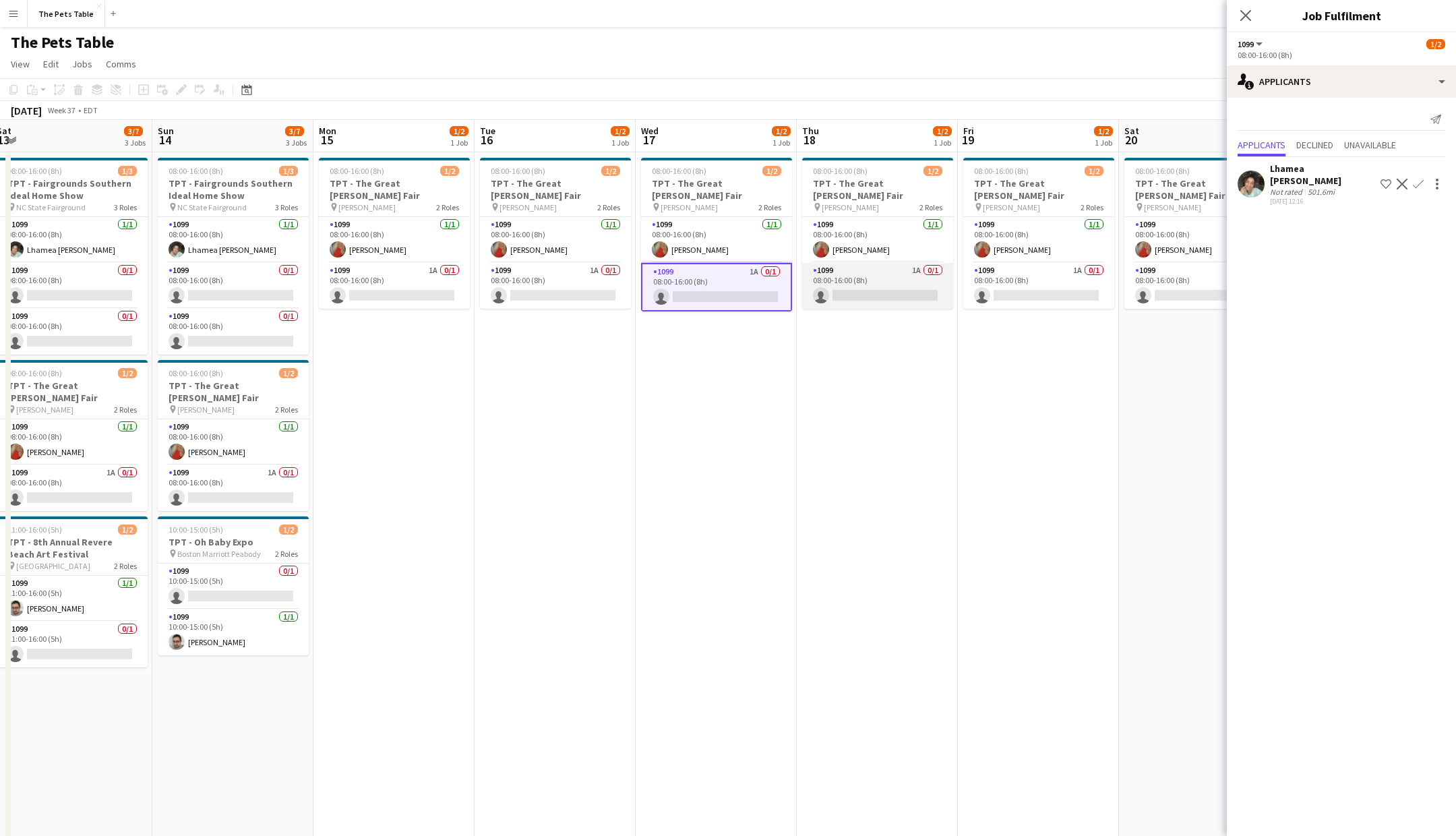
drag, startPoint x: 895, startPoint y: 273, endPoint x: 927, endPoint y: 271, distance: 32.1
click at [896, 273] on app-card-role "1099 1A 0/1 08:00-16:00 (8h) single-neutral-actions" at bounding box center [878, 285] width 151 height 46
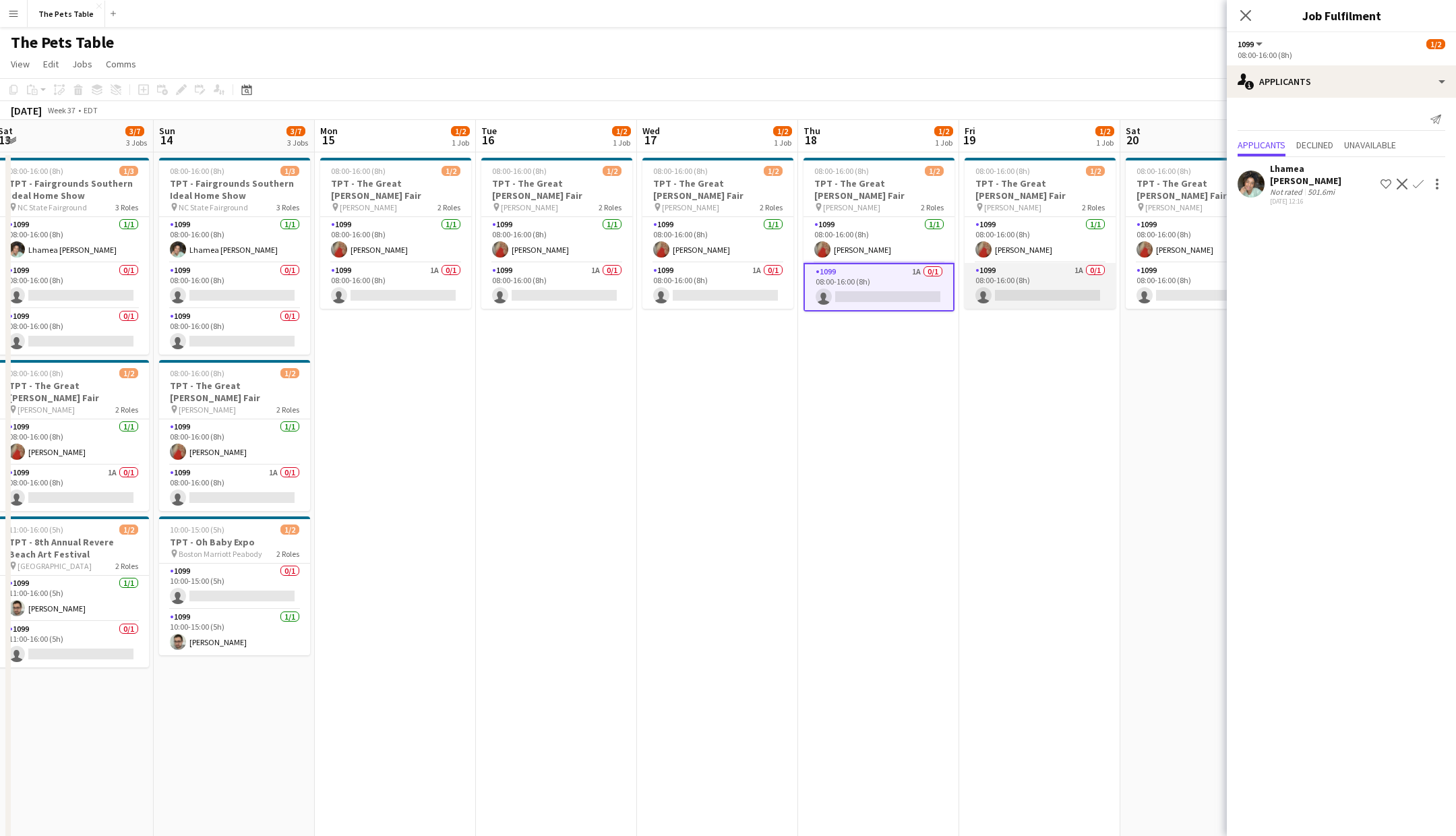
drag, startPoint x: 1022, startPoint y: 269, endPoint x: 1065, endPoint y: 269, distance: 43.0
click at [1022, 269] on app-card-role "1099 1A 0/1 08:00-16:00 (8h) single-neutral-actions" at bounding box center [1040, 285] width 151 height 46
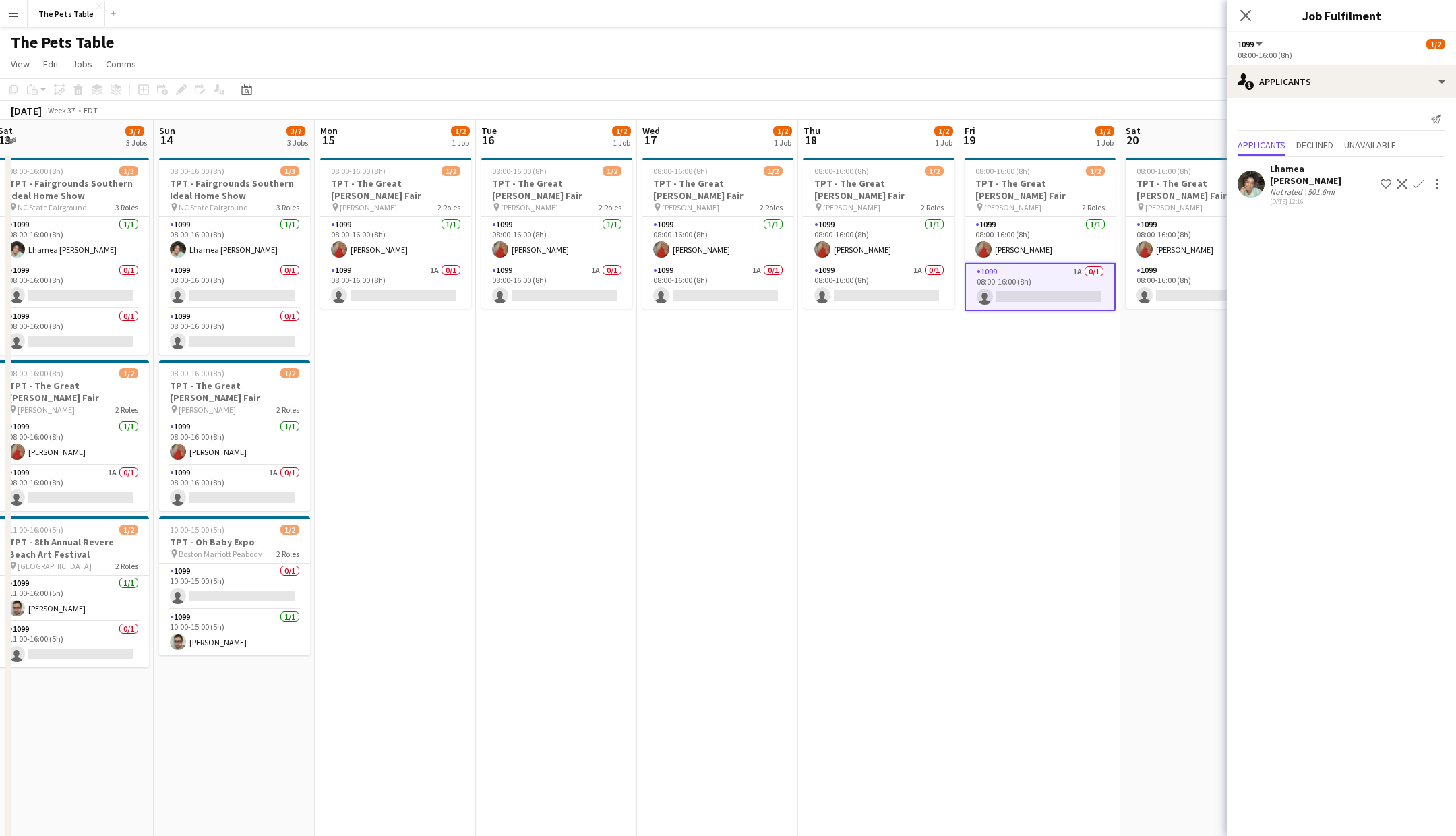
click at [1126, 268] on app-card-role "1099 1A 0/1 08:00-16:00 (8h) single-neutral-actions" at bounding box center [1201, 285] width 151 height 46
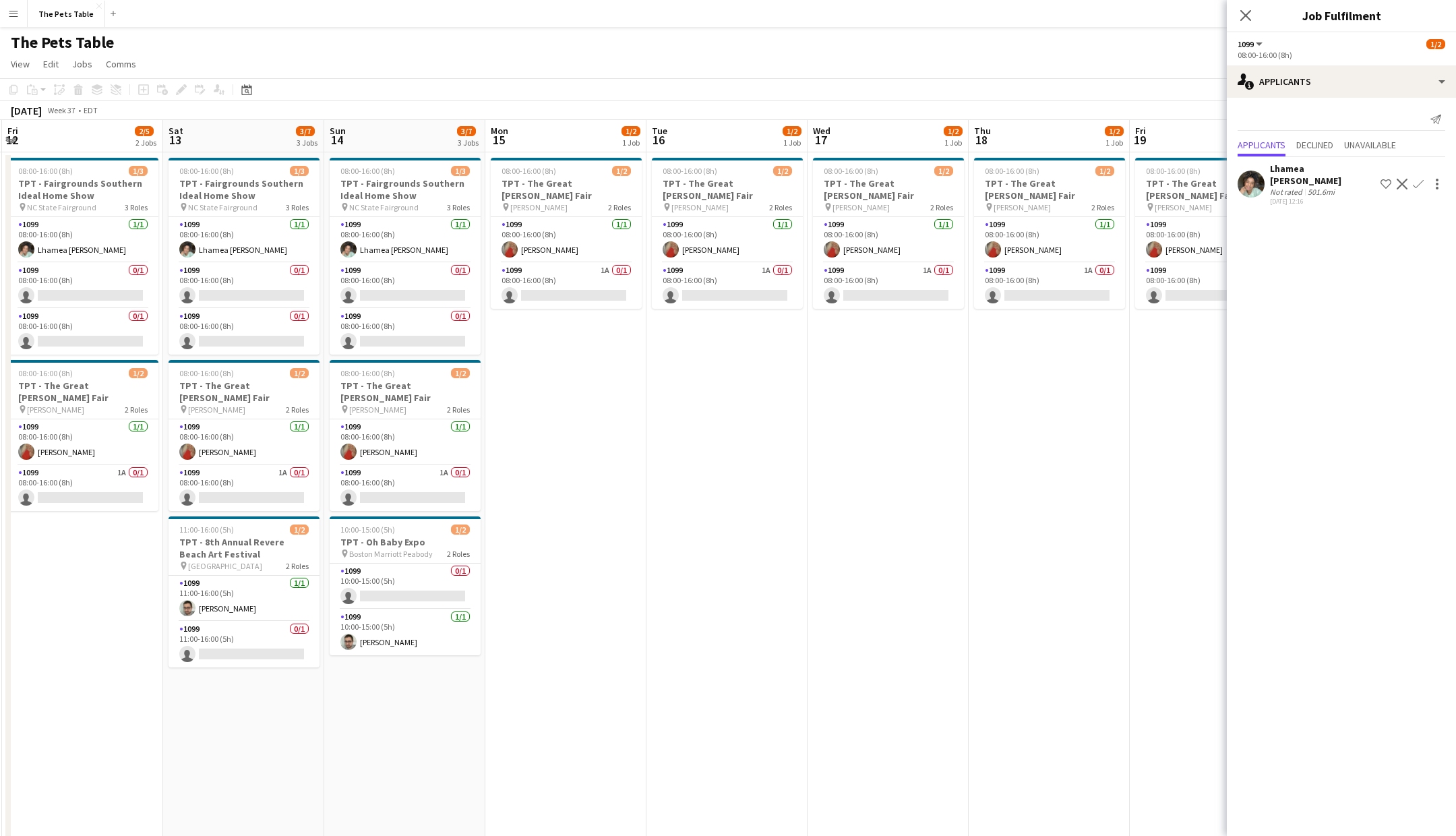
scroll to position [0, 644]
click at [418, 476] on app-card-role "1099 1A 0/1 08:00-16:00 (8h) single-neutral-actions" at bounding box center [403, 488] width 151 height 46
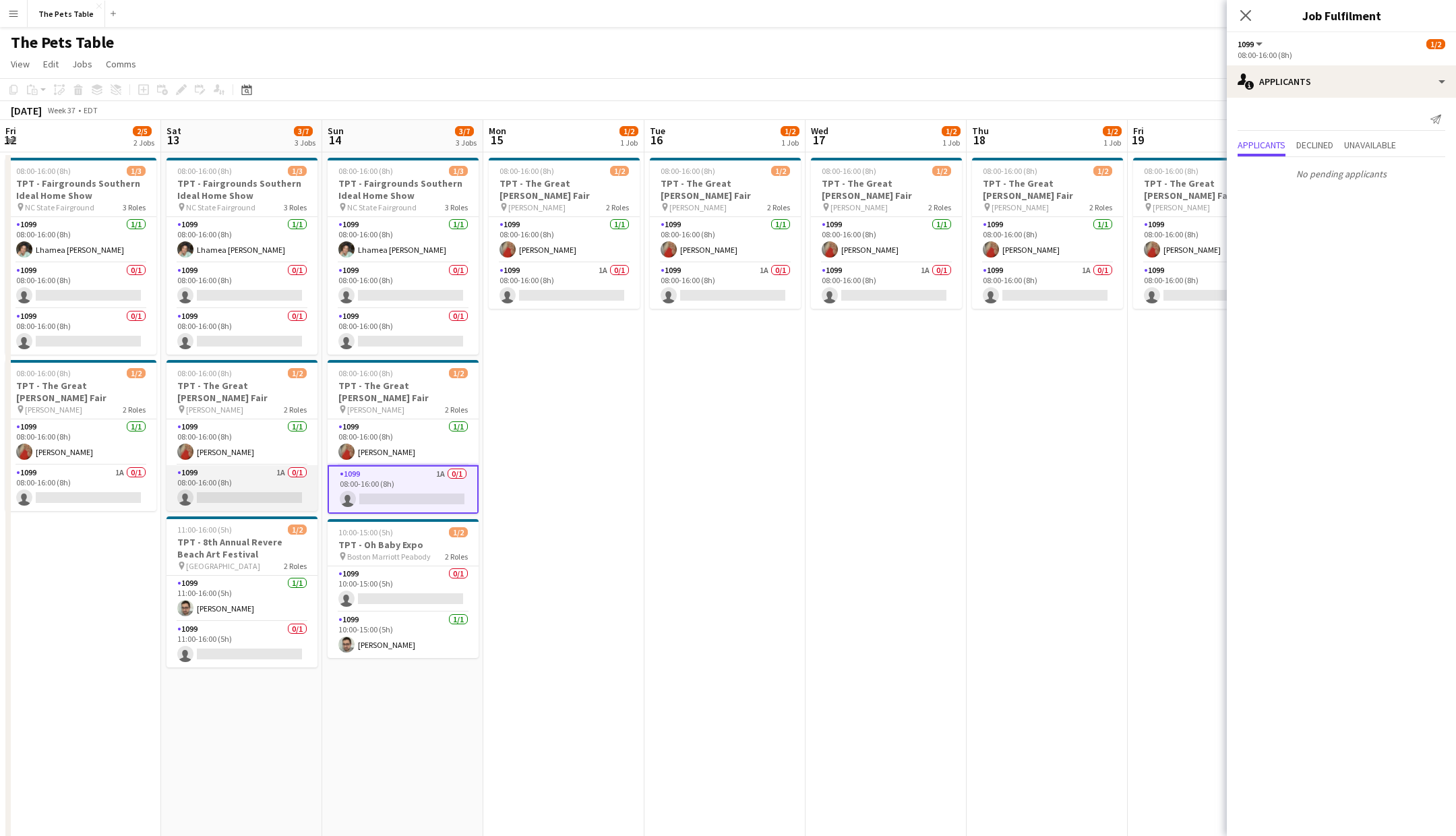
click at [277, 476] on app-card-role "1099 1A 0/1 08:00-16:00 (8h) single-neutral-actions" at bounding box center [242, 488] width 151 height 46
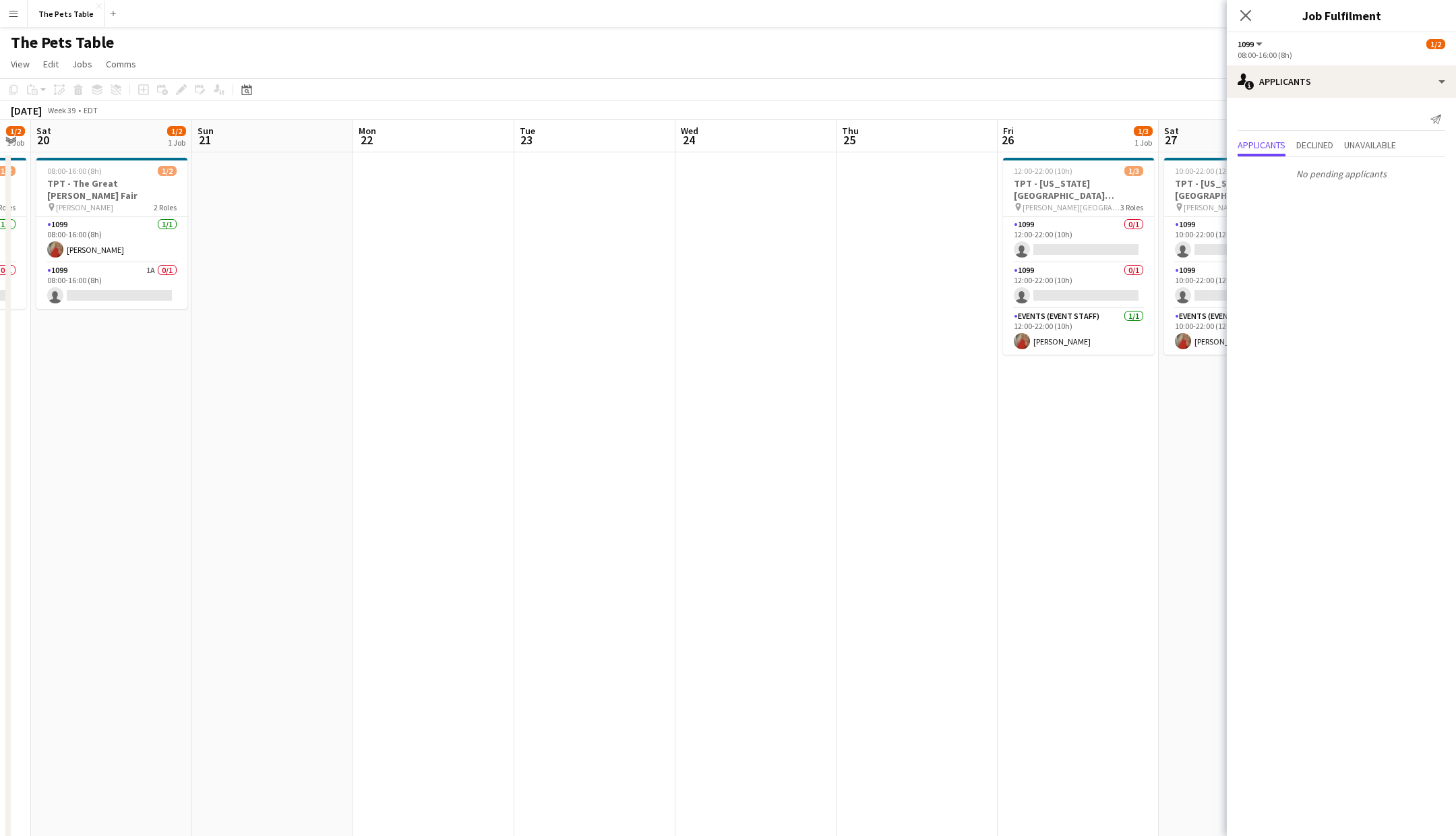
scroll to position [0, 391]
